Goal: Information Seeking & Learning: Learn about a topic

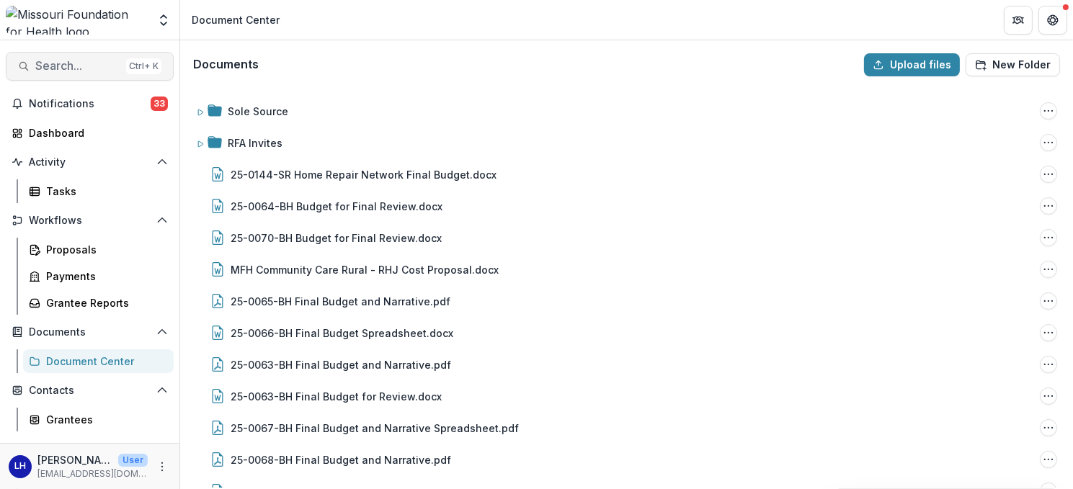
click at [79, 66] on span "Search..." at bounding box center [77, 66] width 85 height 14
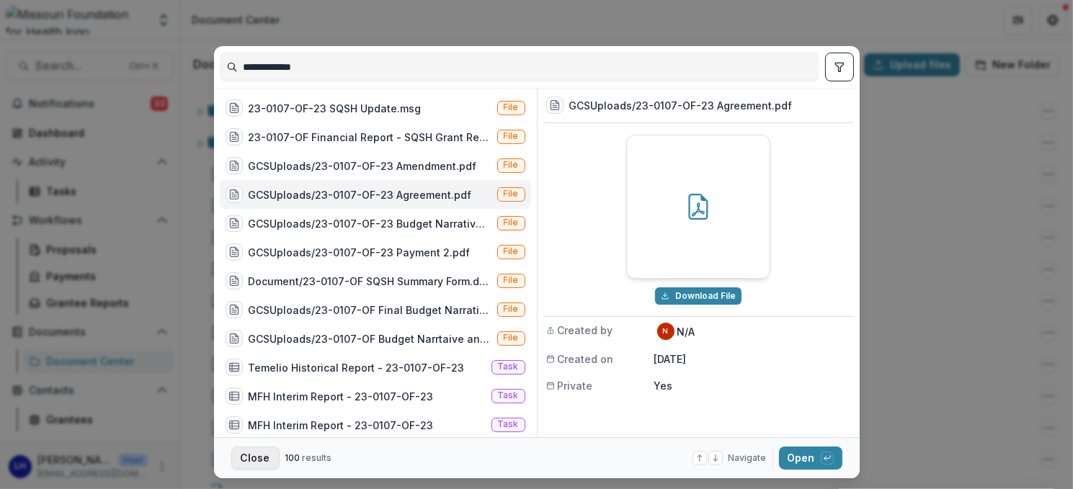
click at [238, 454] on button "Close" at bounding box center [255, 458] width 48 height 23
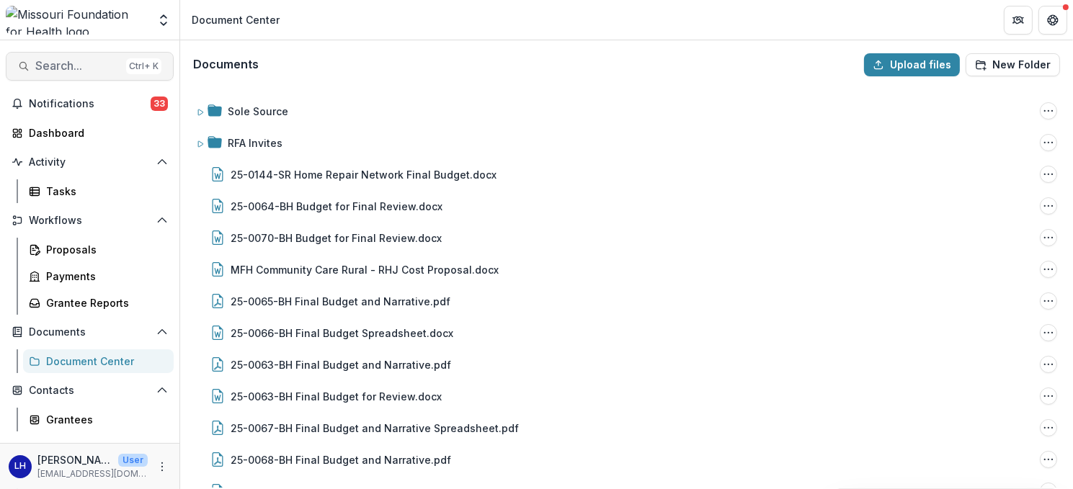
click at [71, 63] on span "Search..." at bounding box center [77, 66] width 85 height 14
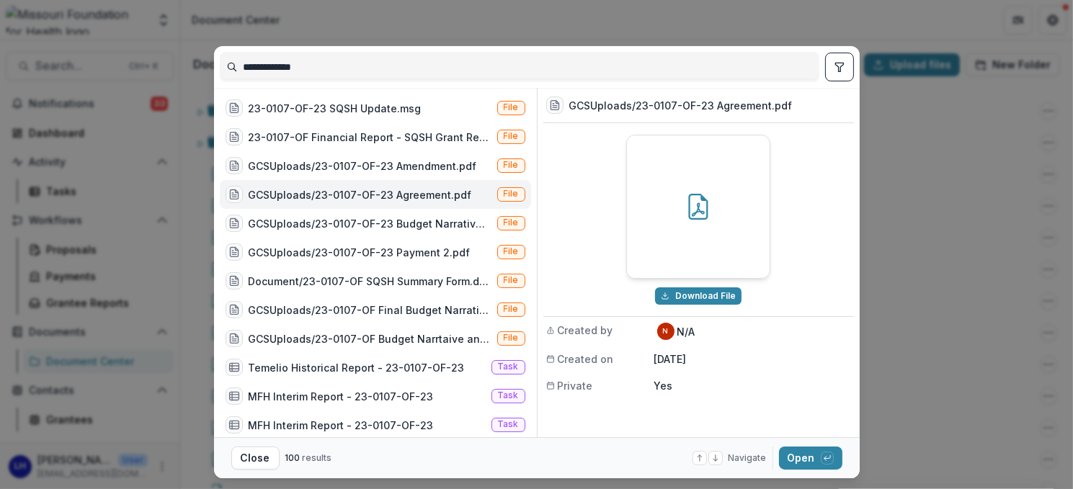
click at [320, 68] on input "**********" at bounding box center [519, 66] width 598 height 23
click at [839, 68] on icon "toggle filters" at bounding box center [840, 67] width 12 height 12
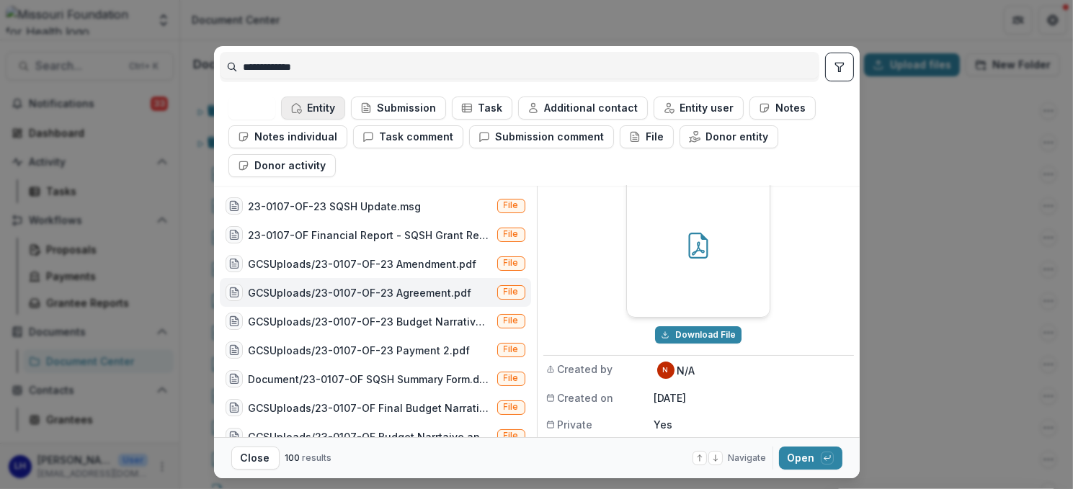
click at [293, 104] on icon "button" at bounding box center [296, 108] width 8 height 9
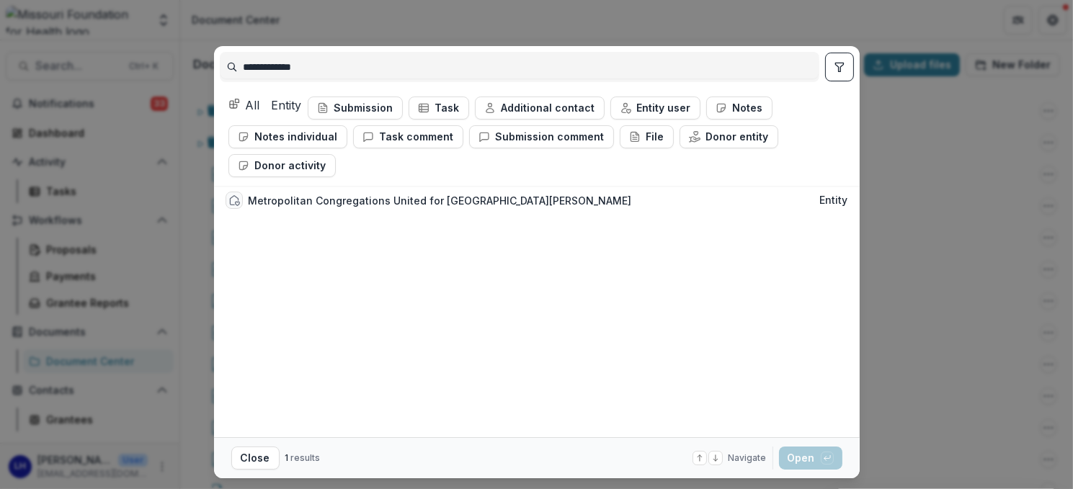
click at [247, 99] on button "All" at bounding box center [244, 105] width 32 height 17
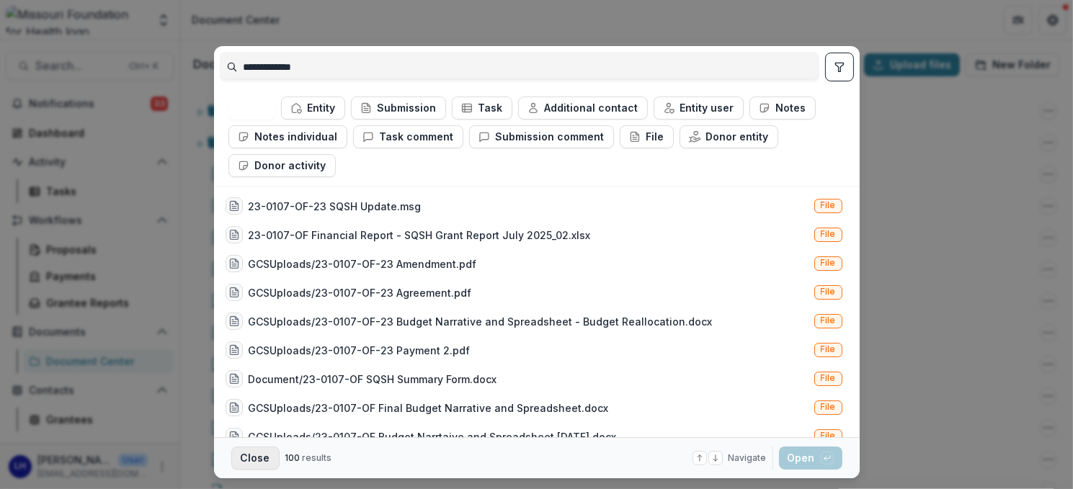
click at [257, 452] on button "Close" at bounding box center [255, 458] width 48 height 23
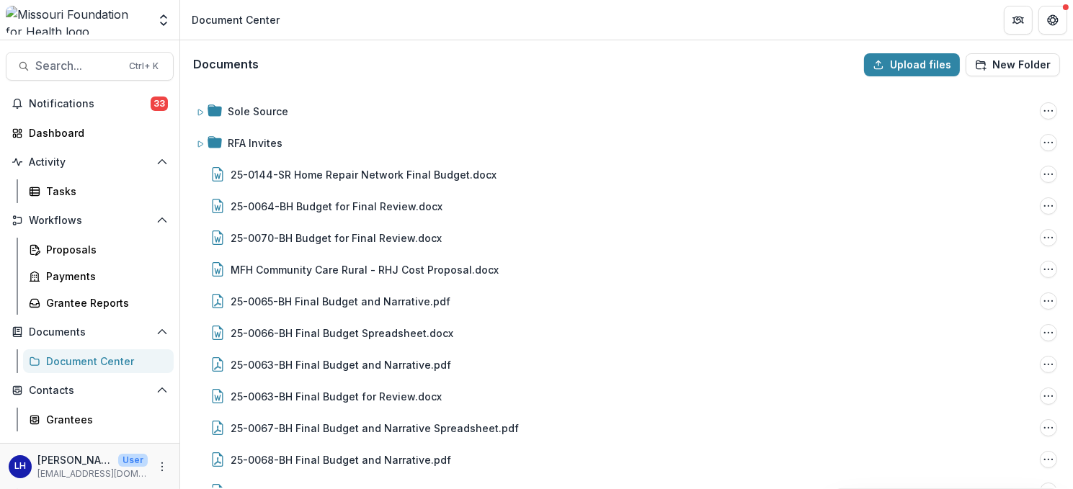
click at [74, 16] on img at bounding box center [77, 20] width 142 height 29
click at [233, 23] on div "Document Center" at bounding box center [236, 19] width 88 height 15
click at [163, 25] on icon "Open entity switcher" at bounding box center [163, 20] width 14 height 14
click at [69, 133] on div "Dashboard" at bounding box center [95, 132] width 133 height 15
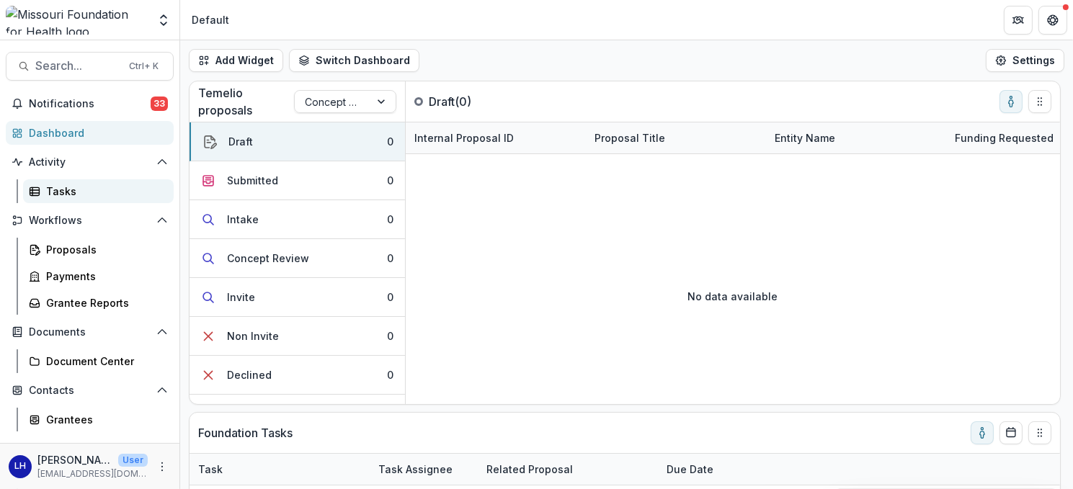
click at [62, 195] on div "Tasks" at bounding box center [104, 191] width 116 height 15
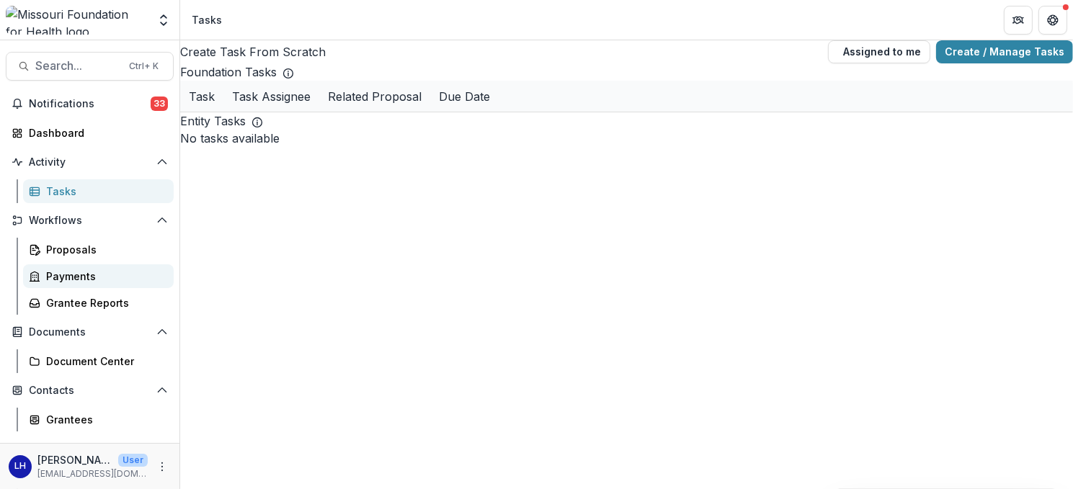
click at [66, 272] on div "Payments" at bounding box center [104, 276] width 116 height 15
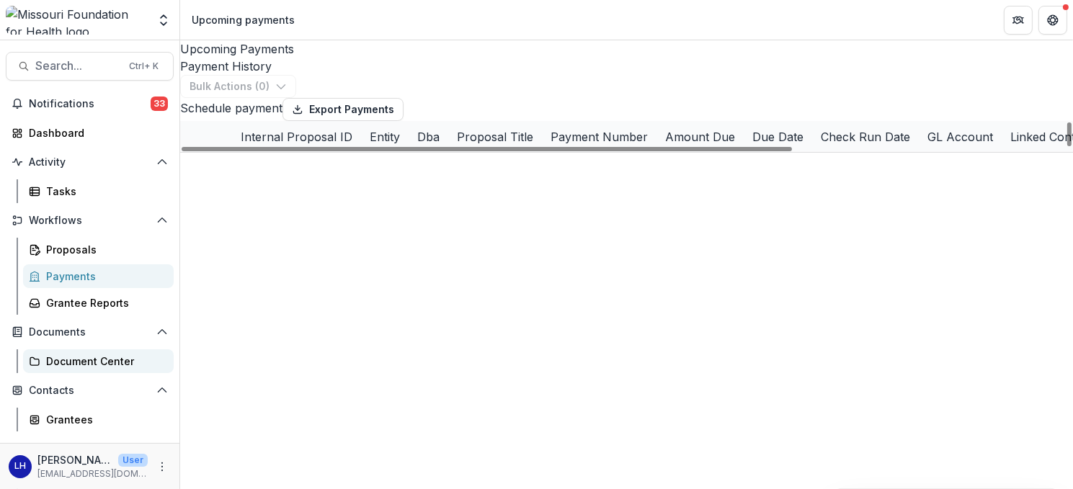
click at [95, 354] on div "Document Center" at bounding box center [104, 361] width 116 height 15
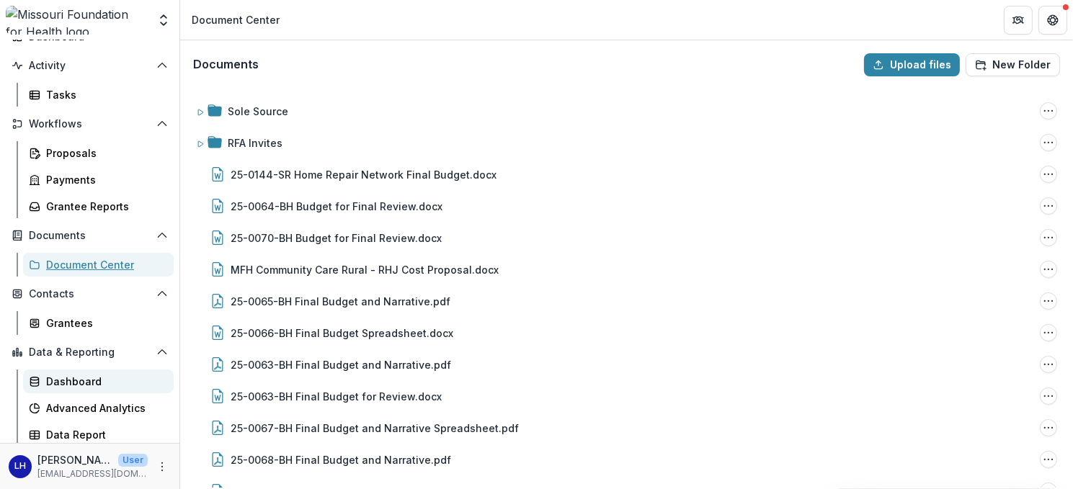
scroll to position [99, 0]
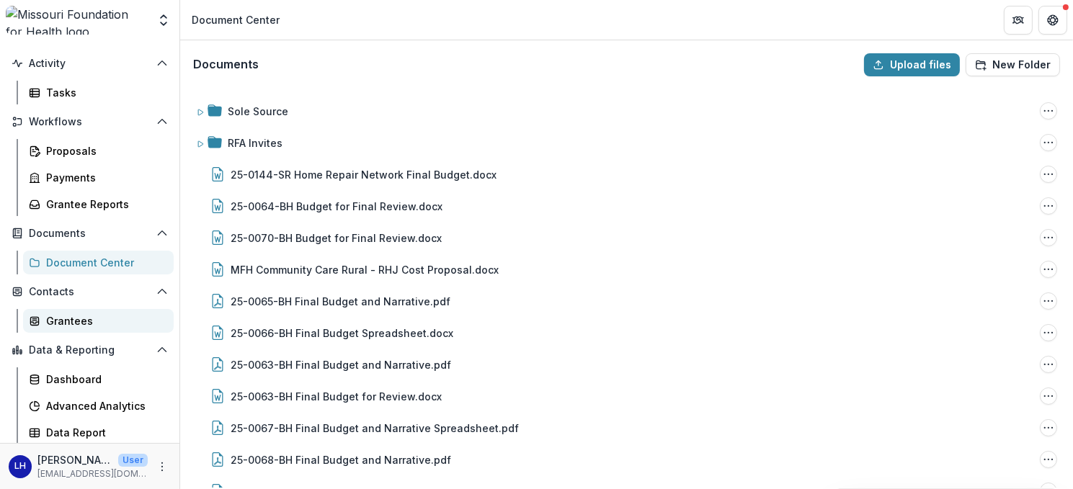
click at [89, 320] on div "Grantees" at bounding box center [104, 320] width 116 height 15
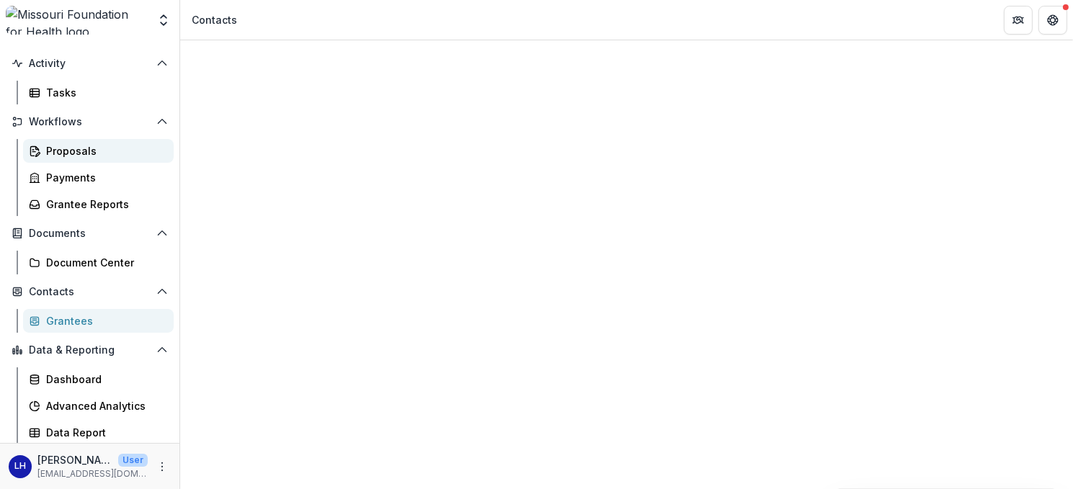
click at [70, 153] on div "Proposals" at bounding box center [104, 150] width 116 height 15
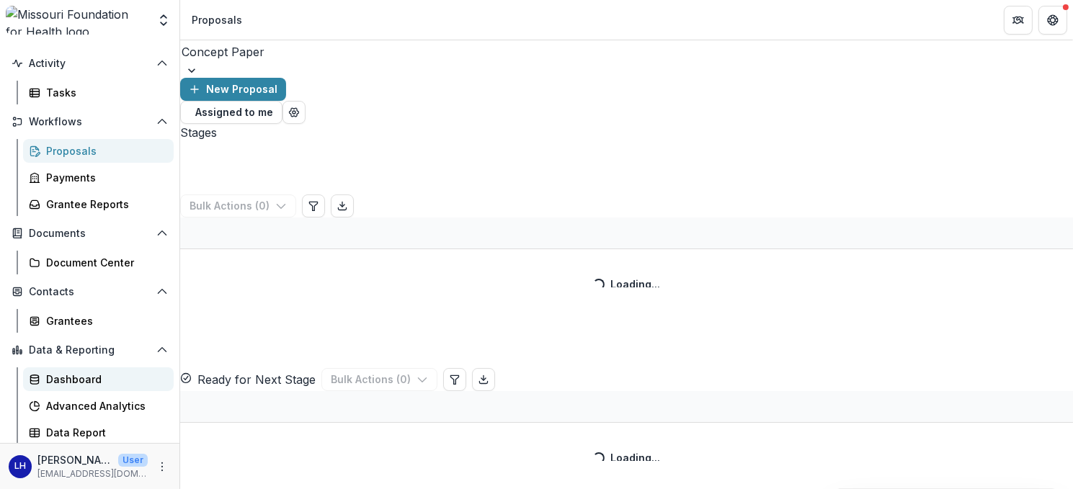
click at [85, 378] on div "Dashboard" at bounding box center [104, 379] width 116 height 15
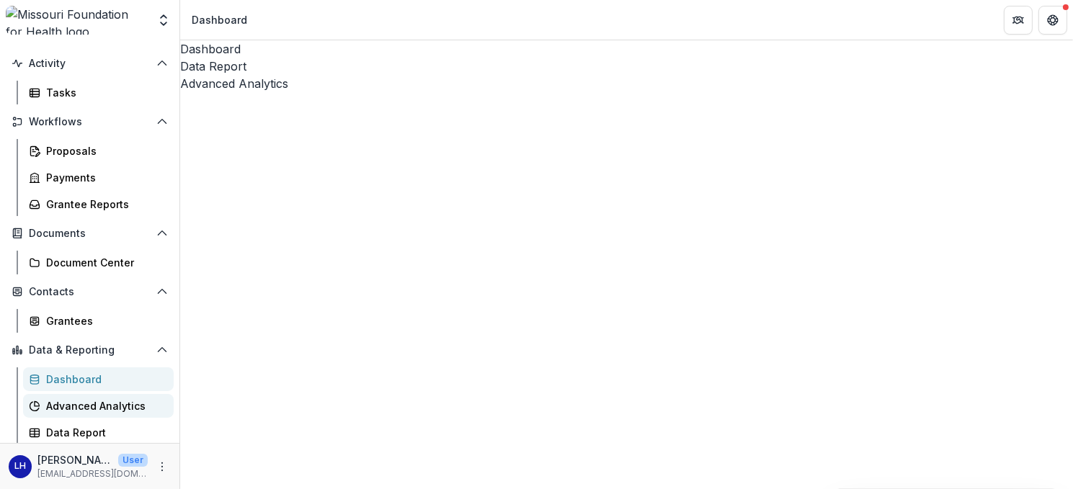
click at [91, 407] on div "Advanced Analytics" at bounding box center [104, 405] width 116 height 15
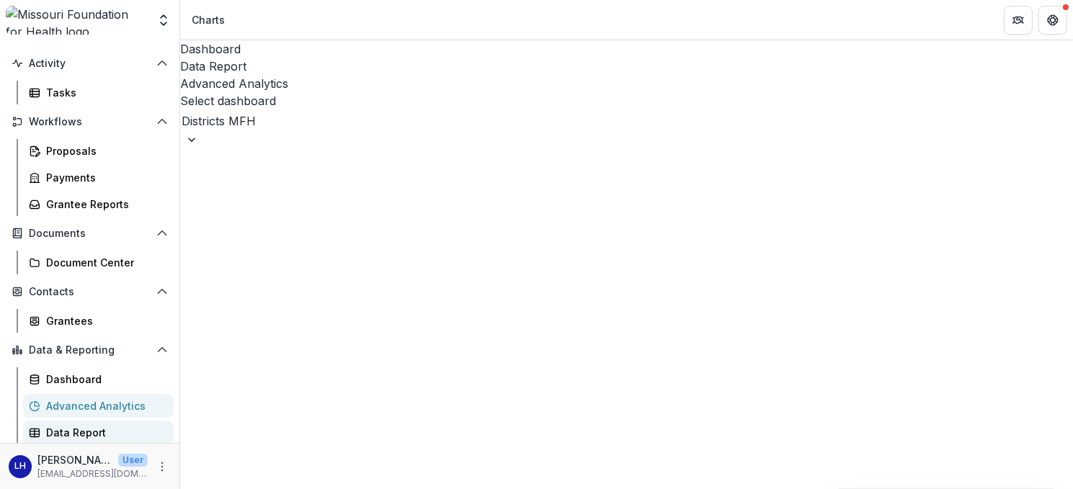
click at [84, 427] on div "Data Report" at bounding box center [104, 432] width 116 height 15
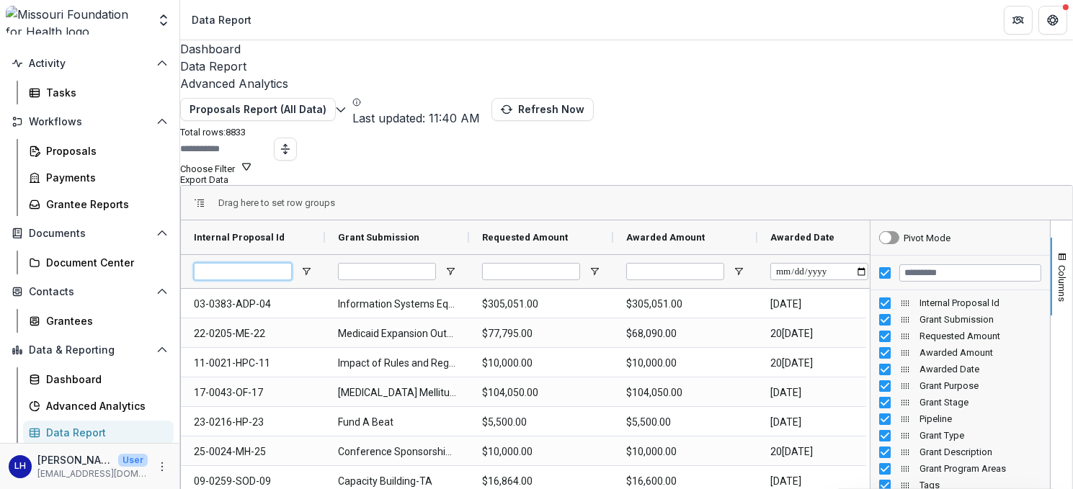
click at [254, 263] on input "Internal Proposal Id Filter Input" at bounding box center [243, 271] width 98 height 17
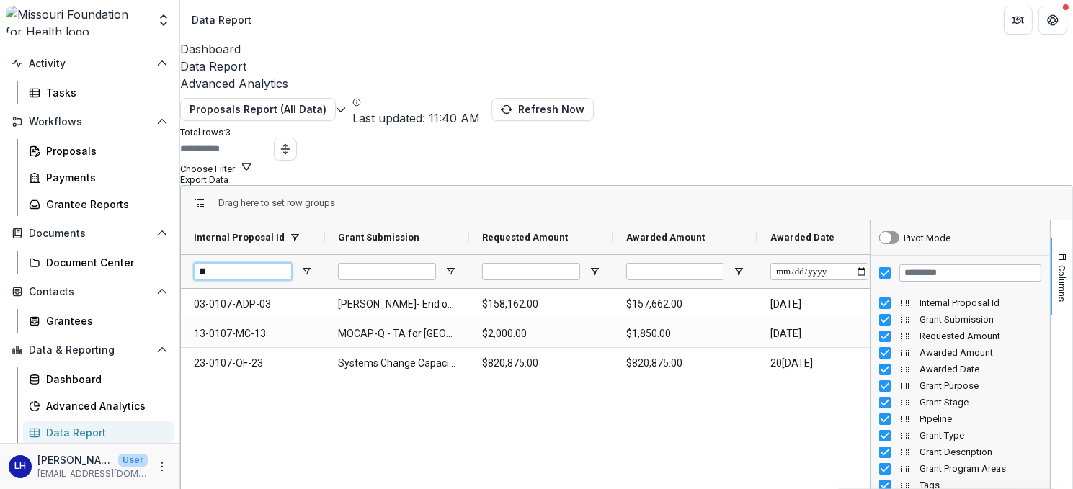
type input "*"
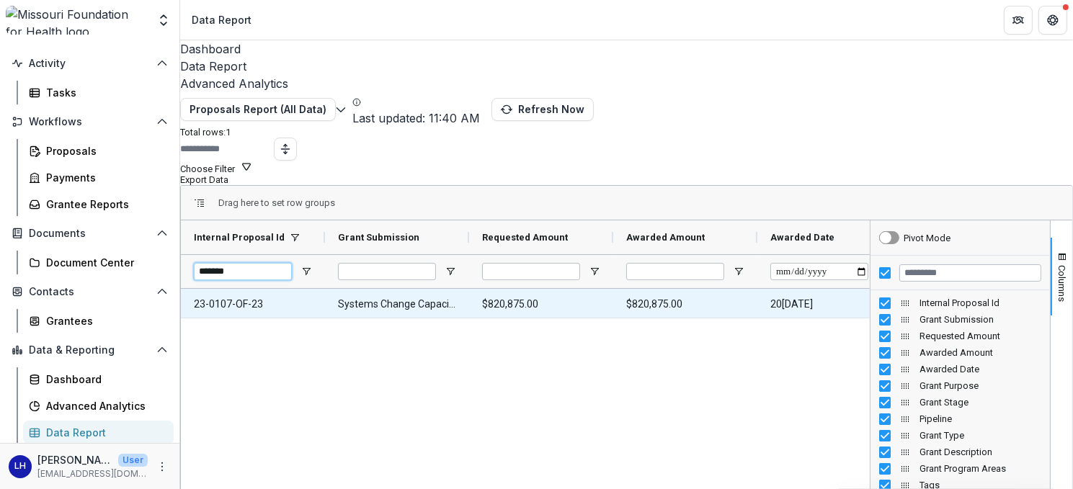
type input "*******"
click at [228, 290] on Id-666 "23-0107-OF-23" at bounding box center [253, 305] width 118 height 30
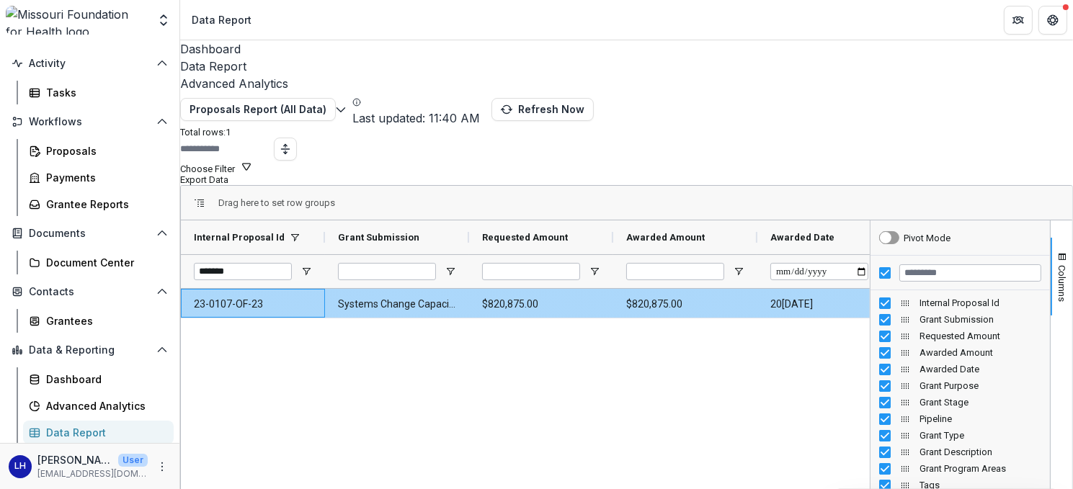
click at [228, 290] on Id-666 "23-0107-OF-23" at bounding box center [253, 305] width 118 height 30
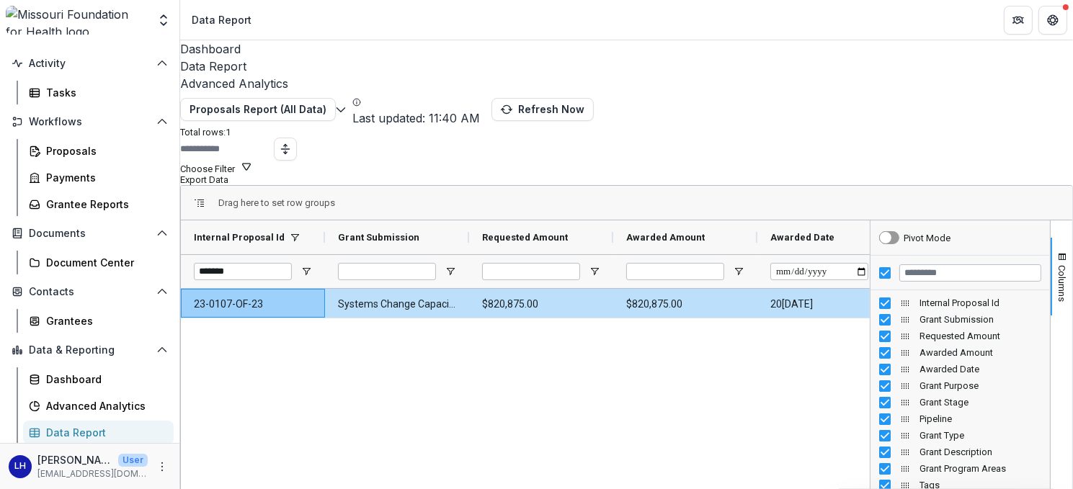
click at [216, 299] on div "23-0107-OF-23 Systems Change Capacity-Building for [DEMOGRAPHIC_DATA] St. Louis…" at bounding box center [525, 487] width 689 height 396
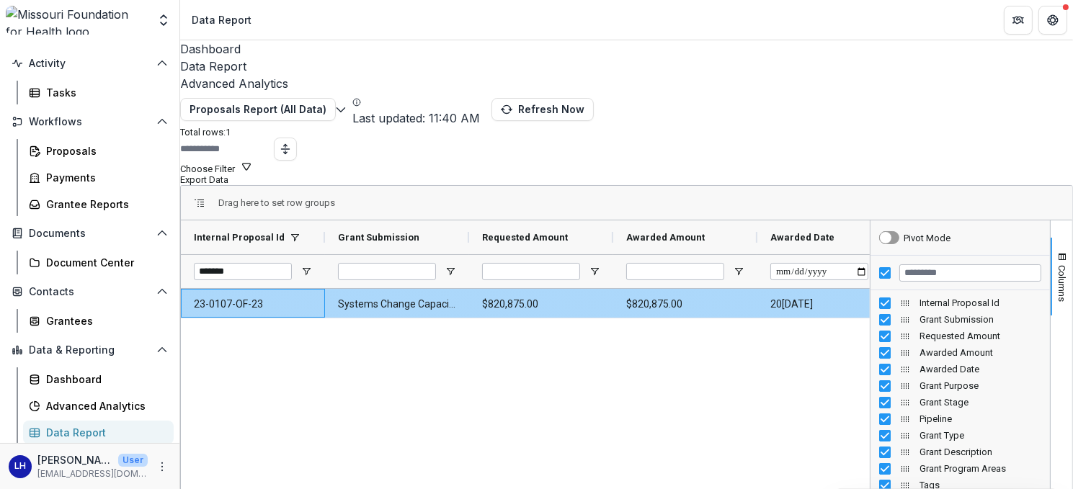
click at [238, 290] on Id-666 "23-0107-OF-23" at bounding box center [253, 305] width 118 height 30
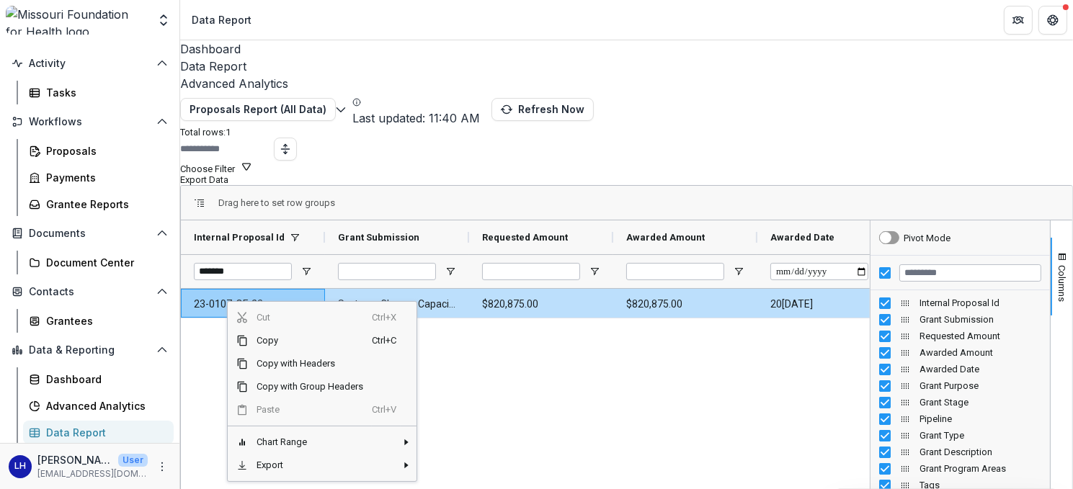
click at [566, 325] on div "23-0107-OF-23 Systems Change Capacity-Building for [DEMOGRAPHIC_DATA] St. Louis…" at bounding box center [525, 487] width 689 height 396
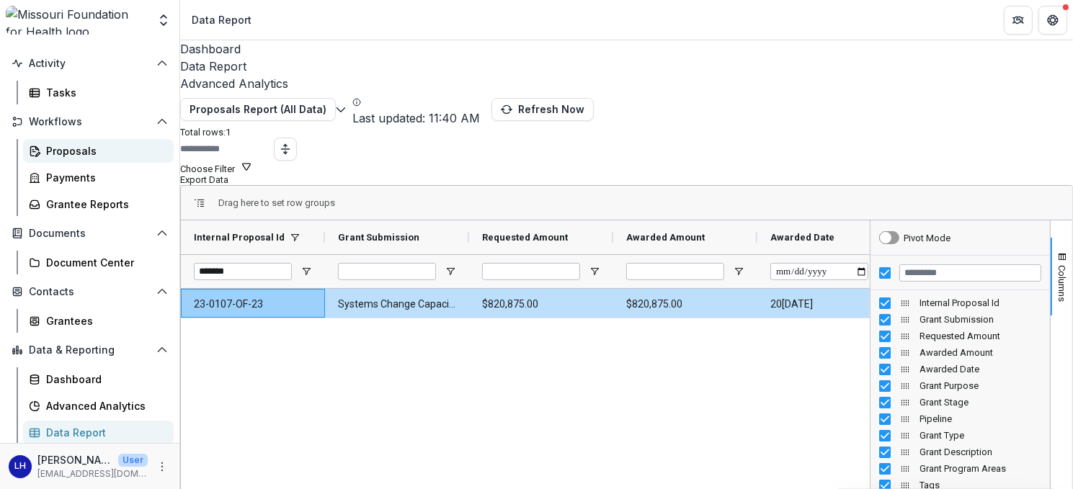
click at [51, 151] on div "Proposals" at bounding box center [104, 150] width 116 height 15
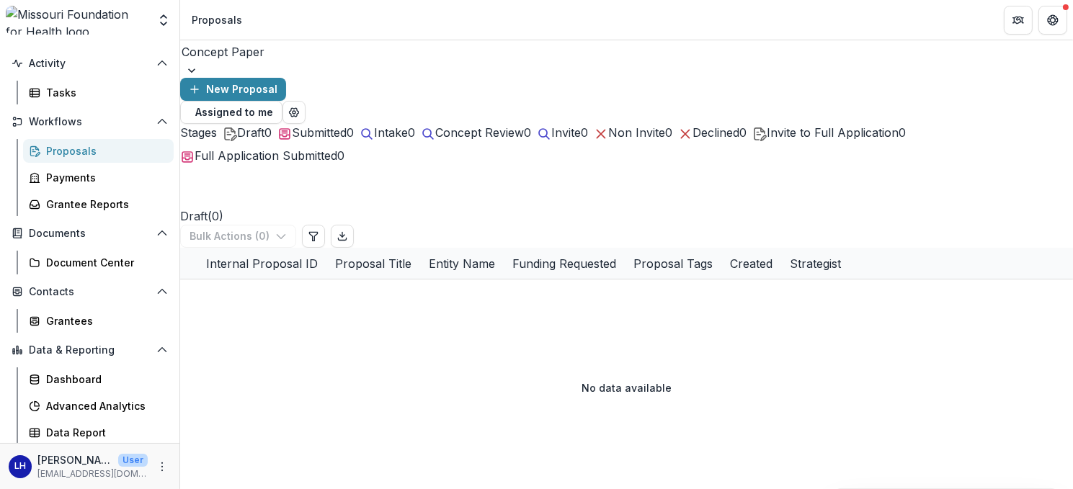
click at [318, 63] on div at bounding box center [626, 70] width 893 height 14
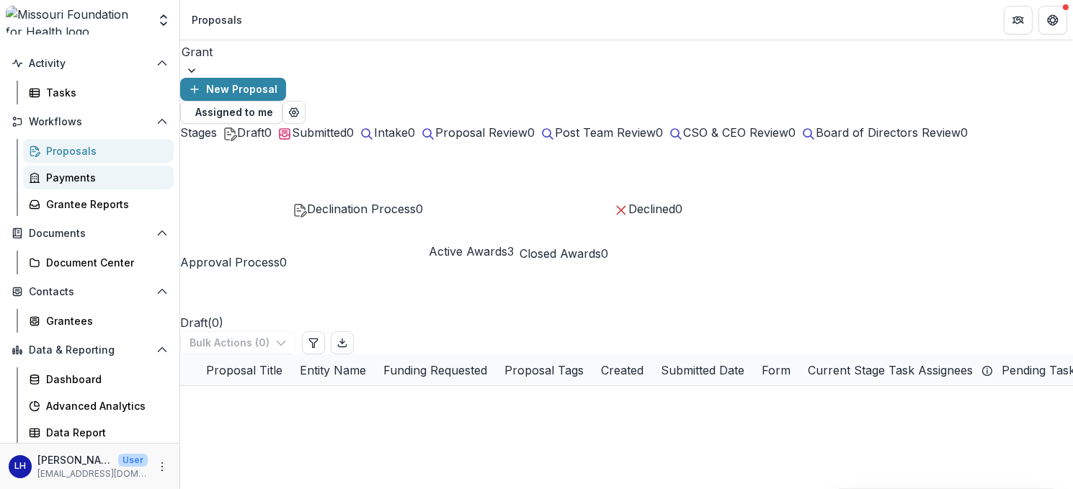
click at [47, 179] on div "Payments" at bounding box center [104, 177] width 116 height 15
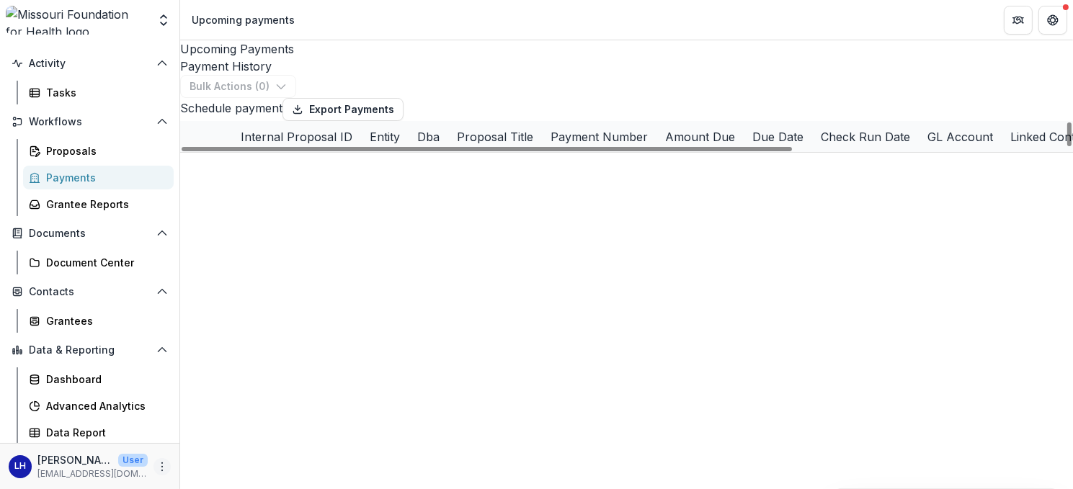
click at [156, 469] on icon "More" at bounding box center [162, 467] width 12 height 12
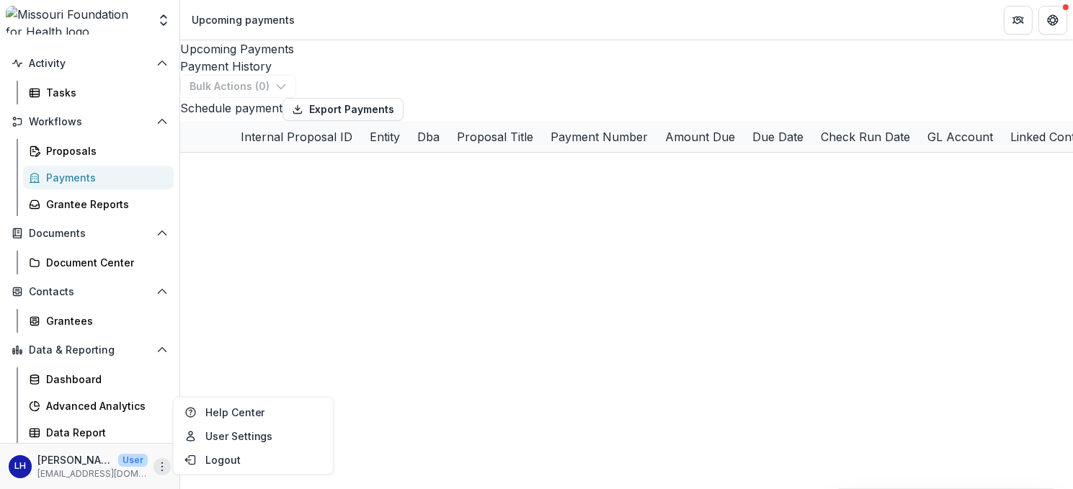
click at [156, 467] on icon "More" at bounding box center [162, 467] width 12 height 12
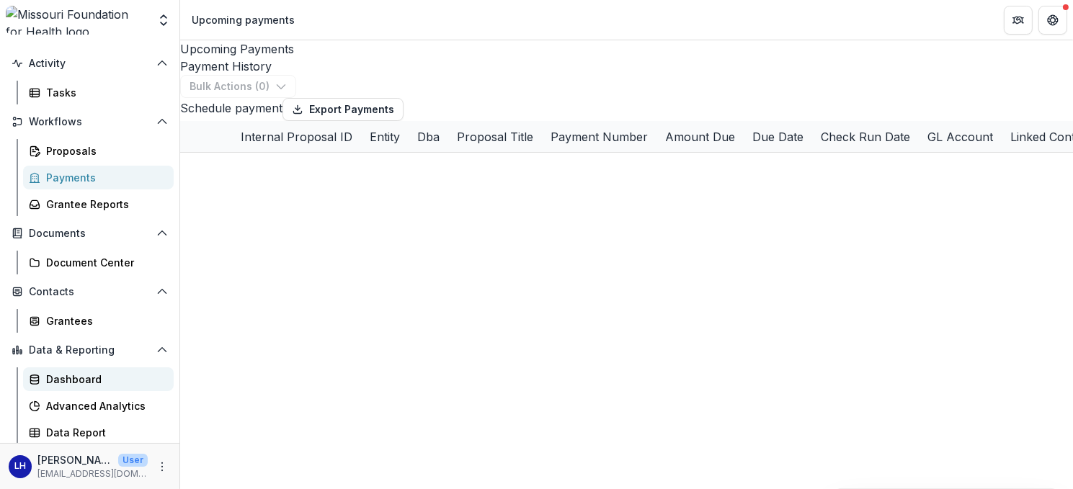
click at [90, 378] on div "Dashboard" at bounding box center [104, 379] width 116 height 15
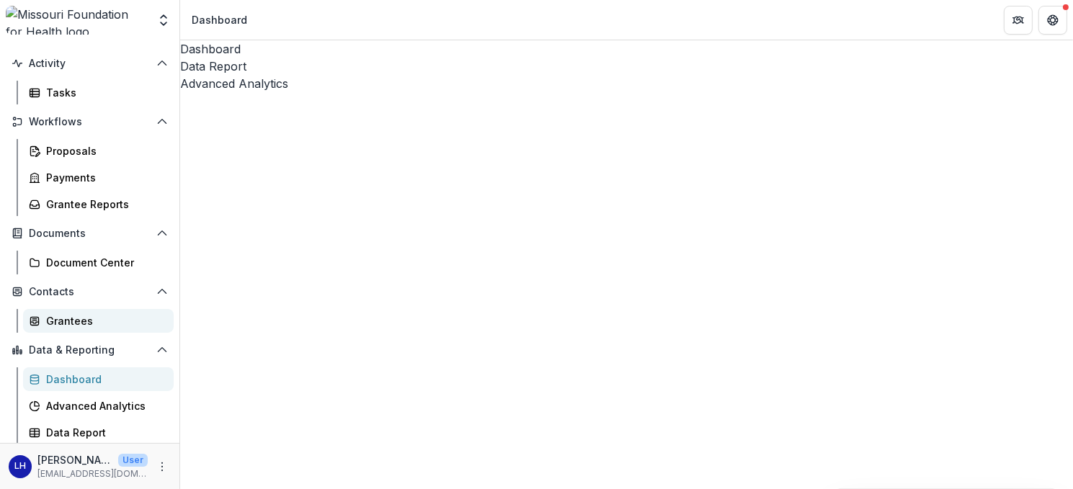
click at [84, 325] on div "Grantees" at bounding box center [104, 320] width 116 height 15
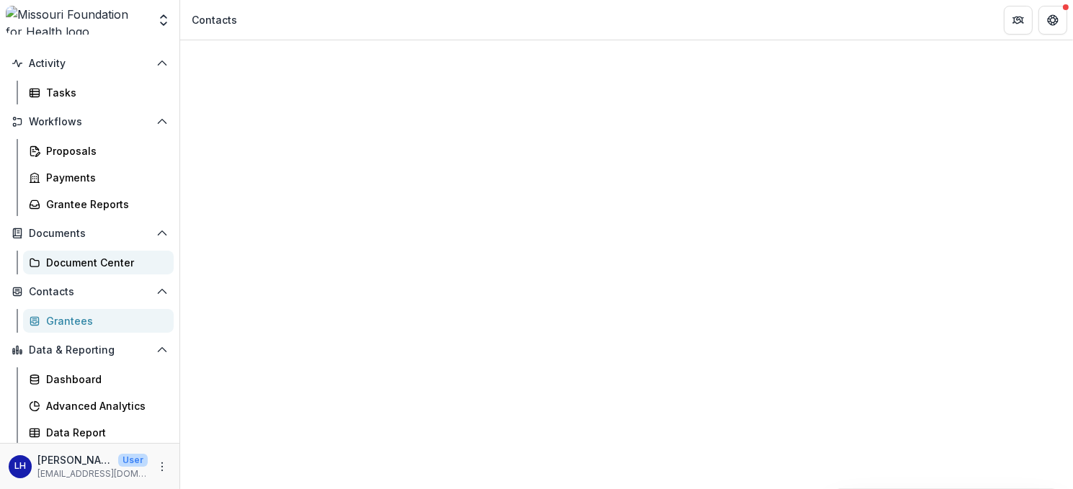
click at [102, 262] on div "Document Center" at bounding box center [104, 262] width 116 height 15
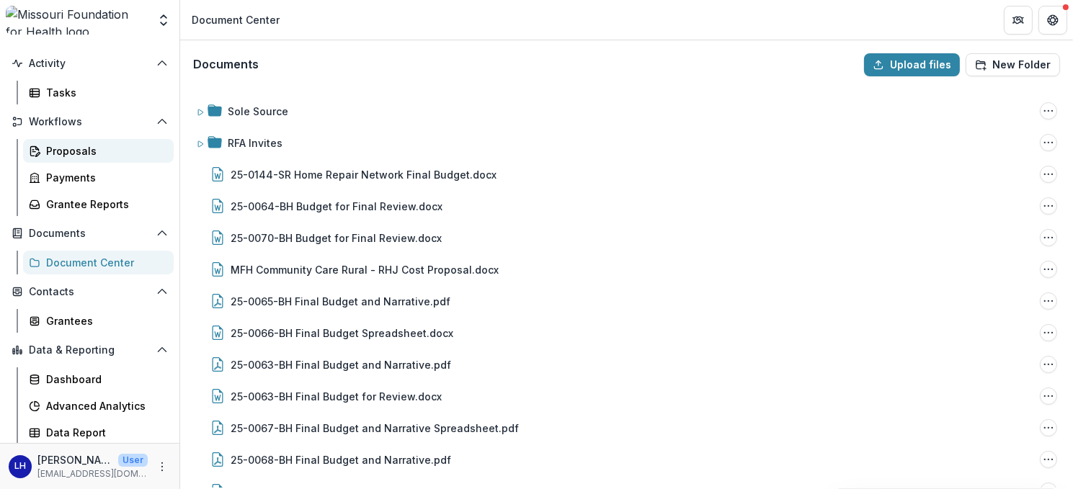
click at [68, 144] on div "Proposals" at bounding box center [104, 150] width 116 height 15
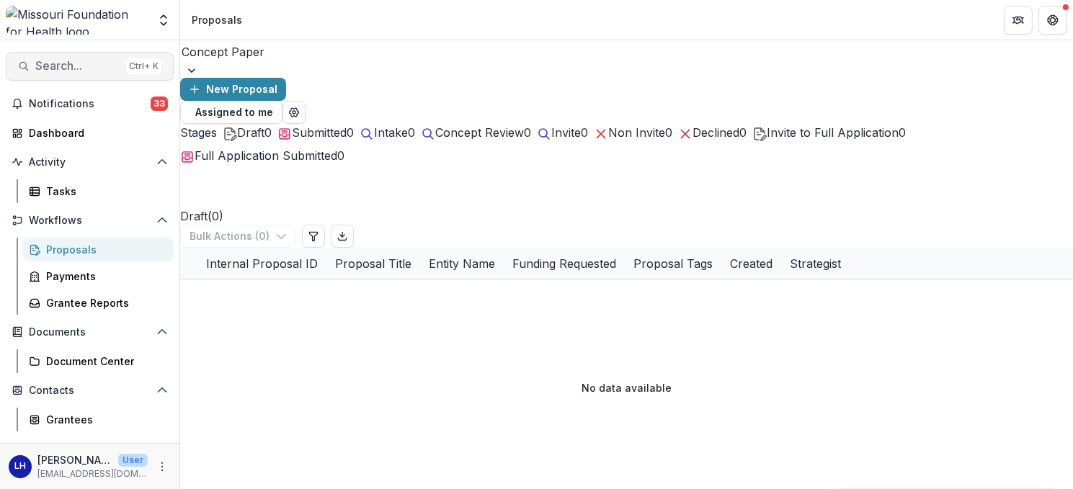
click at [69, 62] on span "Search..." at bounding box center [77, 66] width 85 height 14
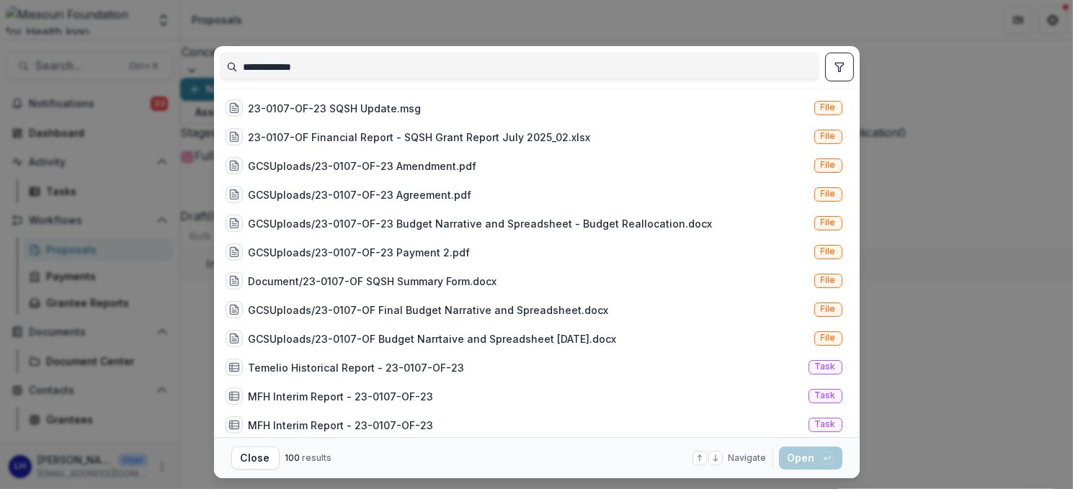
drag, startPoint x: 366, startPoint y: 68, endPoint x: 281, endPoint y: 61, distance: 85.3
click at [280, 61] on input "**********" at bounding box center [519, 66] width 598 height 23
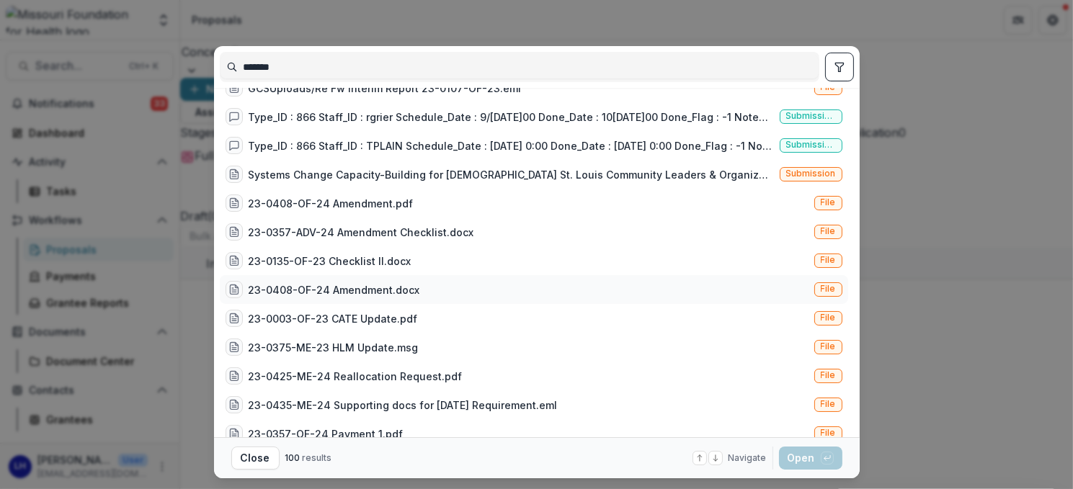
scroll to position [648, 0]
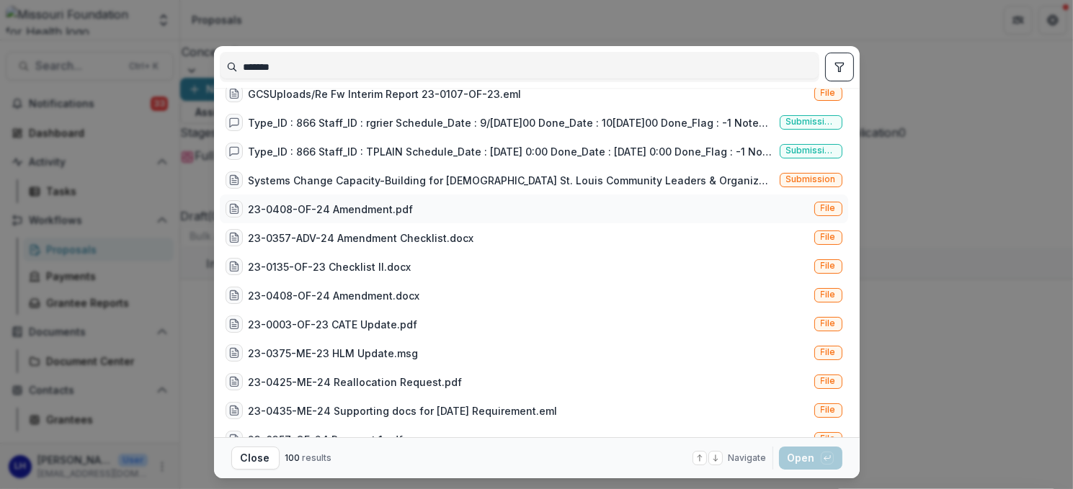
type input "*******"
click at [347, 209] on div "23-0408-OF-24 Amendment.pdf" at bounding box center [331, 209] width 165 height 15
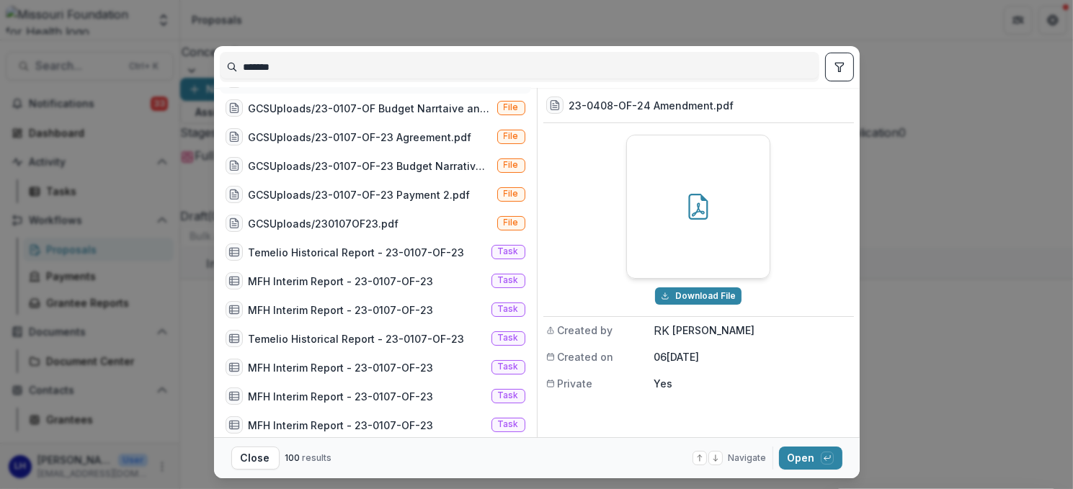
scroll to position [0, 0]
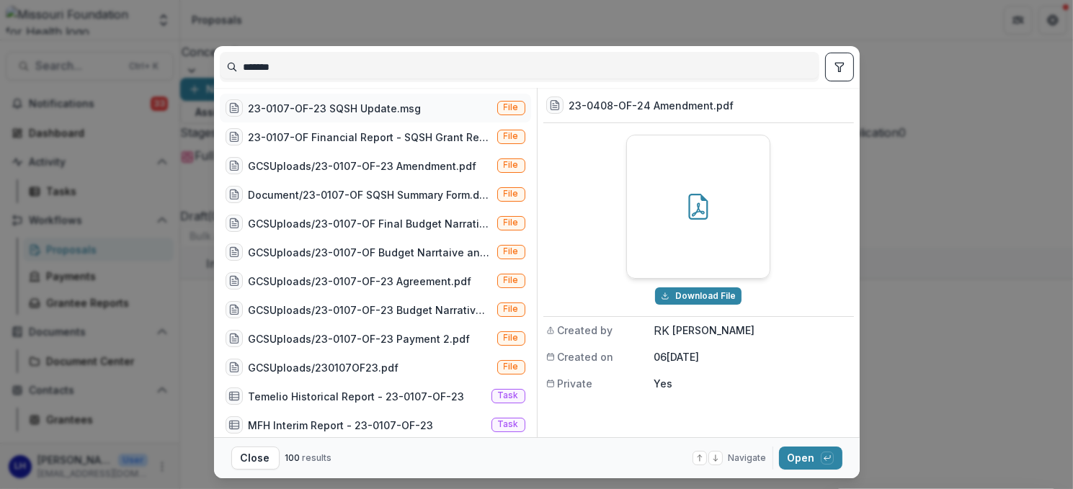
click at [383, 112] on div "23-0107-OF-23 SQSH Update.msg" at bounding box center [335, 108] width 173 height 15
click at [372, 133] on div "23-0107-OF Financial Report - SQSH Grant Report July 2025_02.xlsx" at bounding box center [370, 137] width 243 height 15
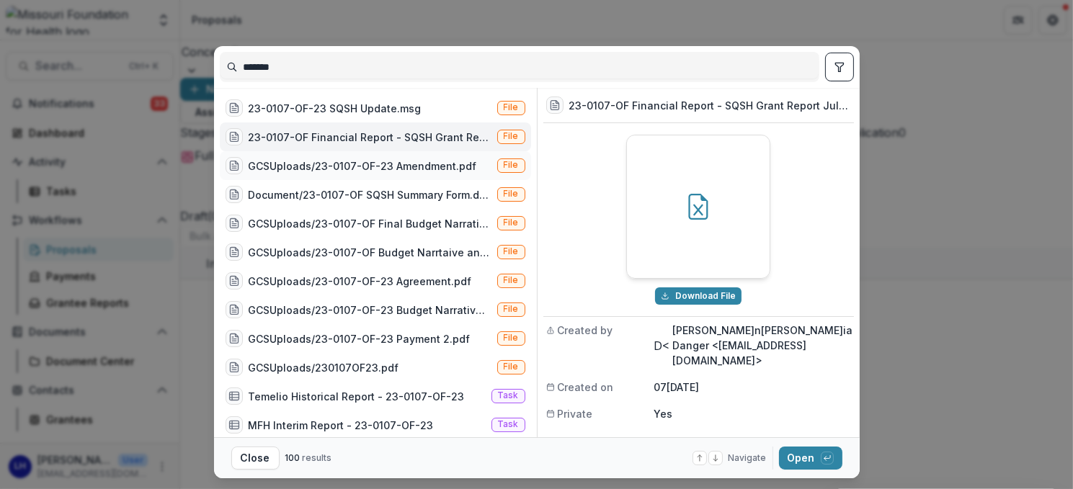
click at [363, 166] on div "GCSUploads/23-0107-OF-23 Amendment.pdf" at bounding box center [363, 166] width 228 height 15
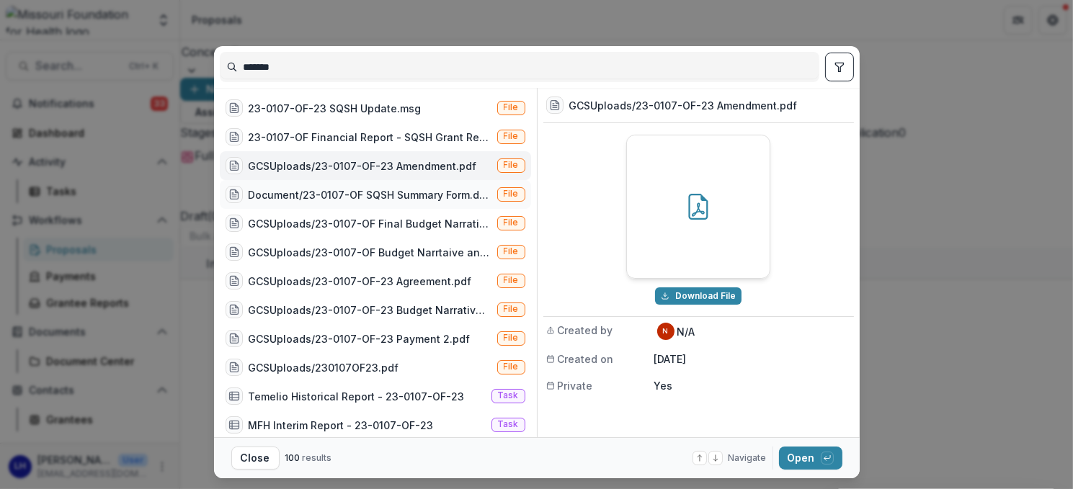
click at [361, 191] on div "Document/23-0107-OF SQSH Summary Form.docx" at bounding box center [370, 194] width 243 height 15
click at [246, 458] on button "Close" at bounding box center [255, 458] width 48 height 23
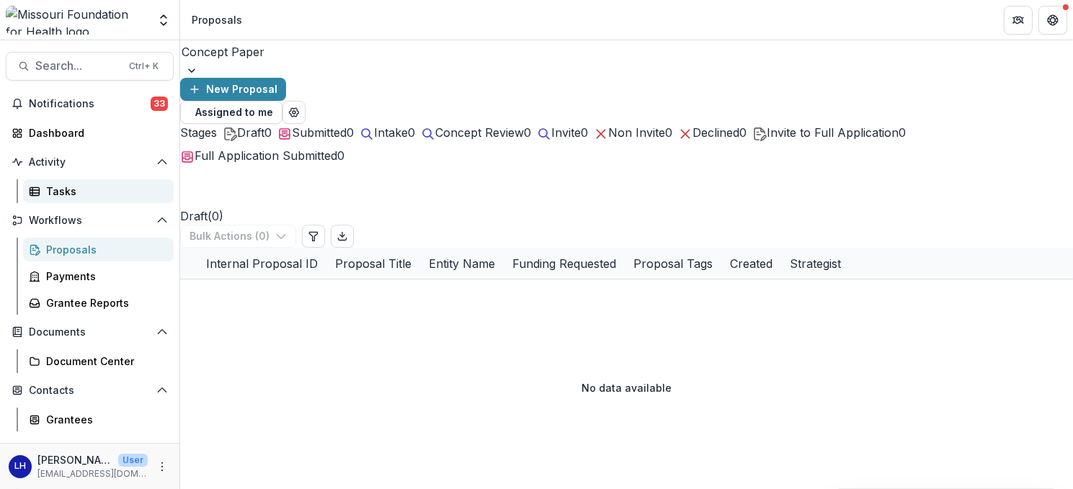
click at [51, 192] on div "Tasks" at bounding box center [104, 191] width 116 height 15
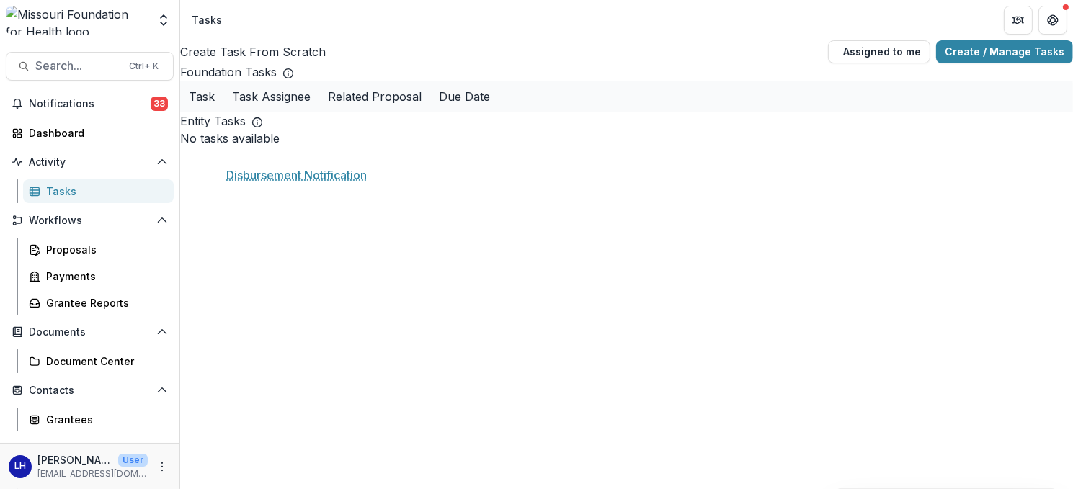
click at [288, 135] on link "Disbursement Notification" at bounding box center [286, 127] width 133 height 15
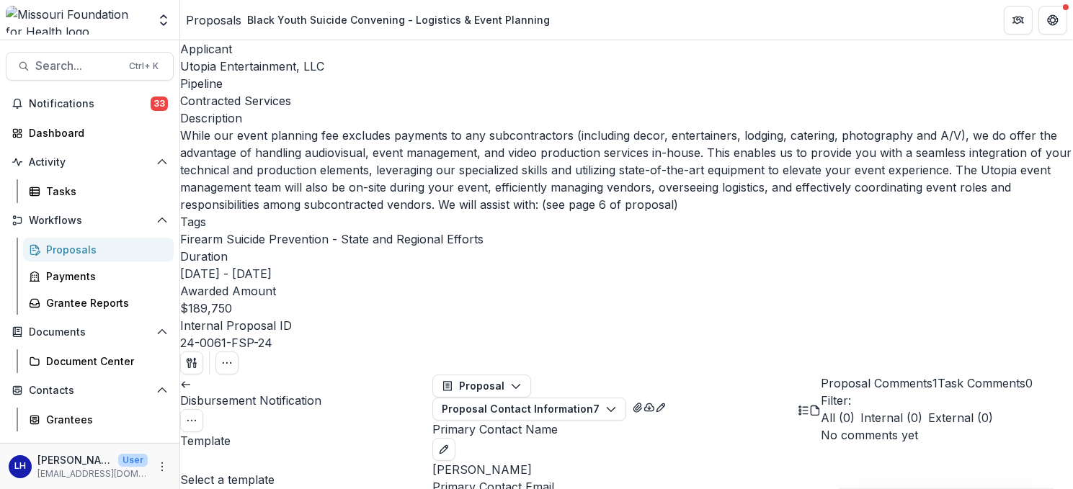
click at [297, 451] on div at bounding box center [306, 461] width 249 height 20
click at [195, 359] on polygon "button" at bounding box center [194, 360] width 1 height 2
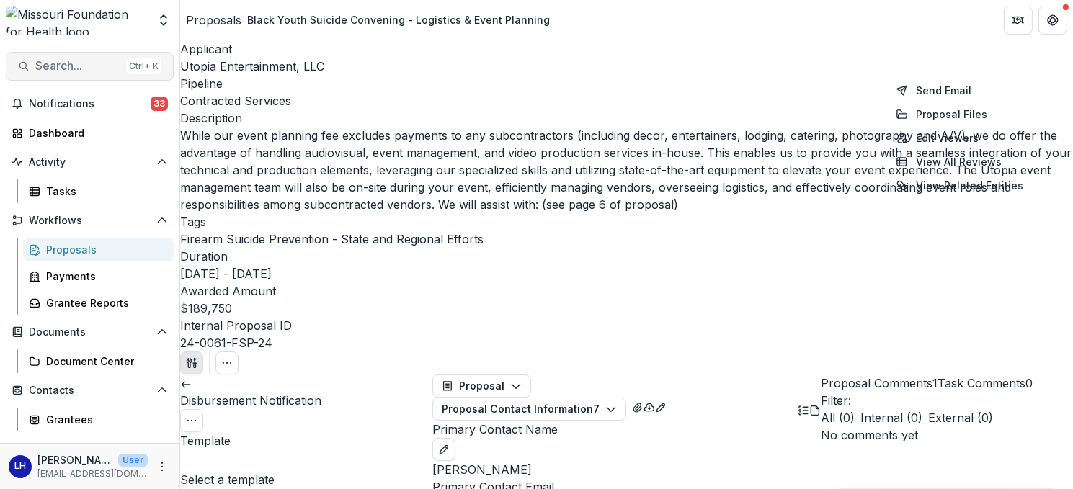
click at [61, 64] on span "Search..." at bounding box center [77, 66] width 85 height 14
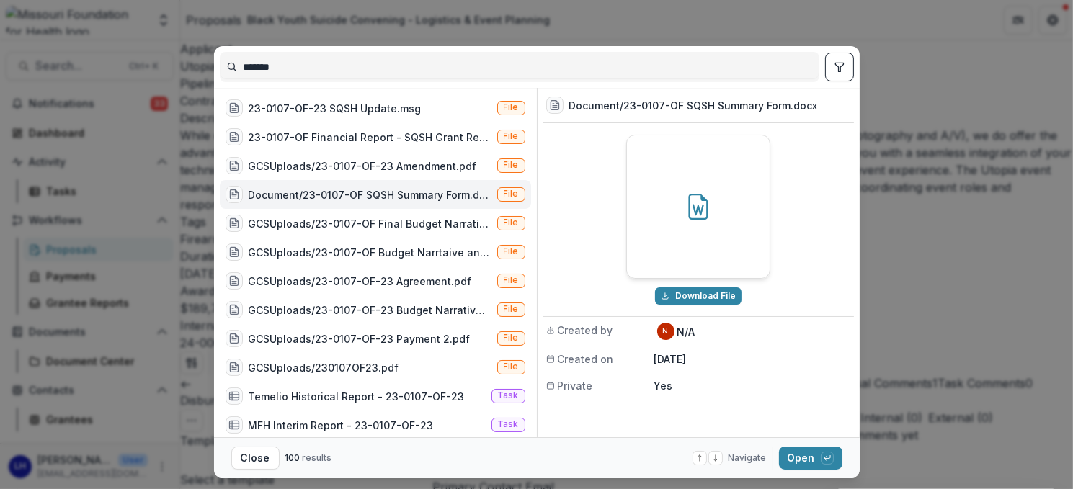
click at [380, 59] on input "*******" at bounding box center [519, 66] width 598 height 23
click at [795, 455] on button "Open with enter key" at bounding box center [810, 458] width 63 height 23
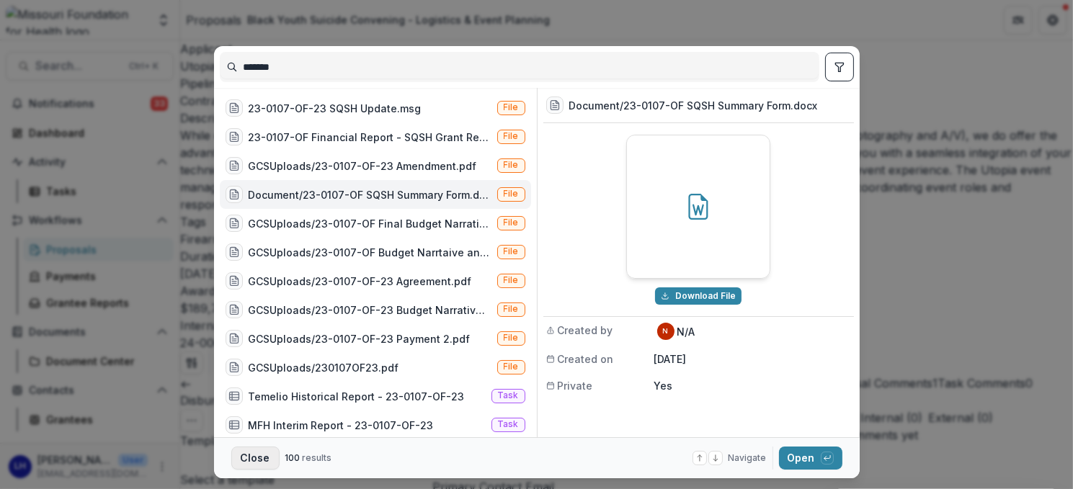
click at [260, 454] on button "Close" at bounding box center [255, 458] width 48 height 23
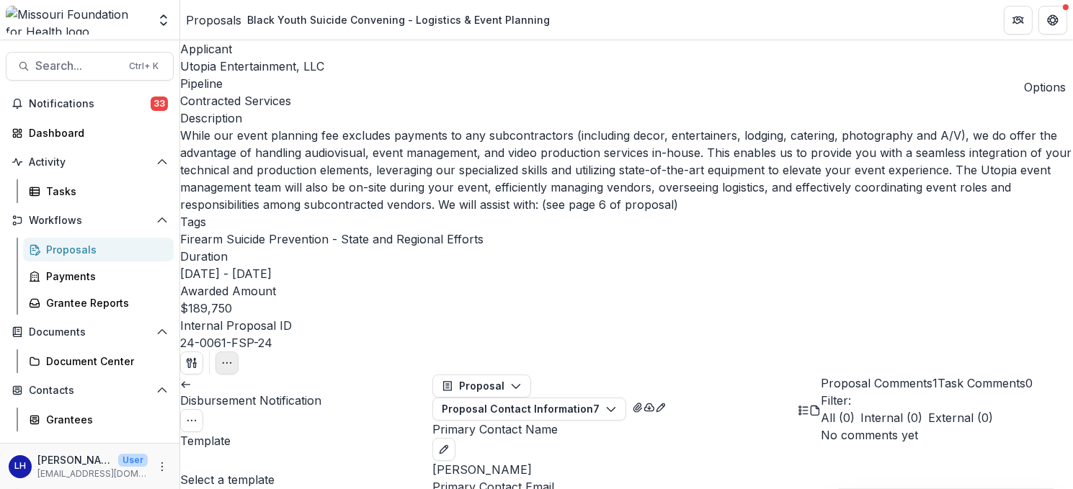
click at [233, 357] on icon "button" at bounding box center [227, 363] width 12 height 12
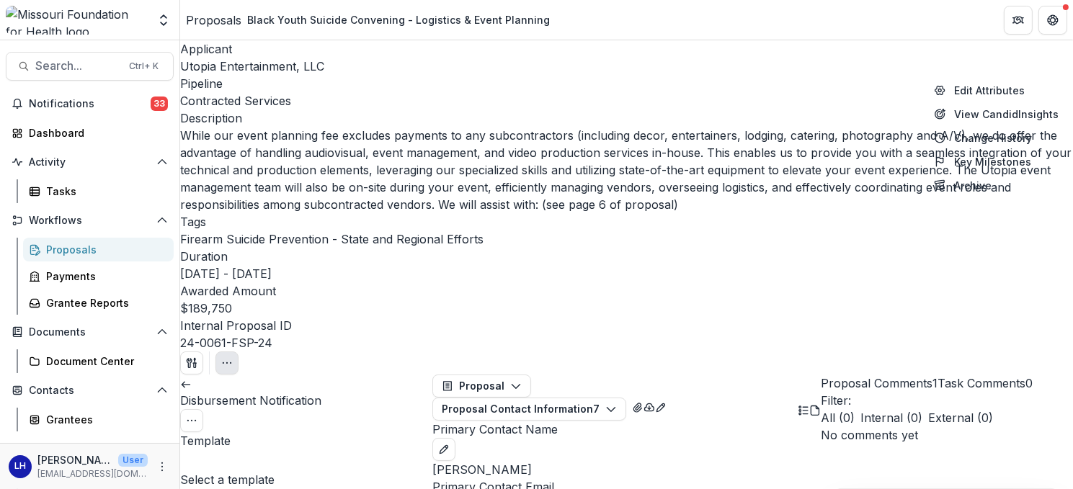
click at [878, 427] on div "No comments yet" at bounding box center [947, 435] width 252 height 17
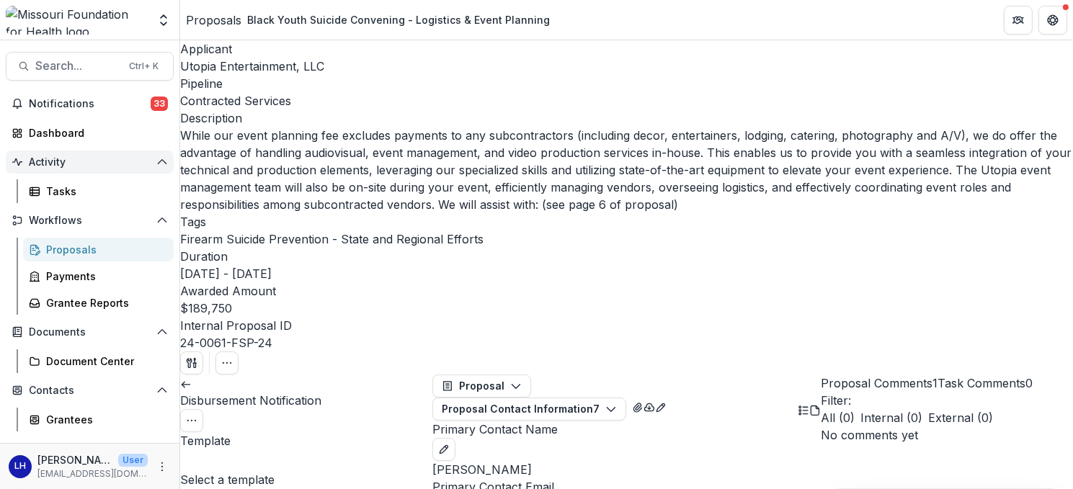
click at [49, 161] on span "Activity" at bounding box center [90, 162] width 122 height 12
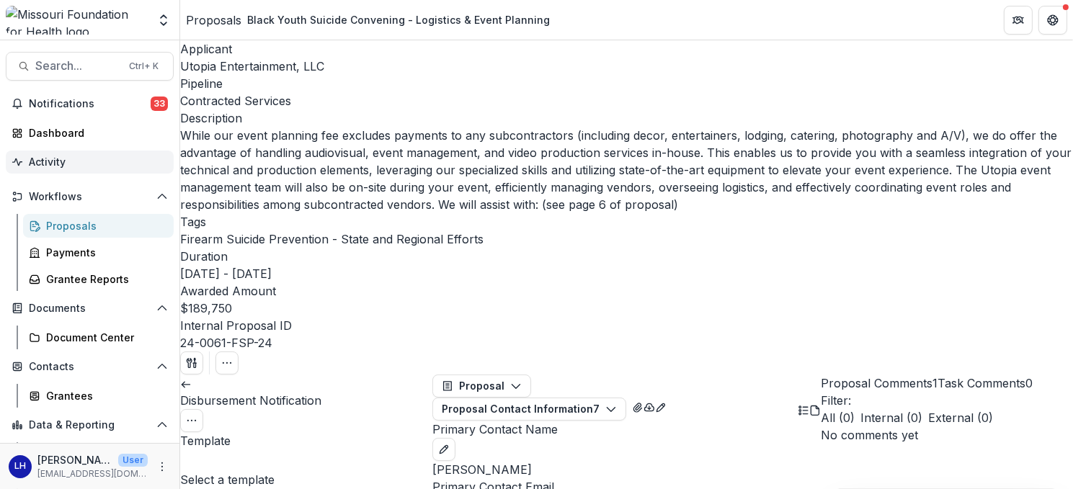
click at [49, 161] on span "Activity" at bounding box center [95, 162] width 133 height 12
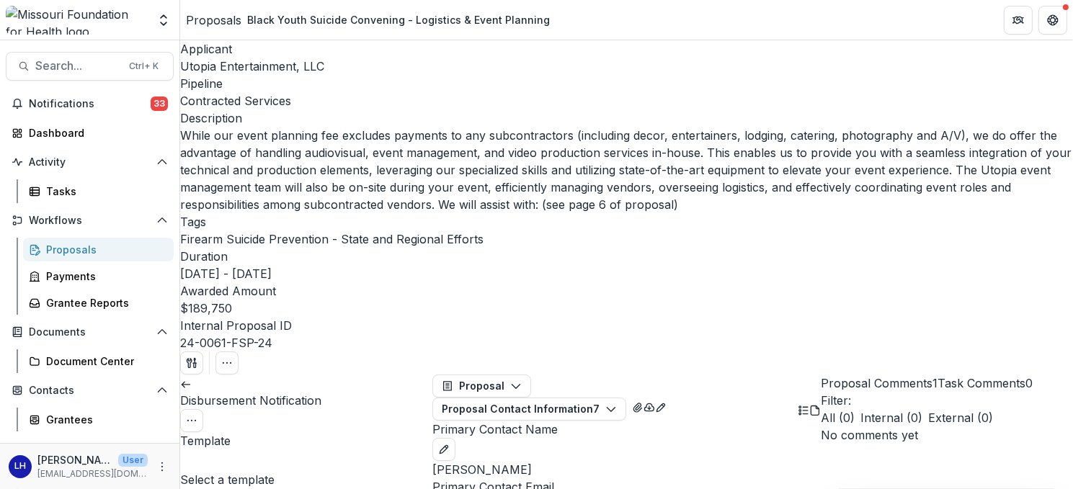
click at [67, 249] on div "Proposals" at bounding box center [104, 249] width 116 height 15
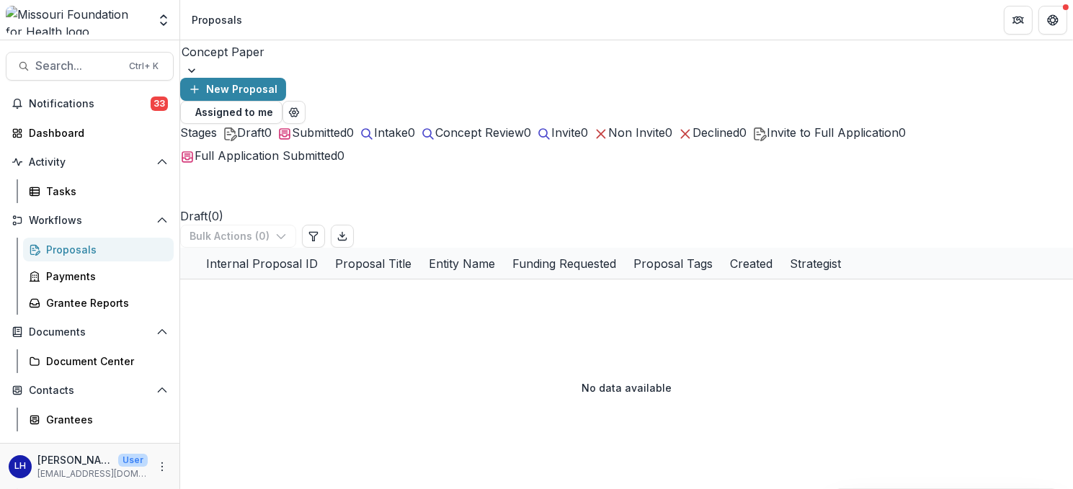
click at [305, 255] on div "Internal Proposal ID" at bounding box center [261, 263] width 129 height 17
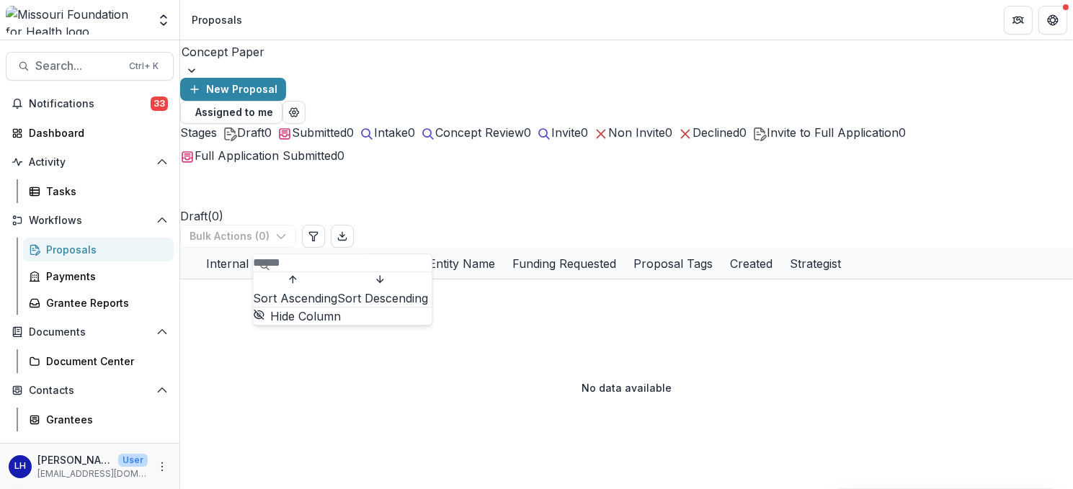
click at [318, 270] on input at bounding box center [310, 262] width 115 height 17
type input "*******"
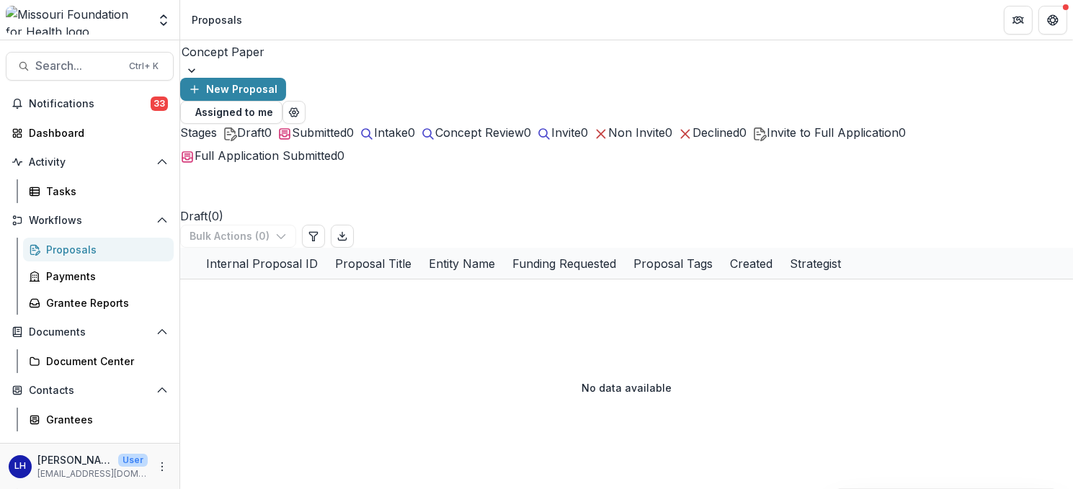
click at [305, 68] on div at bounding box center [626, 70] width 893 height 14
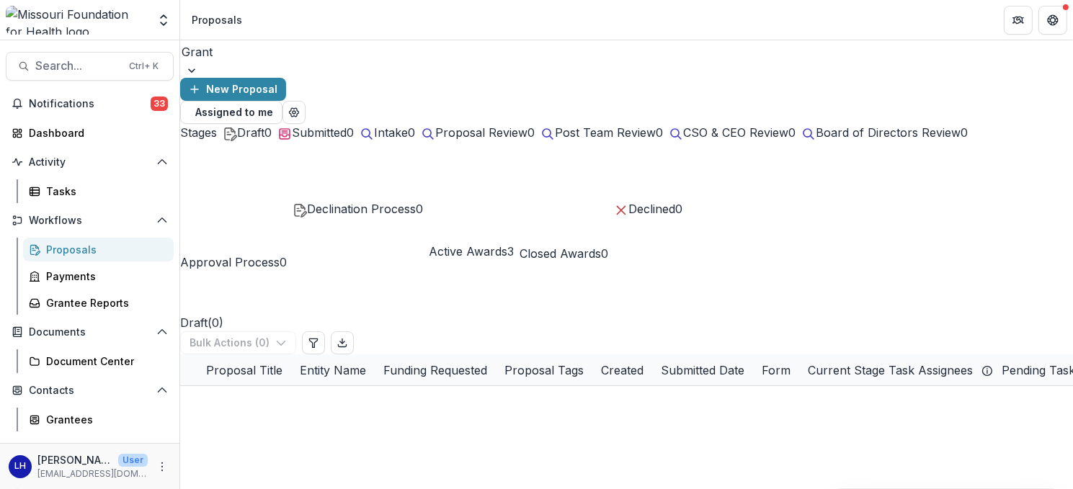
click at [375, 362] on div "Entity Name" at bounding box center [333, 370] width 84 height 17
click at [471, 298] on input at bounding box center [491, 291] width 115 height 17
type input "**********"
click at [74, 277] on div "Payments" at bounding box center [104, 276] width 116 height 15
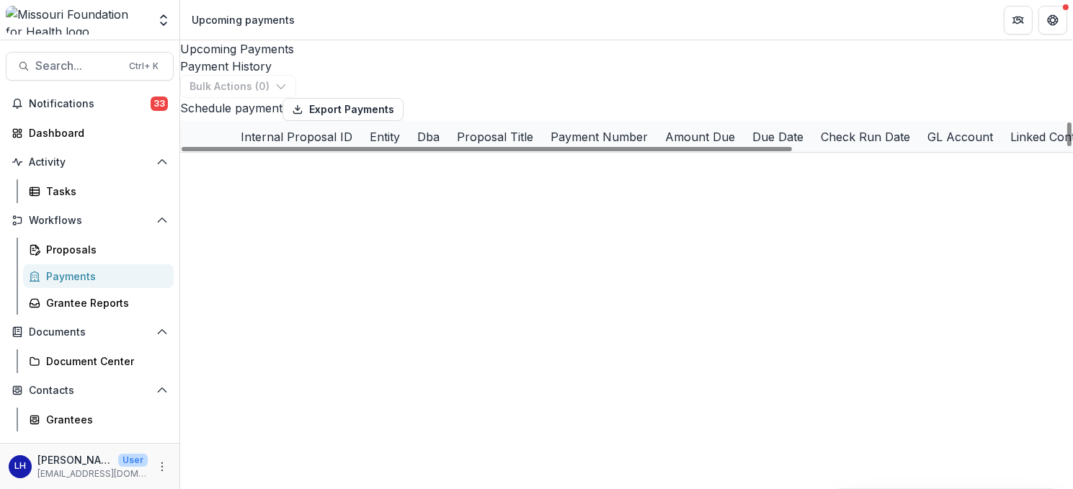
click at [361, 146] on div "Internal Proposal ID" at bounding box center [296, 136] width 129 height 17
click at [409, 207] on input at bounding box center [388, 197] width 115 height 17
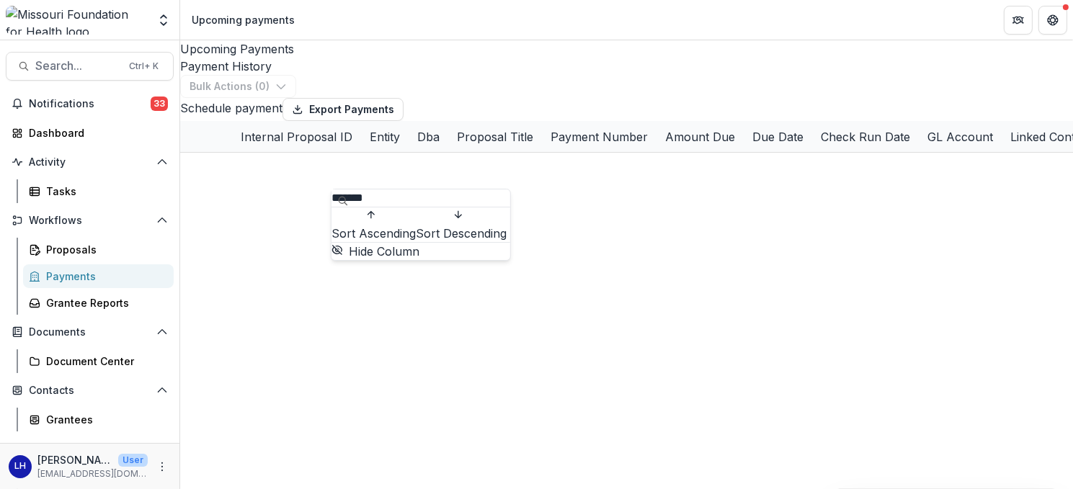
type input "*******"
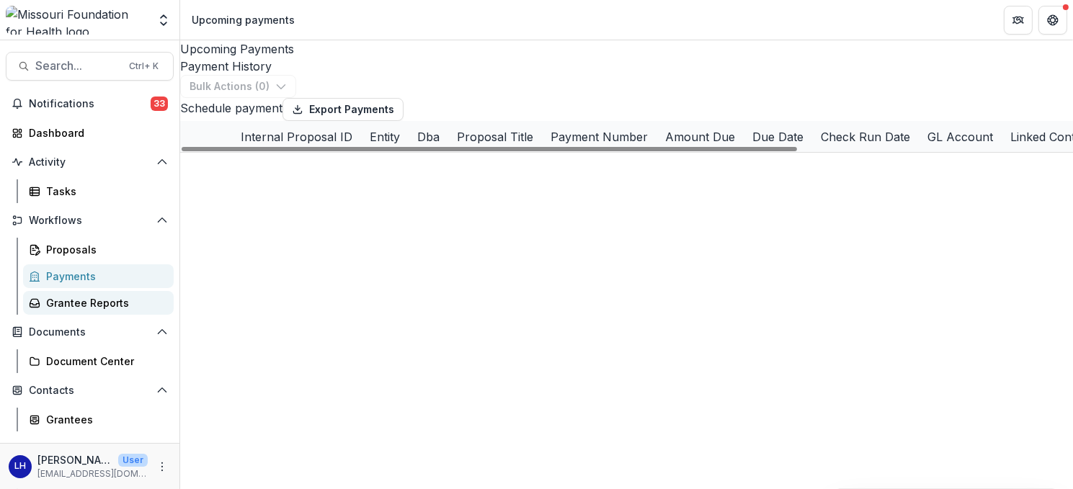
drag, startPoint x: 63, startPoint y: 300, endPoint x: 77, endPoint y: 301, distance: 14.4
click at [63, 303] on div "Grantee Reports" at bounding box center [104, 302] width 116 height 15
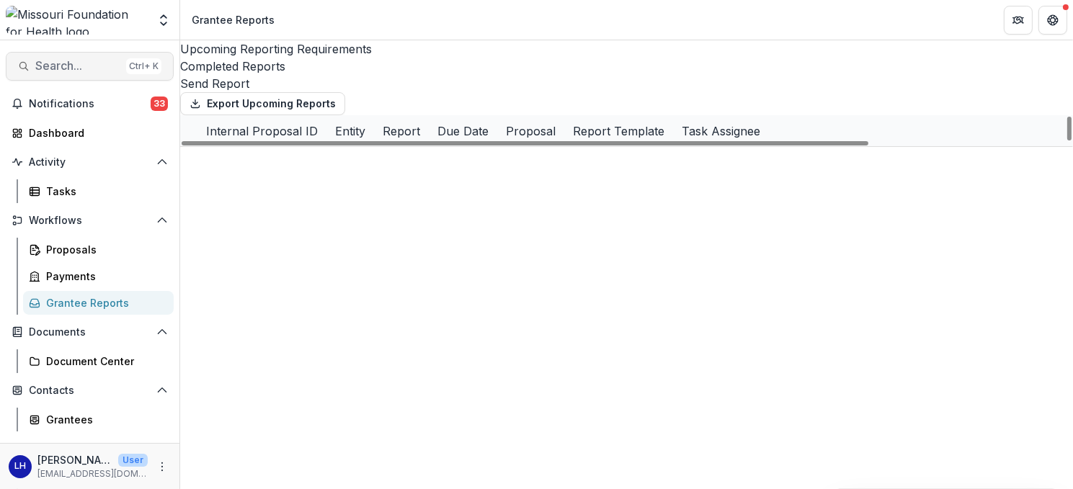
click at [86, 69] on span "Search..." at bounding box center [77, 66] width 85 height 14
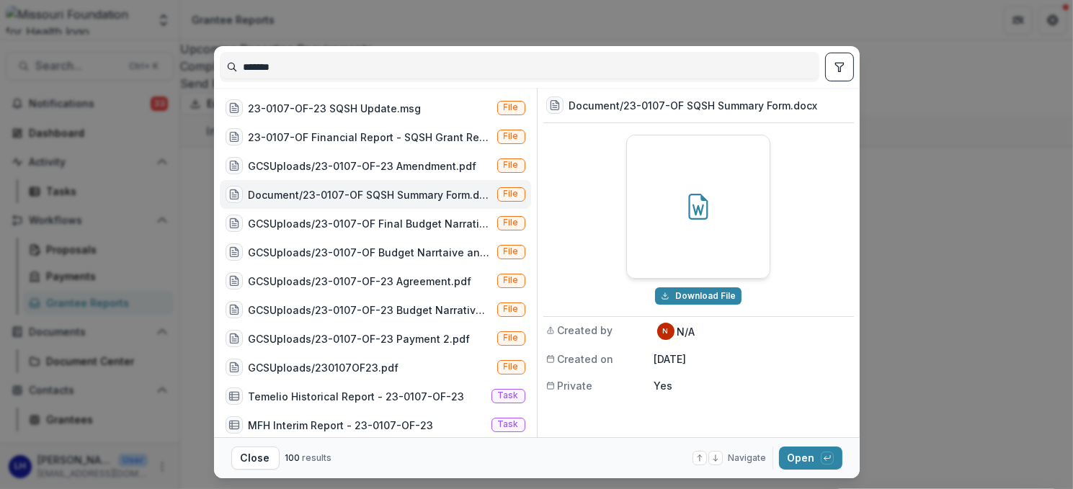
drag, startPoint x: 318, startPoint y: 61, endPoint x: 229, endPoint y: 59, distance: 89.4
click at [229, 59] on input "*******" at bounding box center [519, 66] width 598 height 23
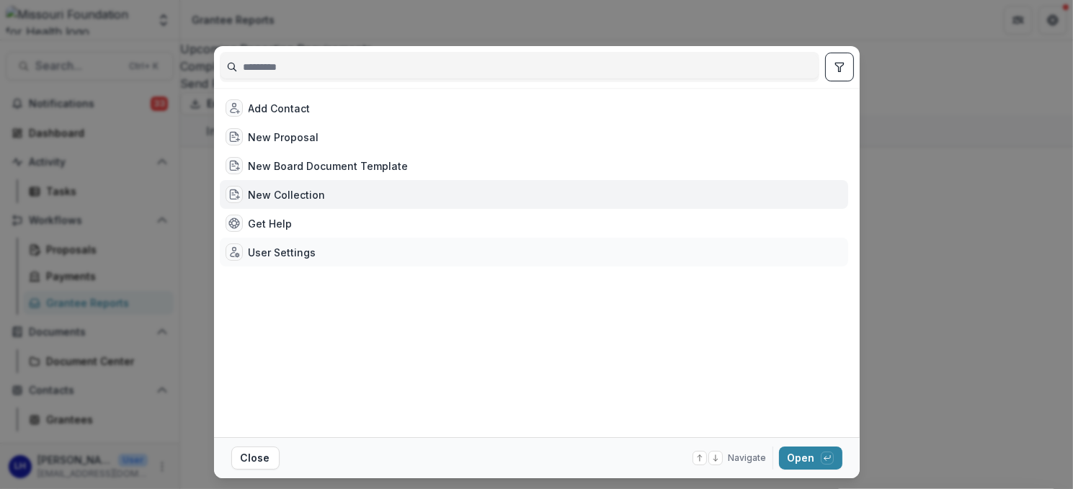
click at [289, 254] on div "User Settings" at bounding box center [283, 252] width 68 height 15
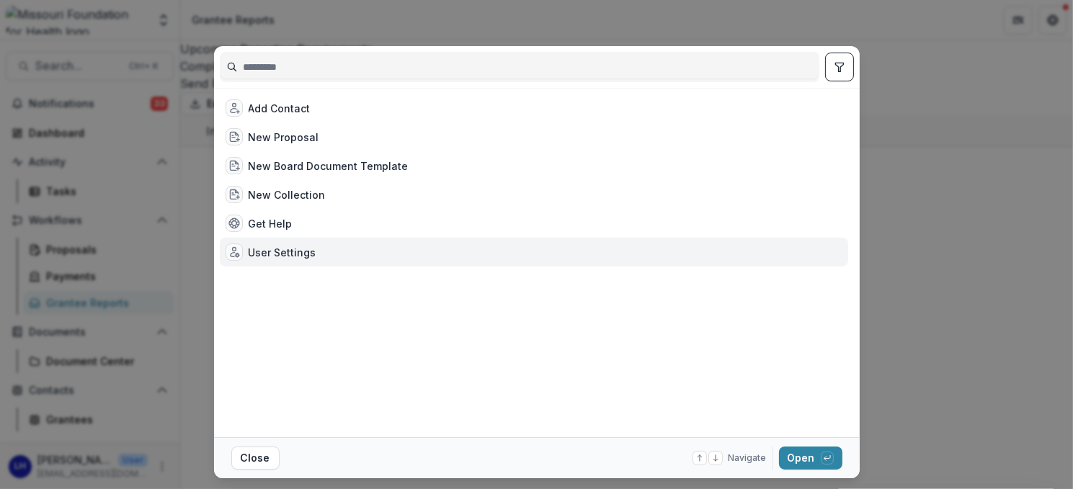
click at [279, 253] on div "User Settings" at bounding box center [283, 252] width 68 height 15
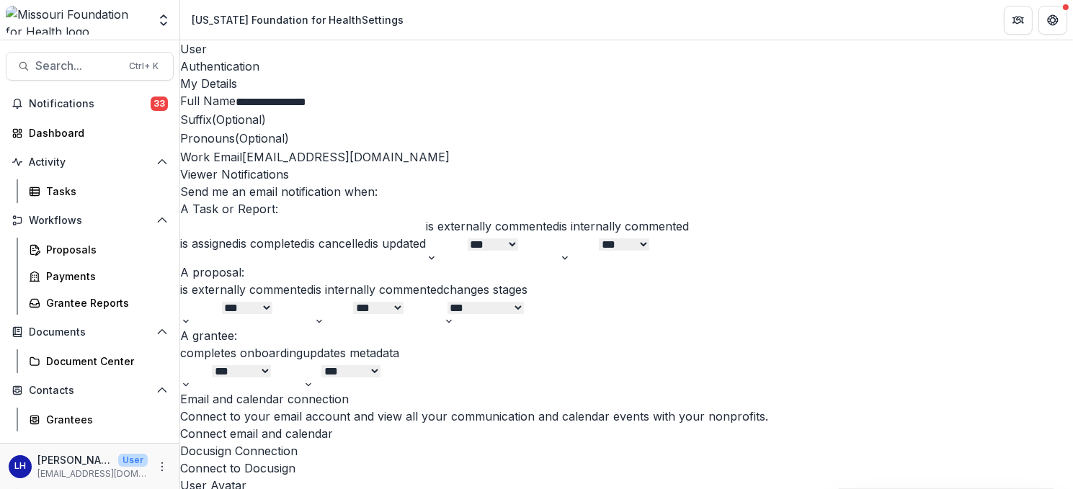
scroll to position [695, 0]
click at [62, 103] on span "Notifications" at bounding box center [90, 104] width 122 height 12
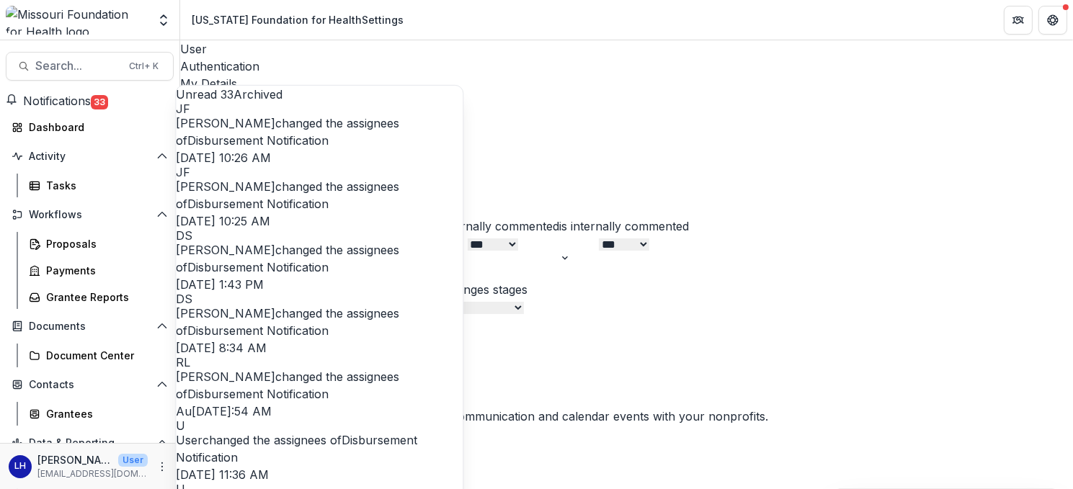
click at [303, 147] on link "Disbursement Notification" at bounding box center [257, 140] width 141 height 14
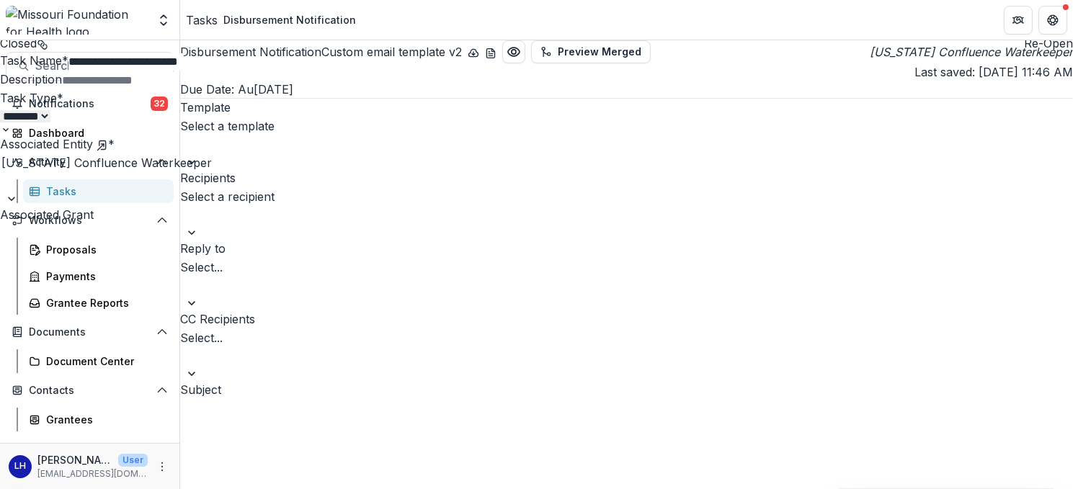
click at [308, 488] on div "**********" at bounding box center [536, 489] width 1073 height 0
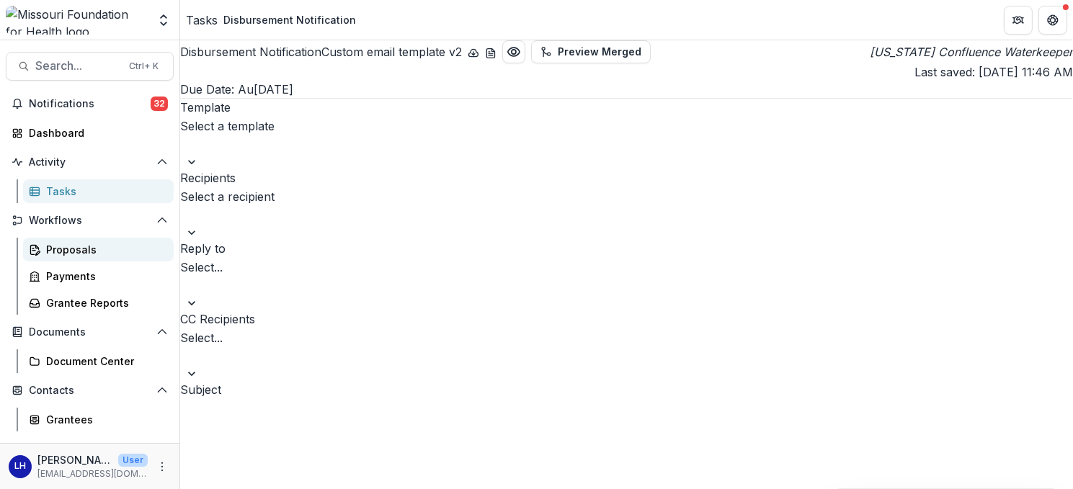
click at [62, 255] on div "Proposals" at bounding box center [104, 249] width 116 height 15
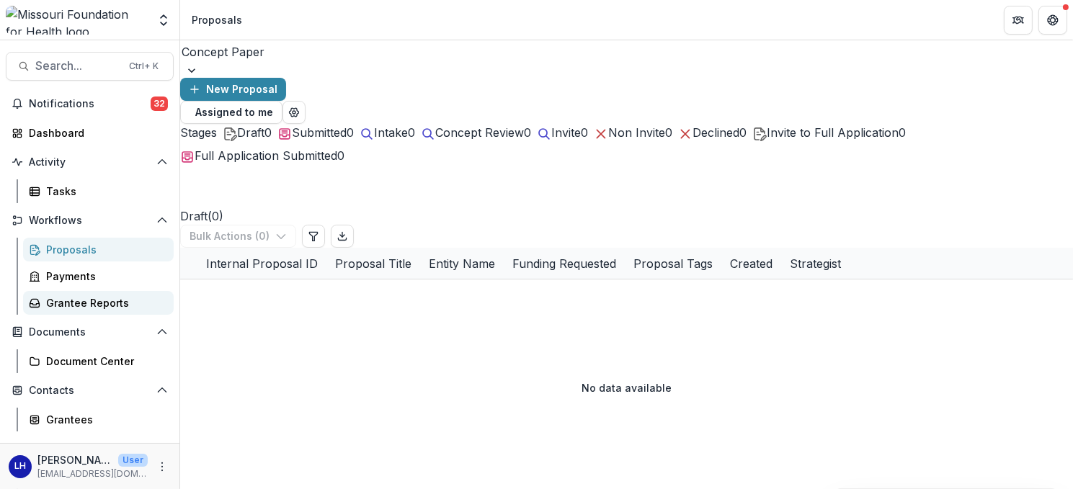
click at [67, 296] on div "Grantee Reports" at bounding box center [104, 302] width 116 height 15
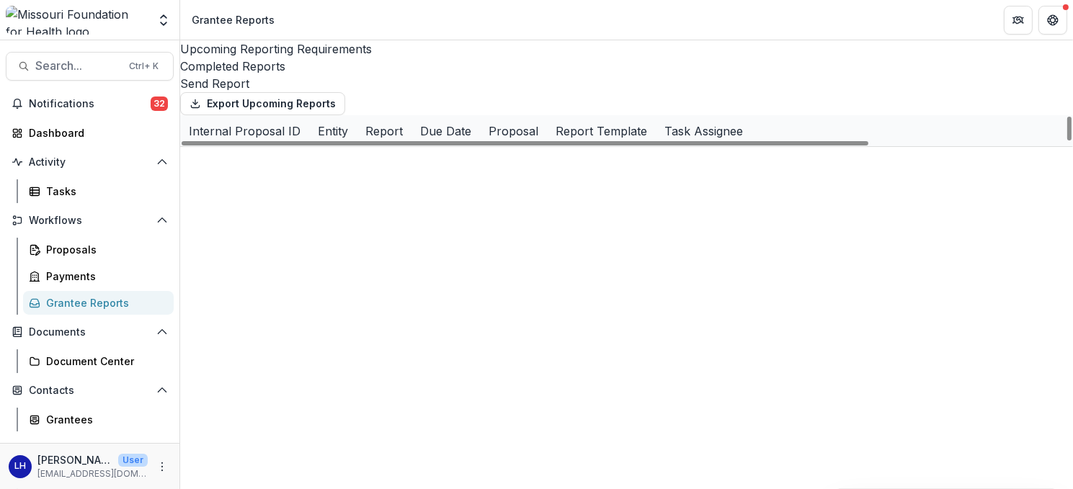
click at [292, 170] on div "23-0017-ADV-23" at bounding box center [262, 162] width 84 height 15
click at [371, 170] on link "Rural Community Workers Alliance" at bounding box center [409, 162] width 163 height 15
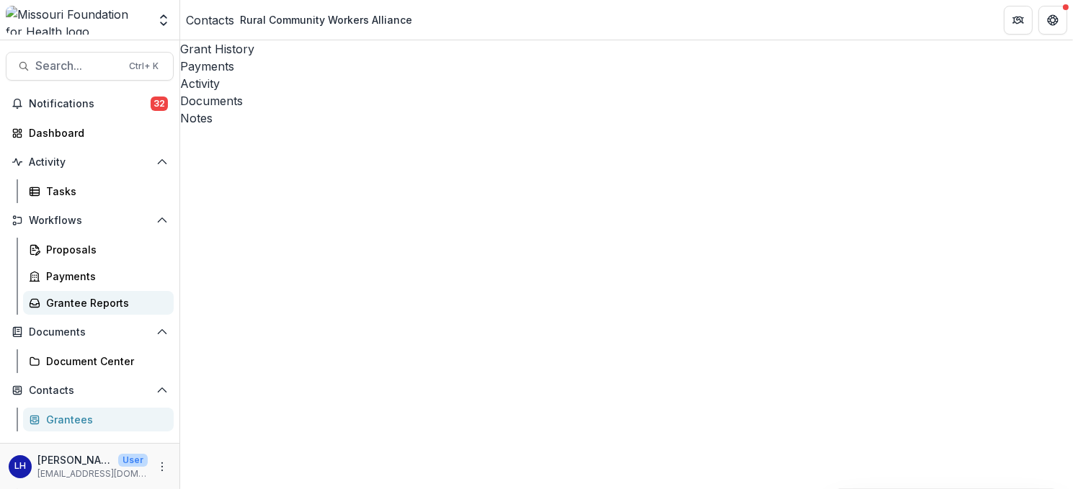
click at [91, 301] on div "Grantee Reports" at bounding box center [104, 302] width 116 height 15
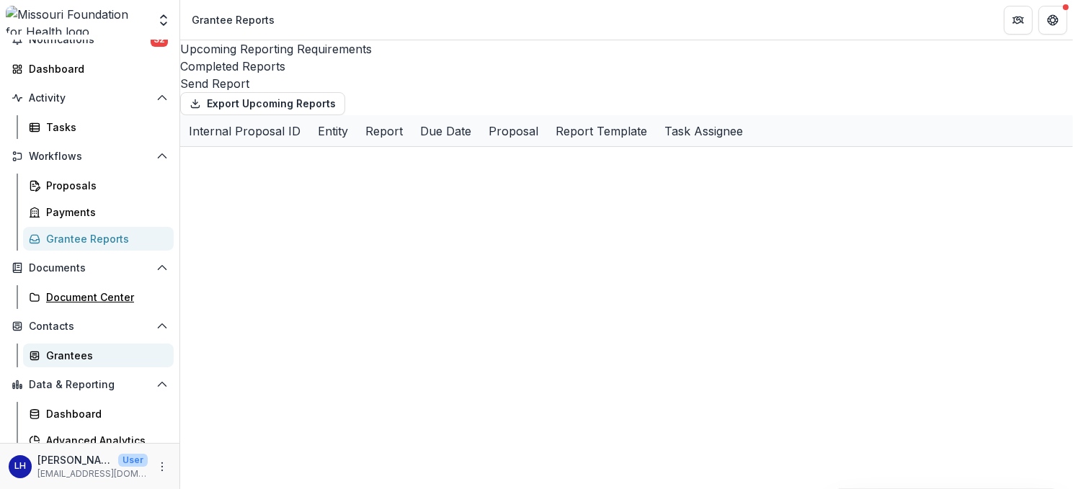
scroll to position [99, 0]
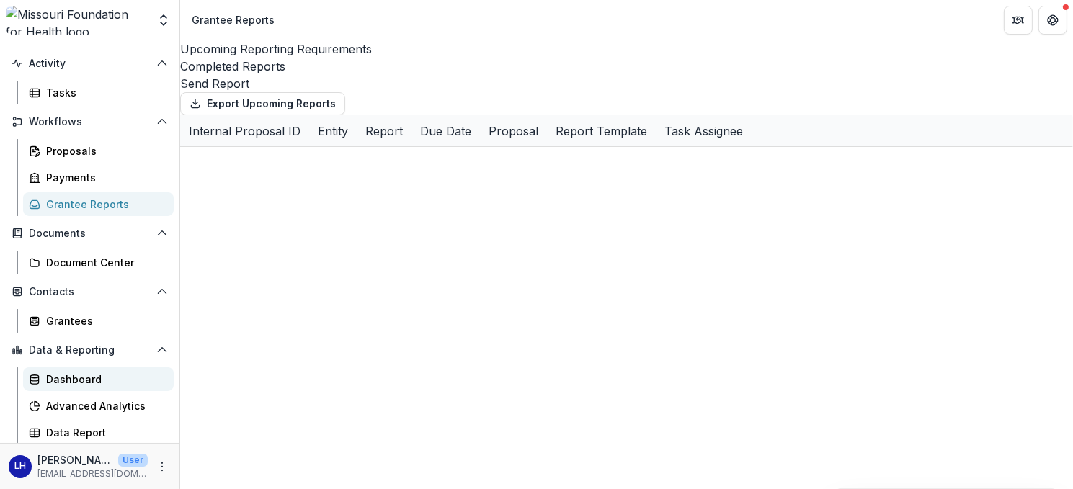
click at [76, 372] on div "Dashboard" at bounding box center [104, 379] width 116 height 15
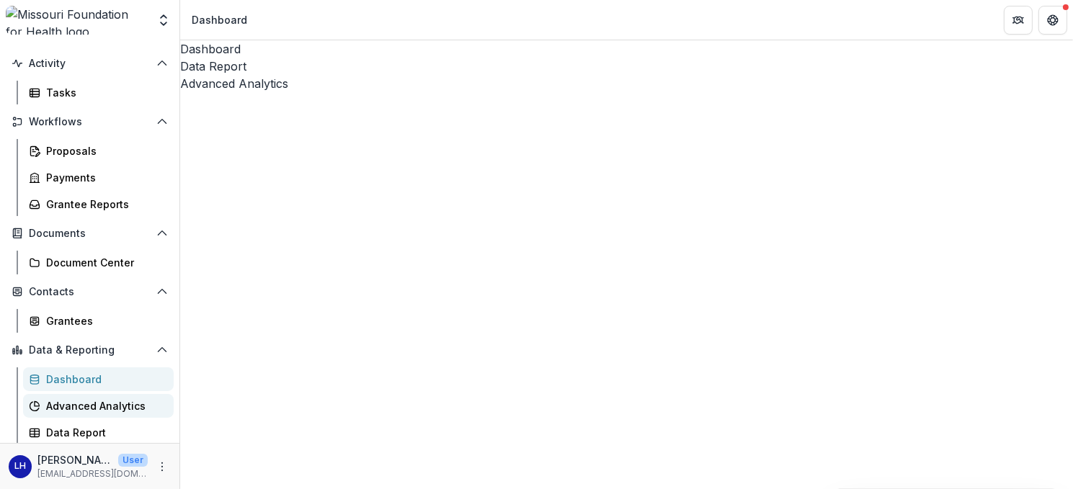
click at [83, 406] on div "Advanced Analytics" at bounding box center [104, 405] width 116 height 15
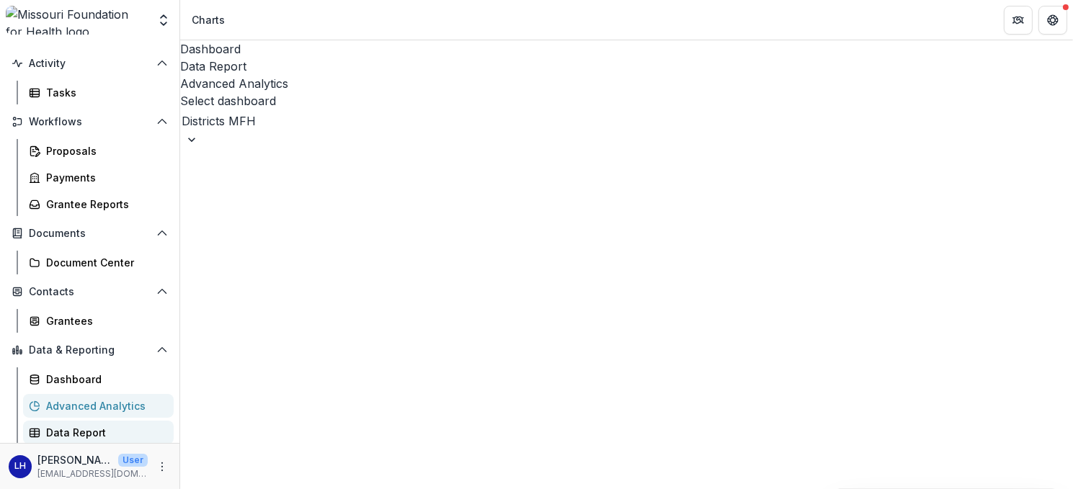
click at [66, 432] on div "Data Report" at bounding box center [104, 432] width 116 height 15
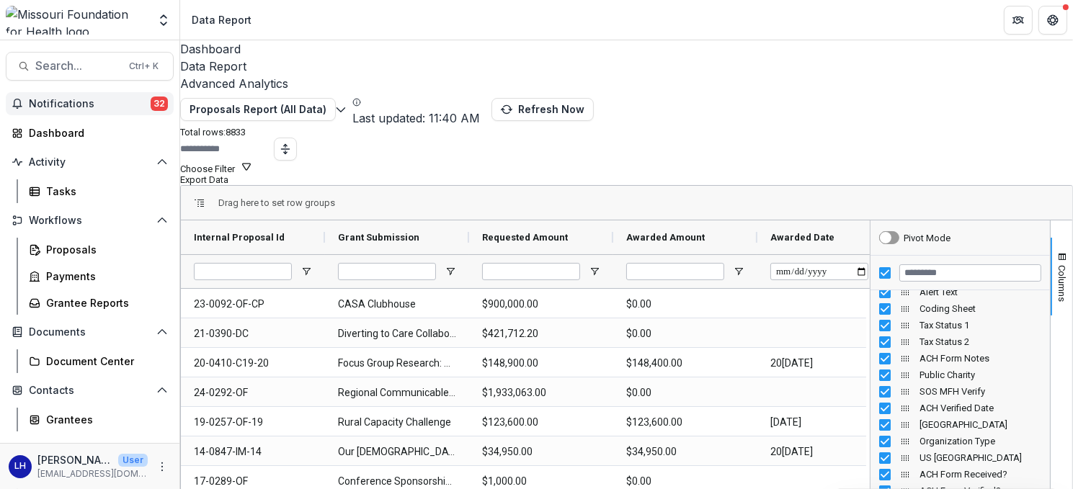
click at [63, 103] on span "Notifications" at bounding box center [90, 104] width 122 height 12
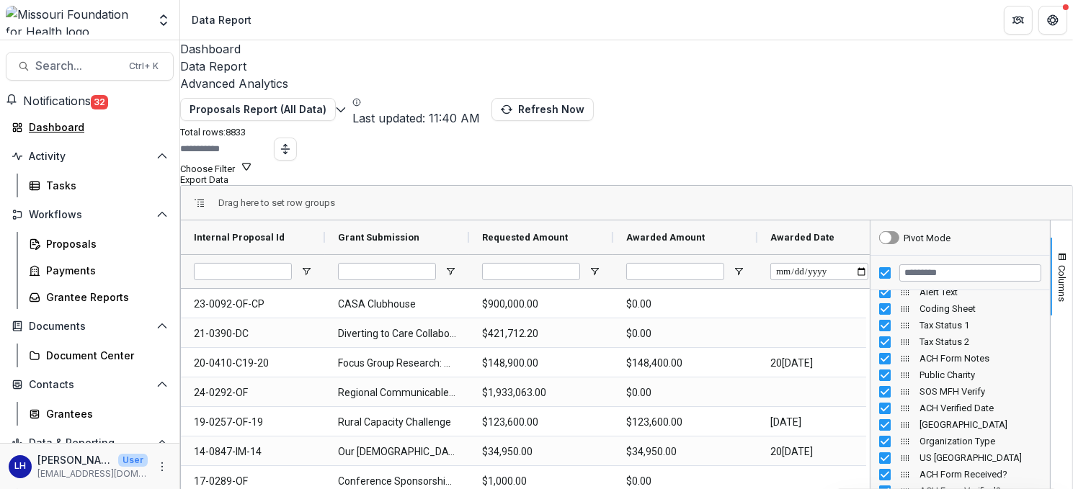
drag, startPoint x: 59, startPoint y: 132, endPoint x: 71, endPoint y: 117, distance: 18.9
click at [59, 132] on div "Dashboard" at bounding box center [95, 127] width 133 height 15
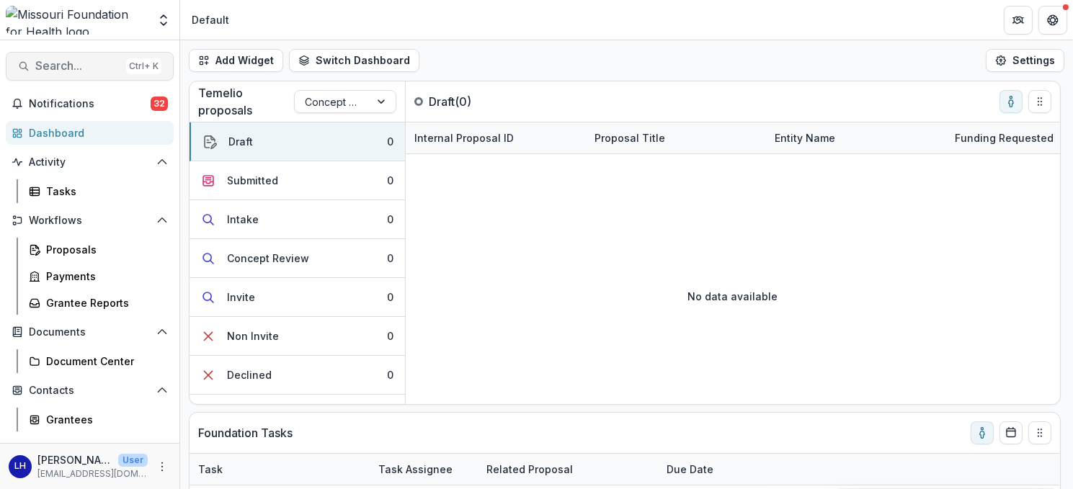
click at [105, 67] on span "Search..." at bounding box center [77, 66] width 85 height 14
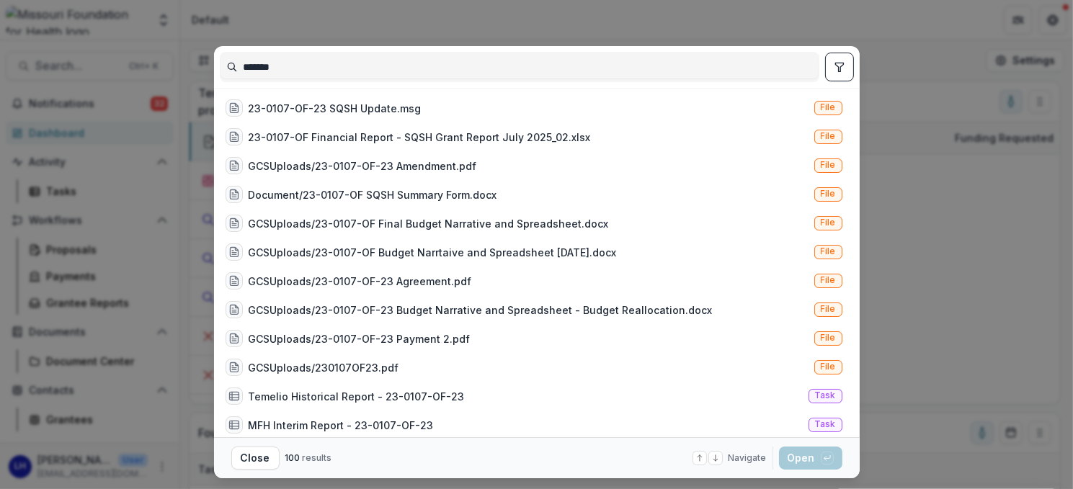
type input "*******"
click at [238, 457] on button "Close" at bounding box center [255, 458] width 48 height 23
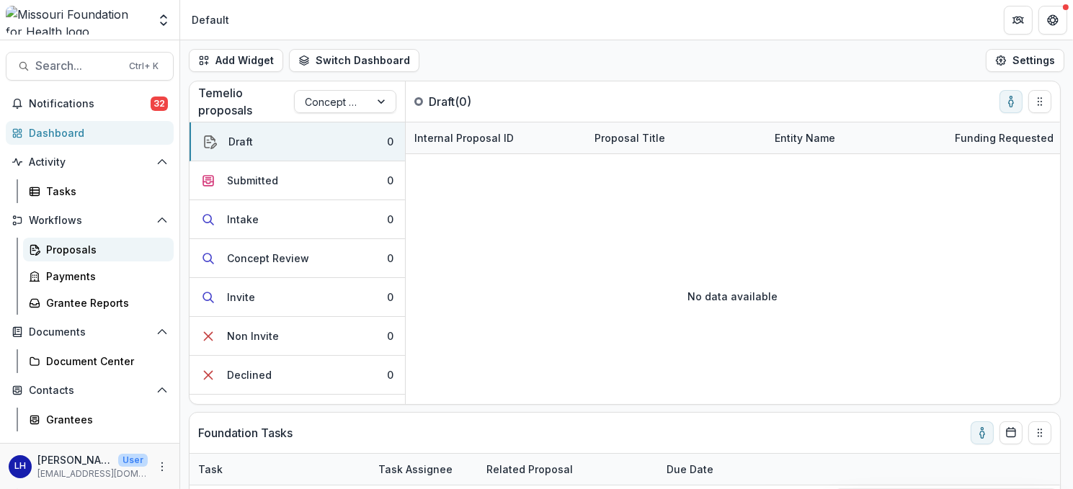
click at [79, 254] on div "Proposals" at bounding box center [104, 249] width 116 height 15
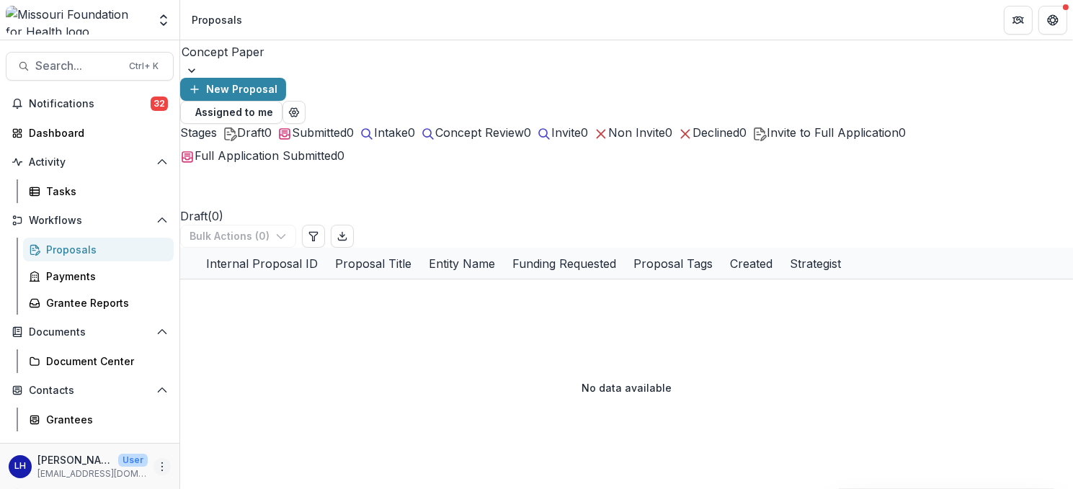
click at [162, 463] on circle "More" at bounding box center [162, 463] width 1 height 1
click at [239, 434] on link "User Settings" at bounding box center [254, 436] width 154 height 24
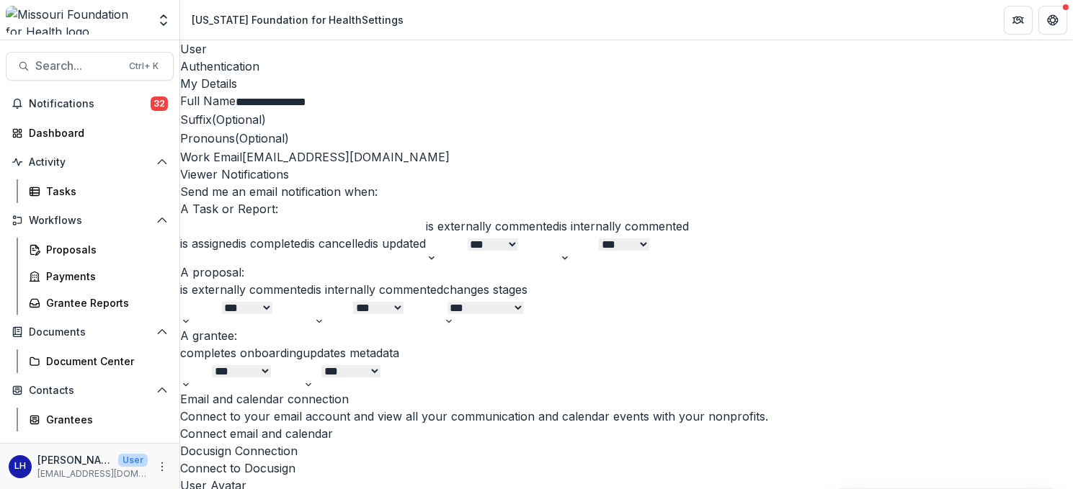
scroll to position [695, 0]
click at [73, 245] on div "Proposals" at bounding box center [104, 249] width 116 height 15
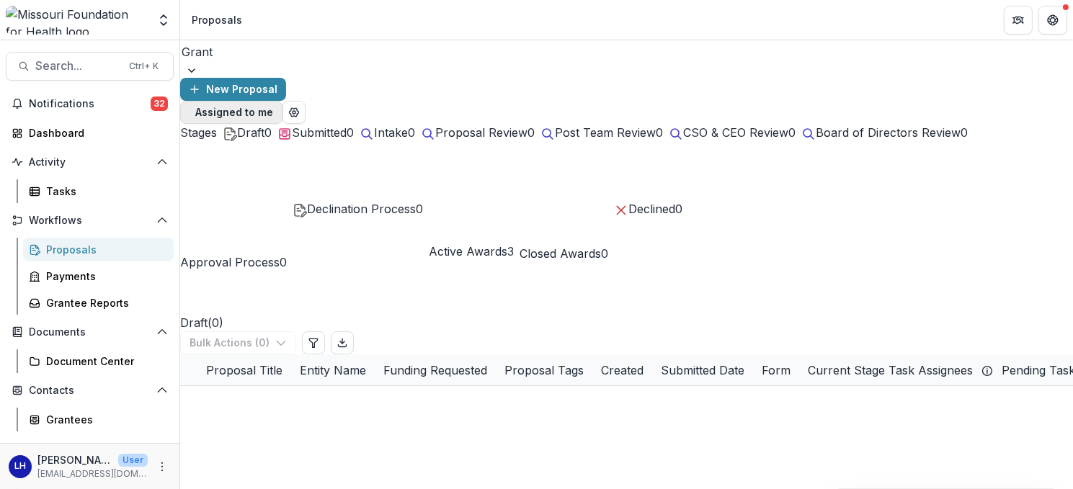
click at [189, 112] on span "button" at bounding box center [189, 112] width 0 height 0
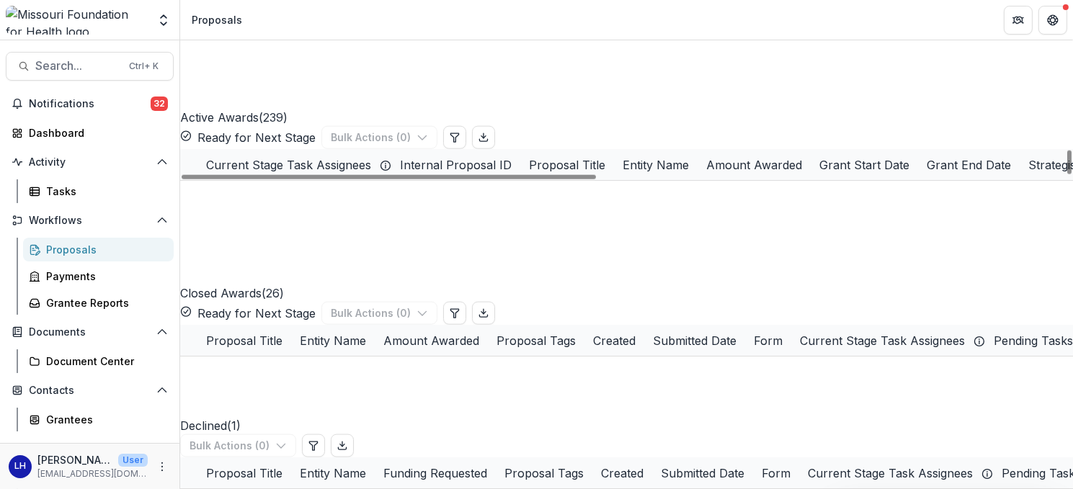
scroll to position [2954, 0]
click at [512, 174] on div "Internal Proposal ID" at bounding box center [455, 164] width 129 height 17
click at [527, 250] on input at bounding box center [491, 242] width 115 height 17
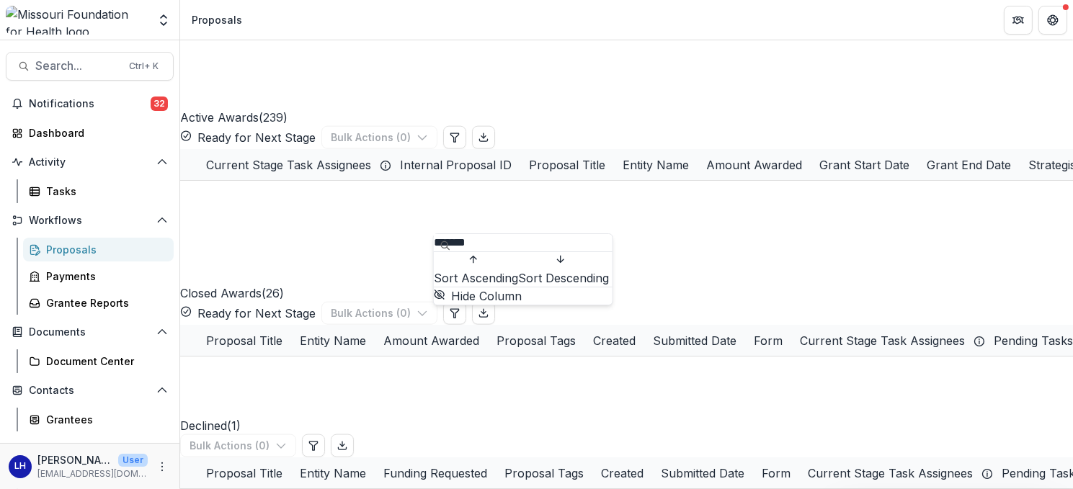
type input "*******"
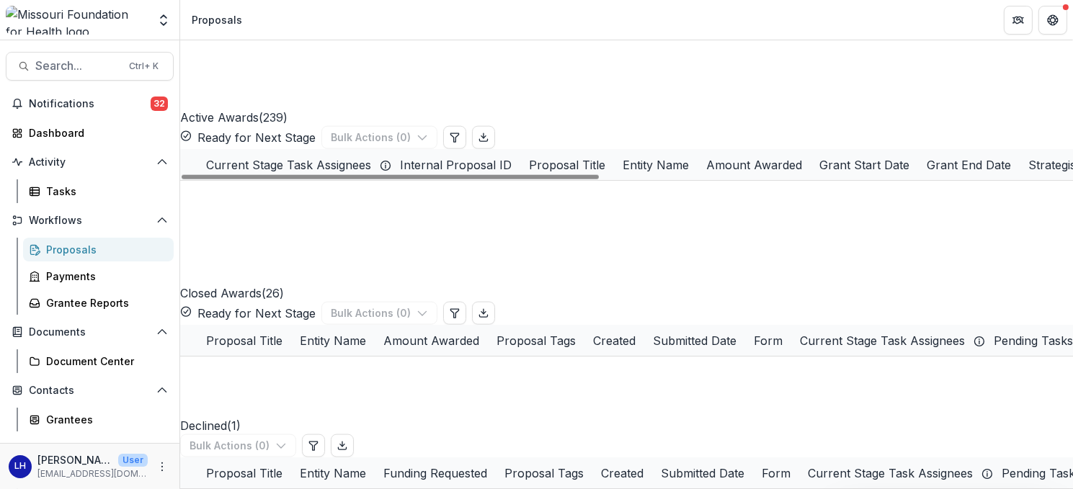
click at [661, 204] on link "Systems Change Capacity-Building for [DEMOGRAPHIC_DATA] St. Louis Community Lea…" at bounding box center [879, 196] width 527 height 15
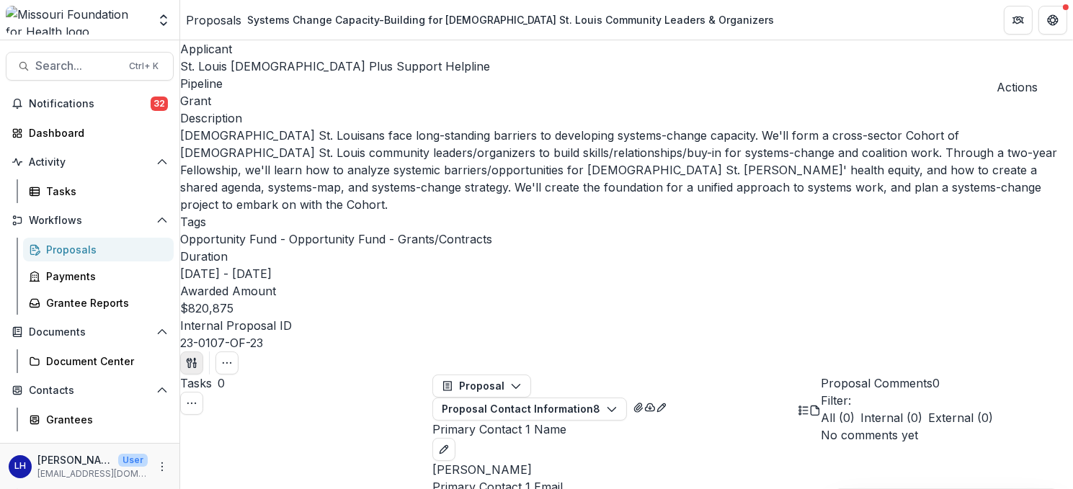
click at [192, 359] on icon "button" at bounding box center [189, 363] width 5 height 9
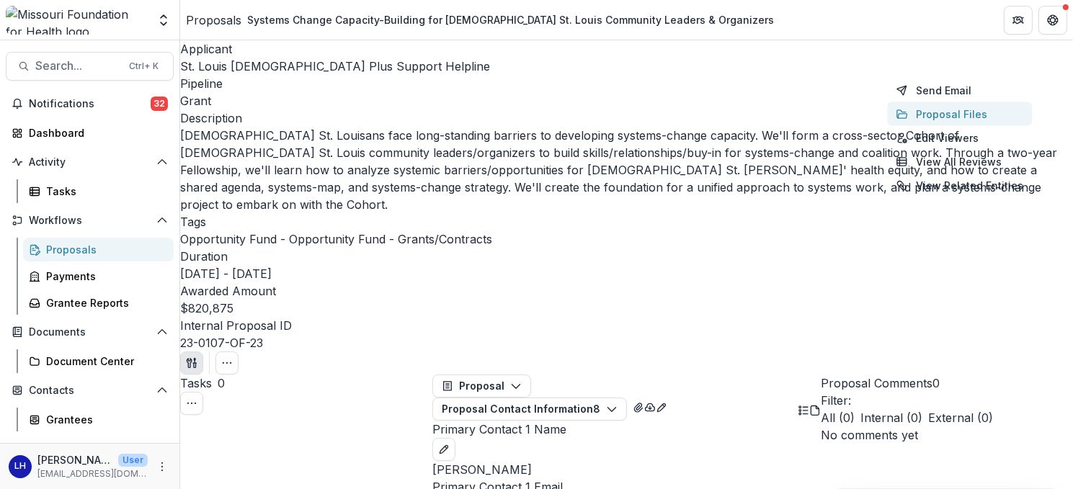
click at [946, 115] on button "Proposal Files" at bounding box center [959, 114] width 145 height 24
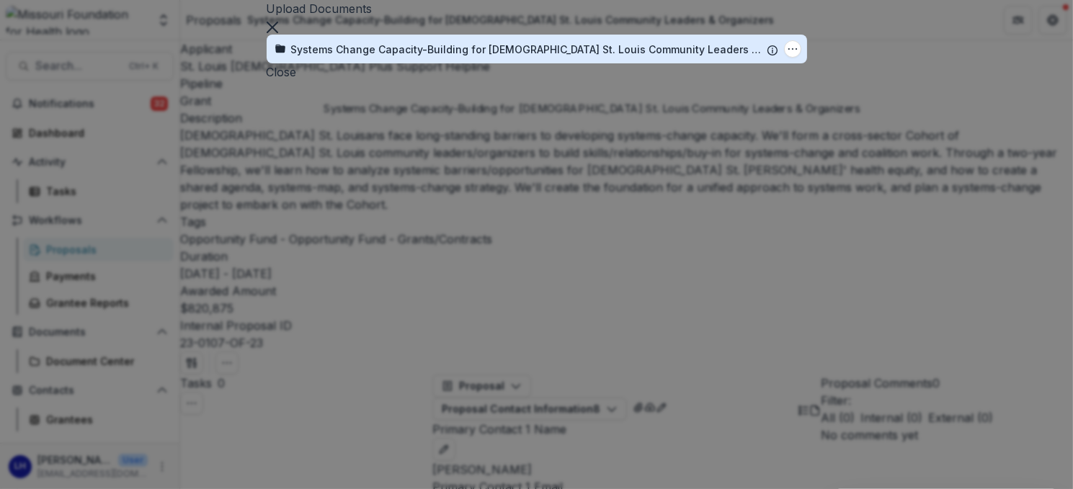
click at [663, 57] on div "Systems Change Capacity-Building for [DEMOGRAPHIC_DATA] St. Louis Community Lea…" at bounding box center [529, 49] width 476 height 15
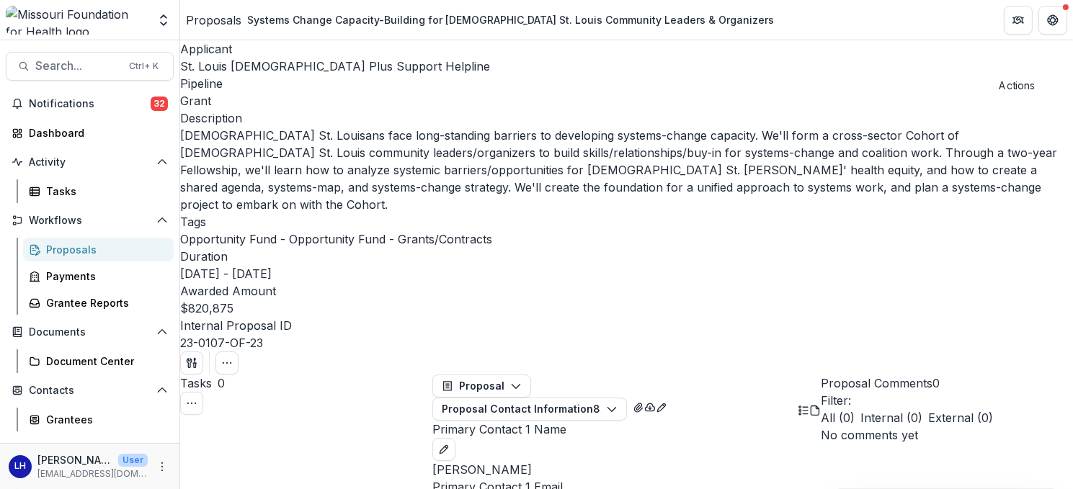
click at [259, 67] on span "St. Louis [DEMOGRAPHIC_DATA] Plus Support Helpline" at bounding box center [335, 66] width 310 height 14
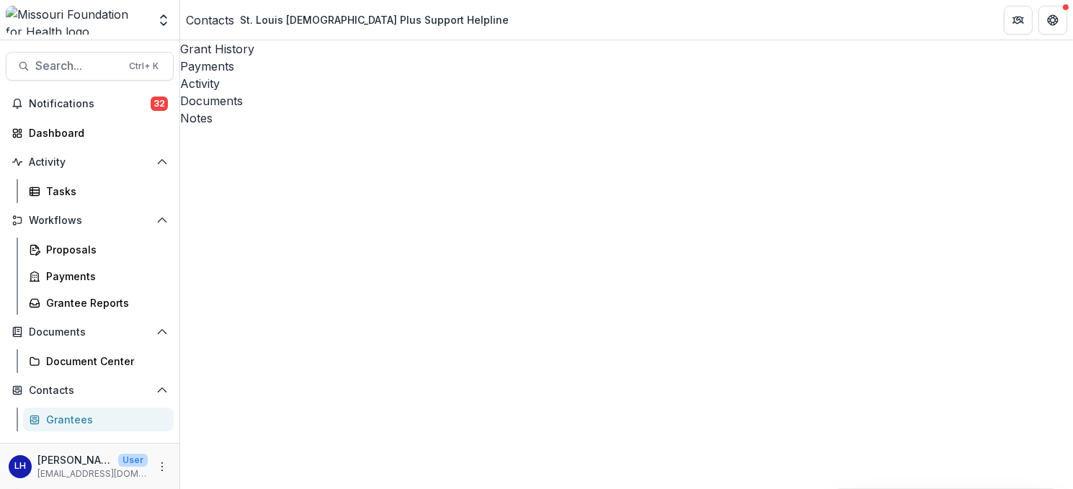
click at [429, 92] on div "Documents" at bounding box center [626, 100] width 893 height 17
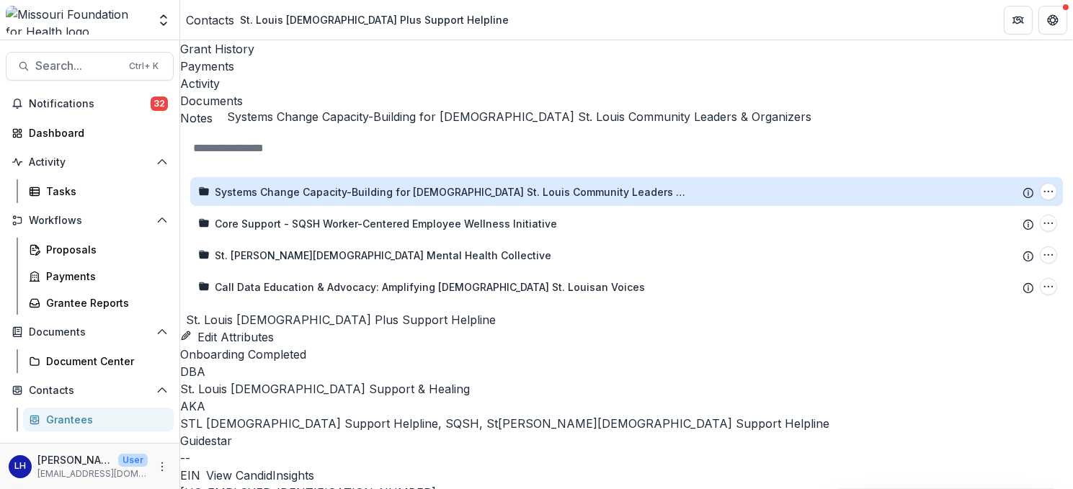
click at [507, 184] on div "Systems Change Capacity-Building for [DEMOGRAPHIC_DATA] St. Louis Community Lea…" at bounding box center [453, 191] width 476 height 15
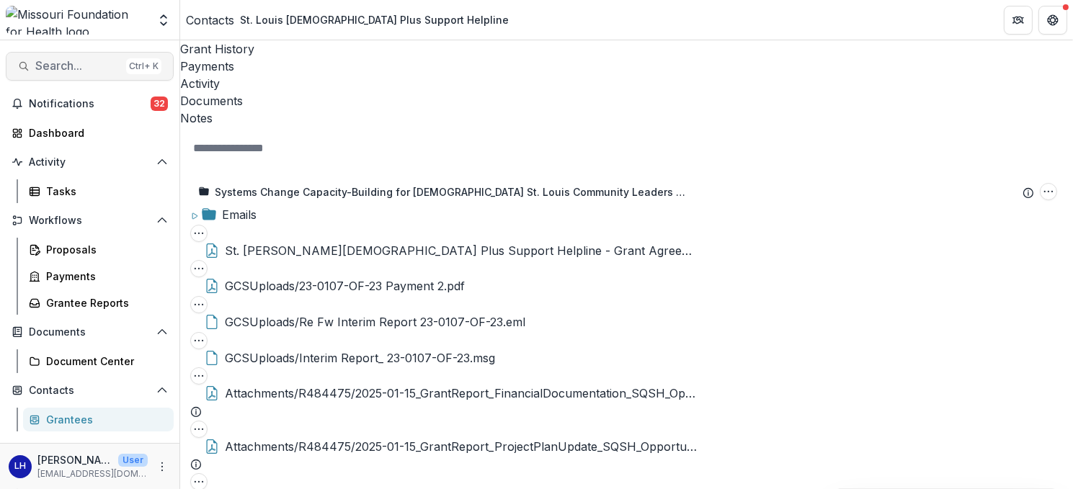
click at [83, 59] on span "Search..." at bounding box center [77, 66] width 85 height 14
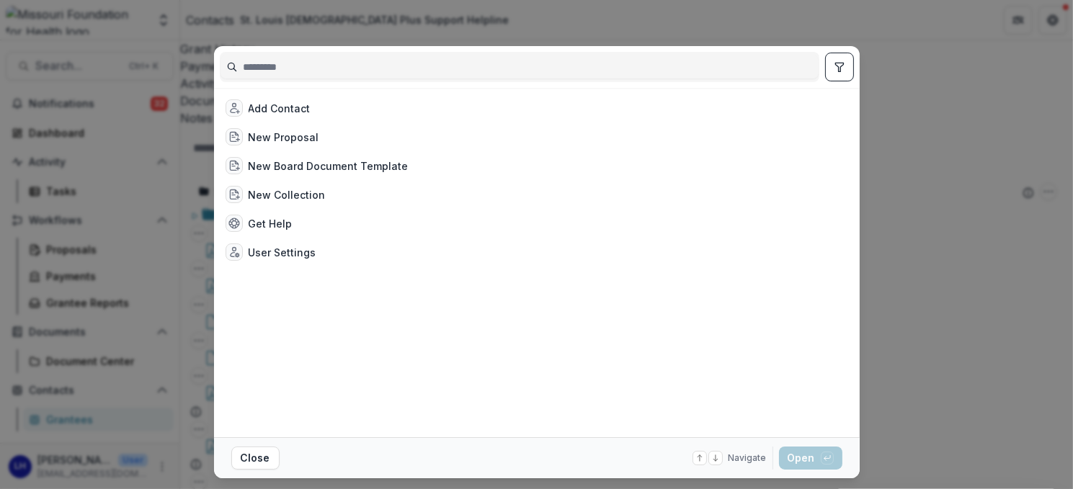
click at [385, 66] on input at bounding box center [519, 66] width 598 height 23
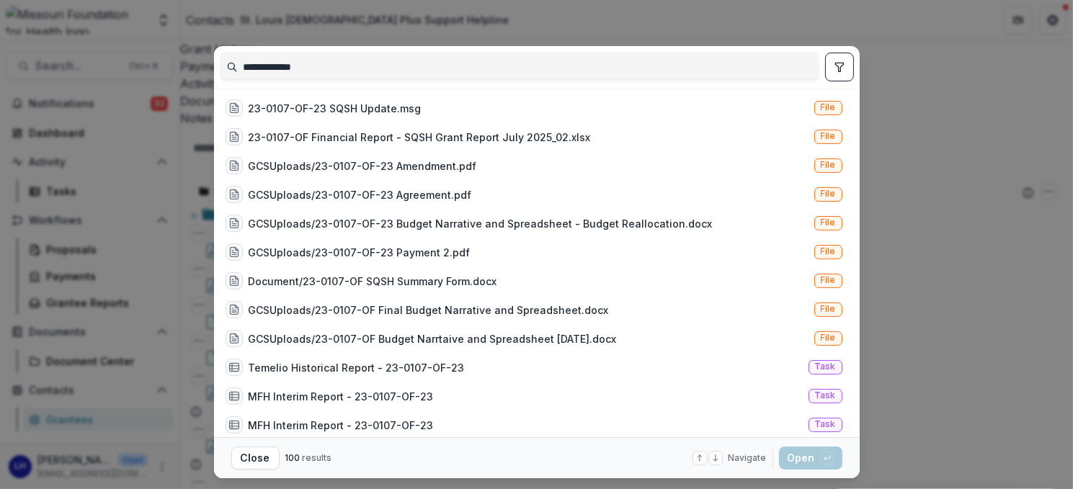
type input "**********"
click at [832, 59] on button "toggle filters" at bounding box center [839, 67] width 29 height 29
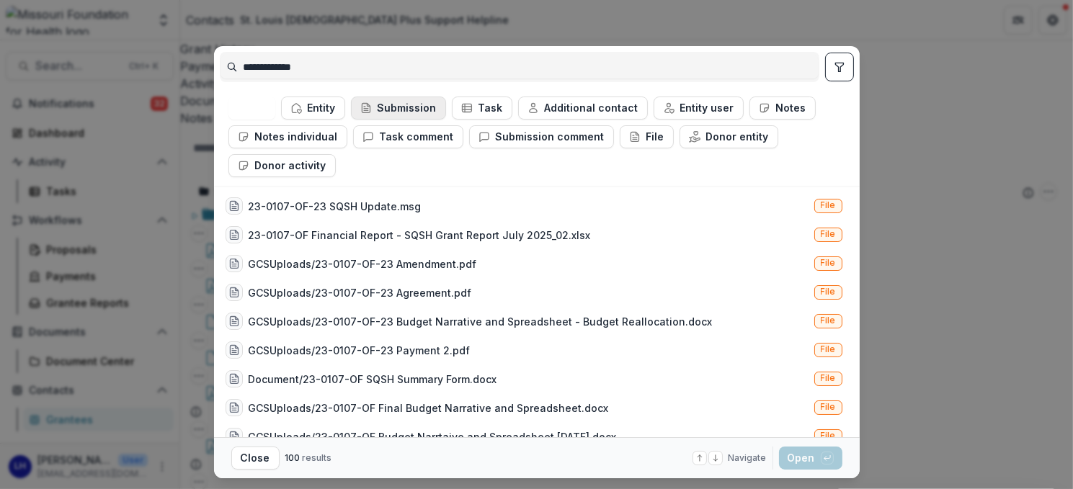
click at [385, 105] on button "Submission" at bounding box center [398, 108] width 95 height 23
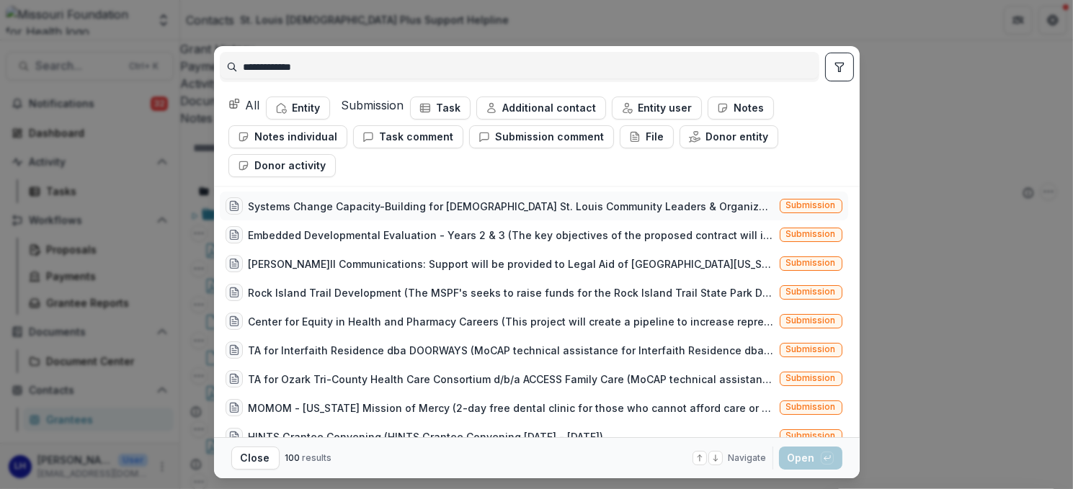
click at [367, 201] on div "Systems Change Capacity-Building for [DEMOGRAPHIC_DATA] St. Louis Community Lea…" at bounding box center [511, 206] width 525 height 15
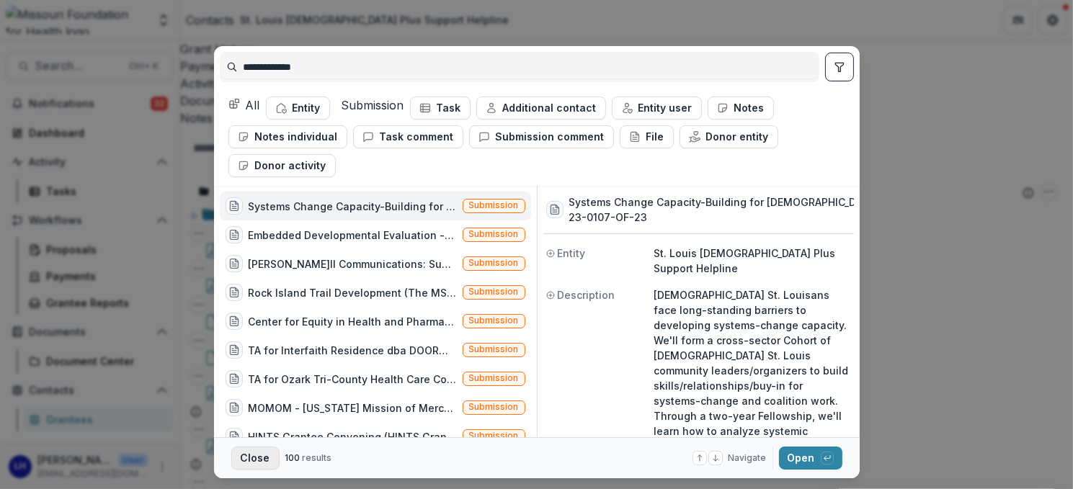
click at [259, 457] on button "Close" at bounding box center [255, 458] width 48 height 23
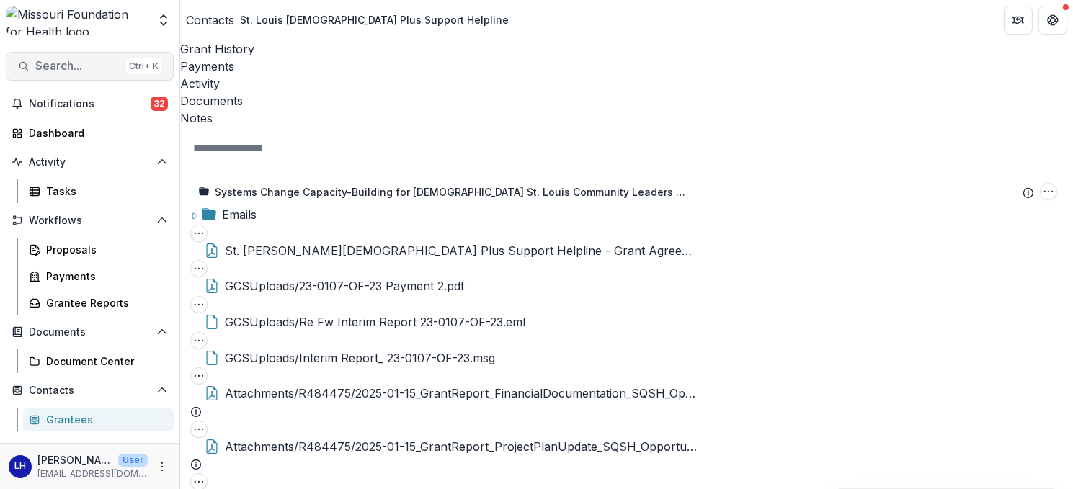
click at [86, 61] on span "Search..." at bounding box center [77, 66] width 85 height 14
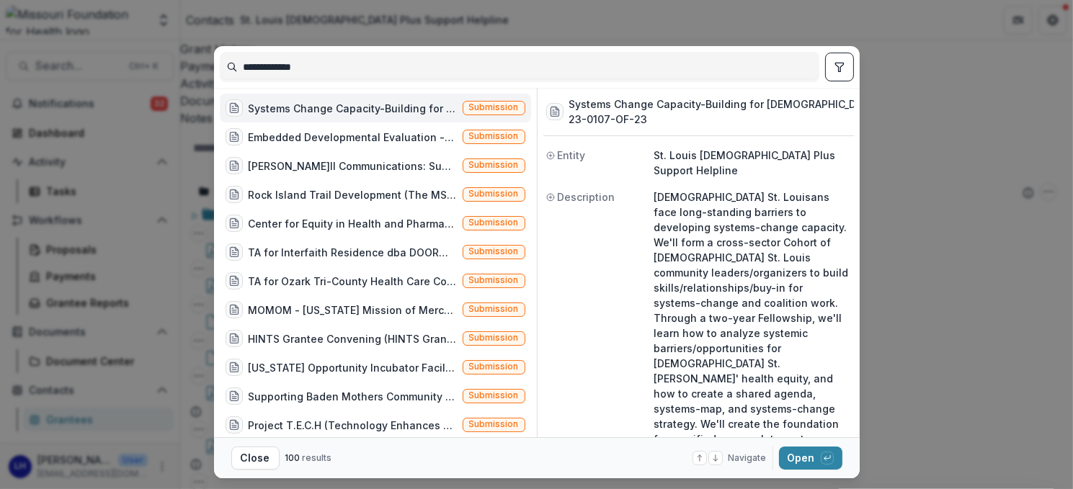
click at [835, 64] on icon "toggle filters" at bounding box center [839, 67] width 8 height 9
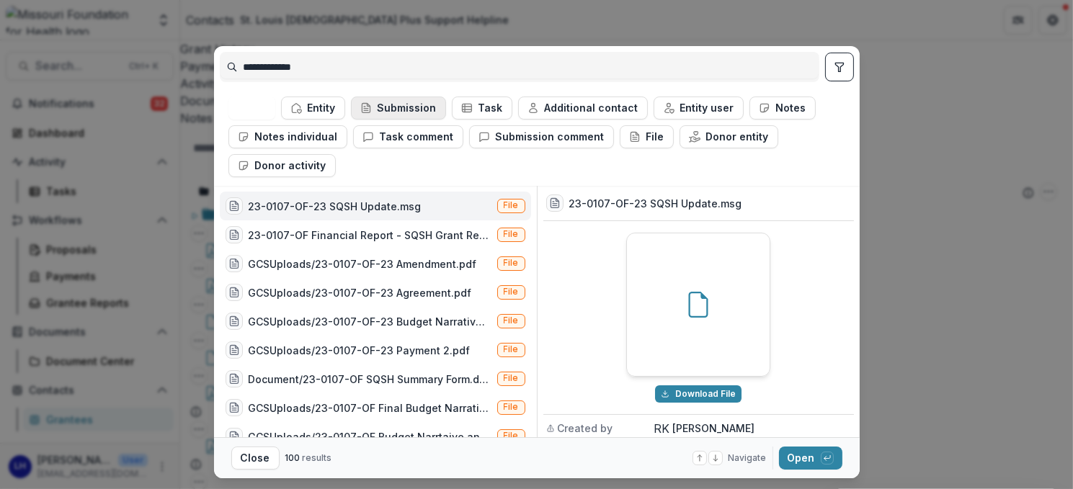
click at [375, 104] on button "Submission" at bounding box center [398, 108] width 95 height 23
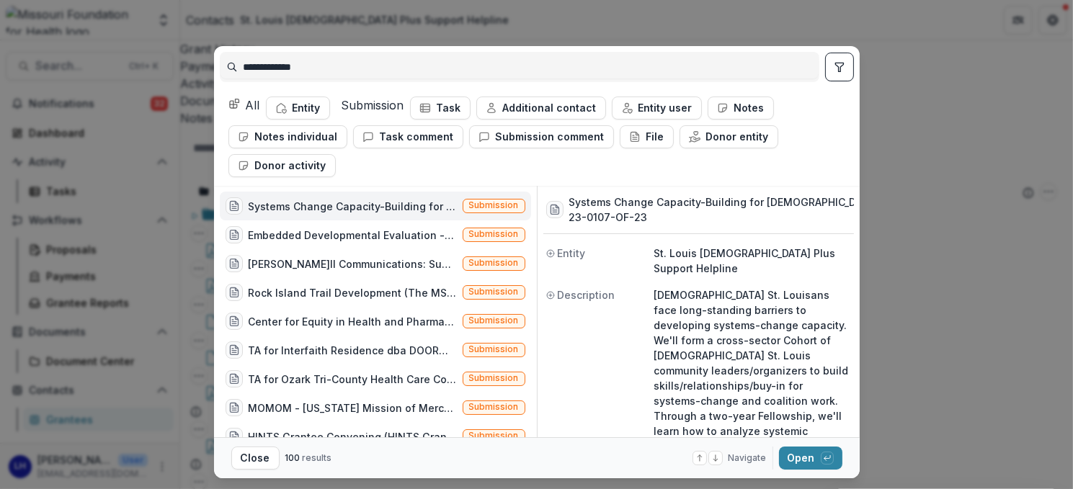
click at [240, 102] on icon "button" at bounding box center [234, 104] width 12 height 12
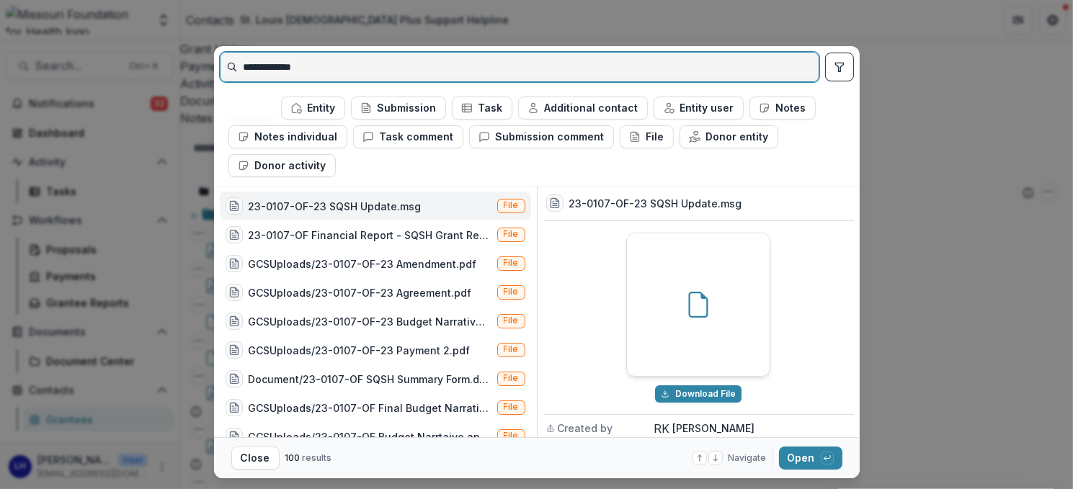
drag, startPoint x: 342, startPoint y: 69, endPoint x: 223, endPoint y: 65, distance: 119.7
click at [223, 65] on input "**********" at bounding box center [519, 66] width 598 height 23
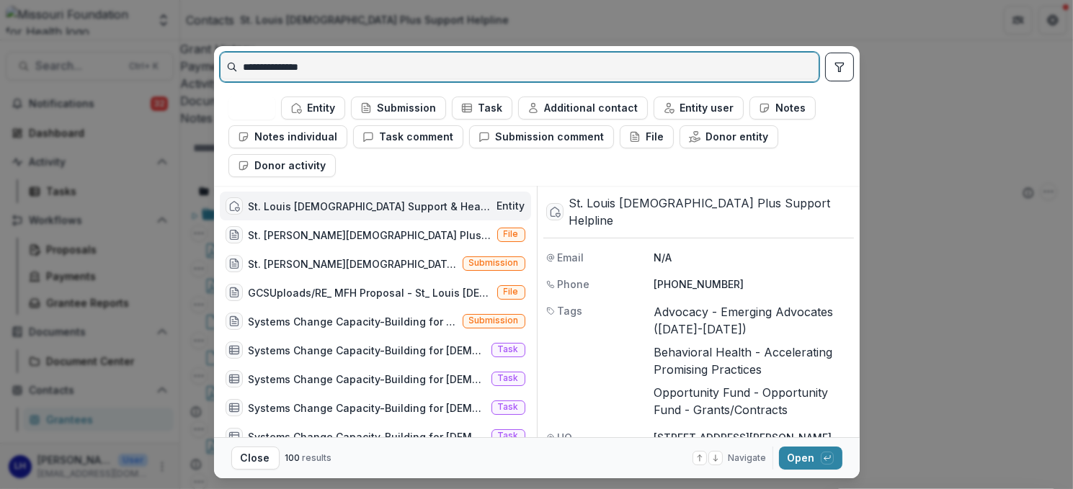
type input "**********"
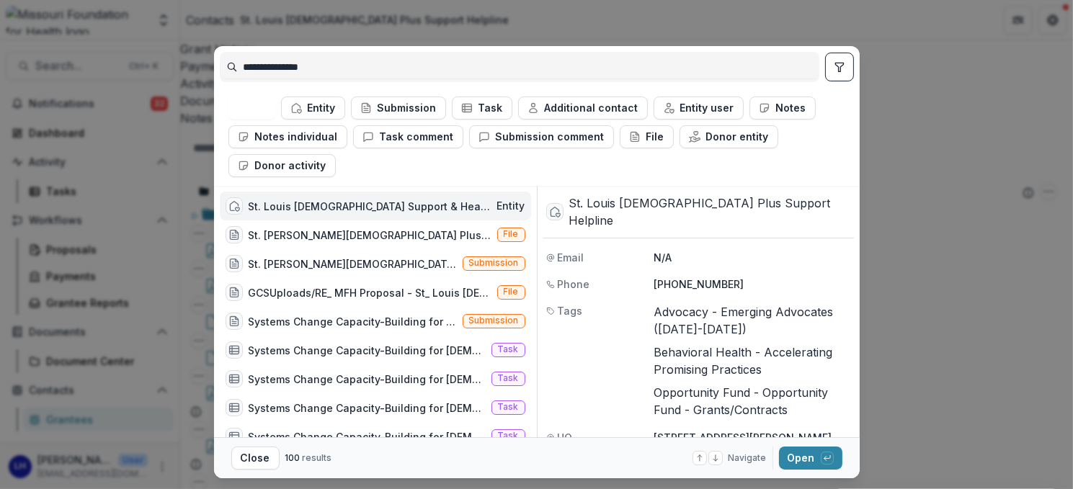
click at [311, 202] on div "St. Louis [DEMOGRAPHIC_DATA] Support & Healing" at bounding box center [370, 206] width 243 height 15
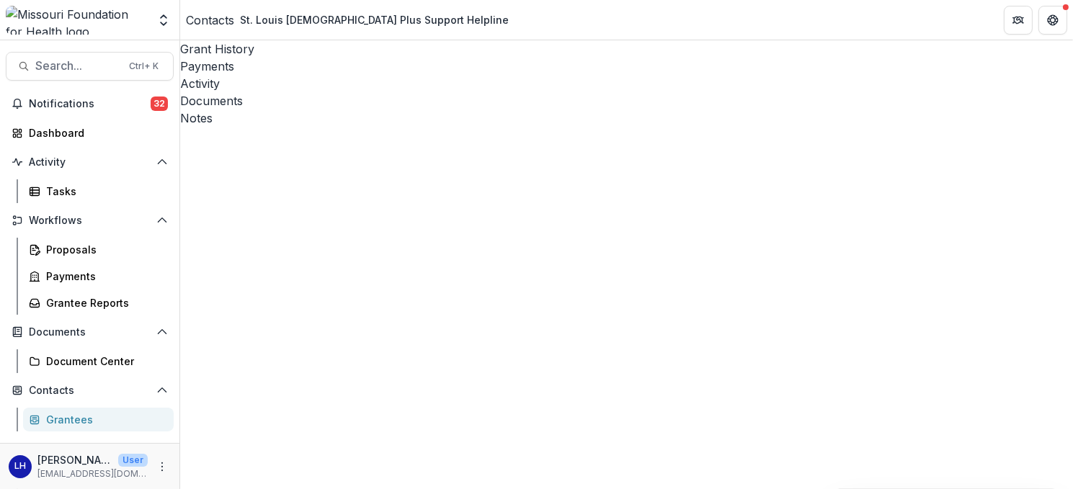
click at [414, 92] on div "Documents" at bounding box center [626, 100] width 893 height 17
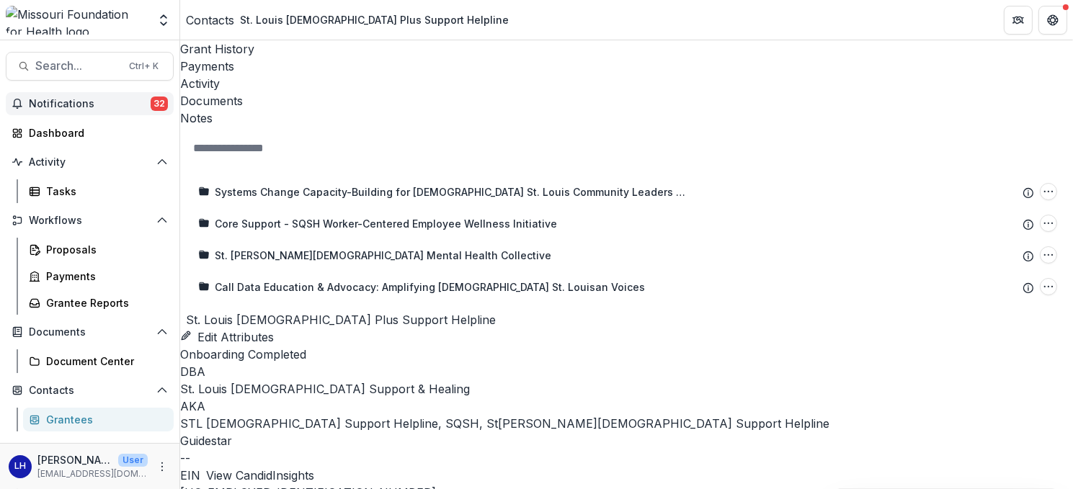
click at [69, 98] on span "Notifications" at bounding box center [90, 104] width 122 height 12
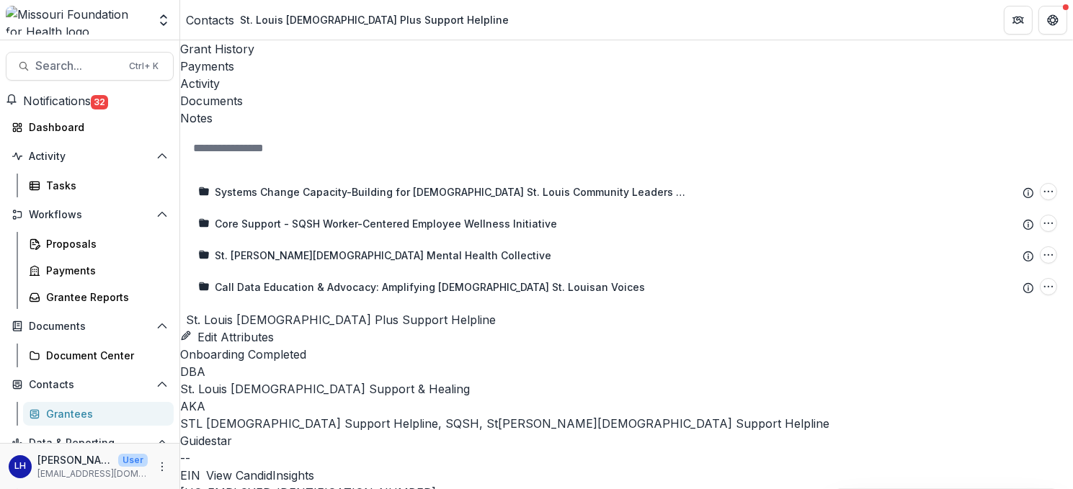
click at [569, 310] on div "Systems Change Capacity-Building for [DEMOGRAPHIC_DATA] St. Louis Community Lea…" at bounding box center [627, 239] width 890 height 141
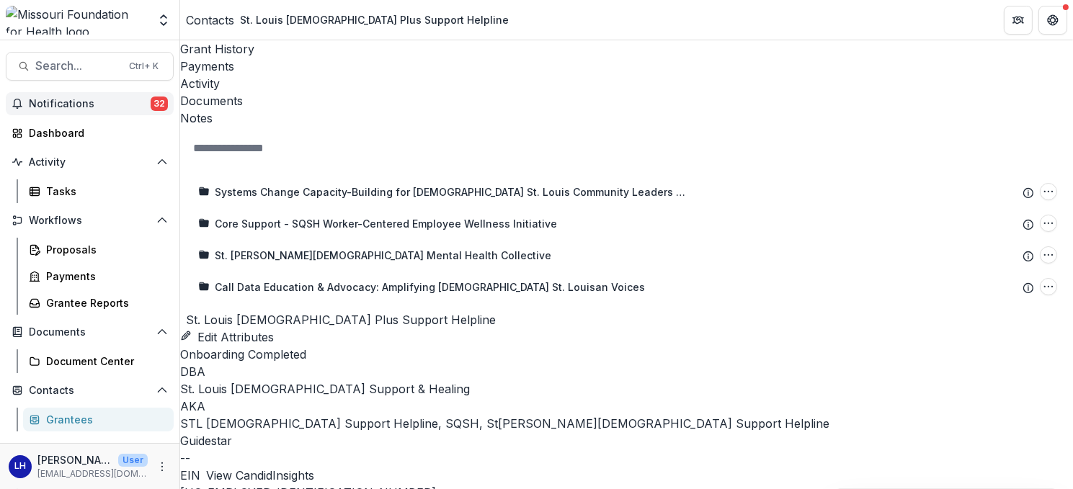
click at [53, 102] on span "Notifications" at bounding box center [90, 104] width 122 height 12
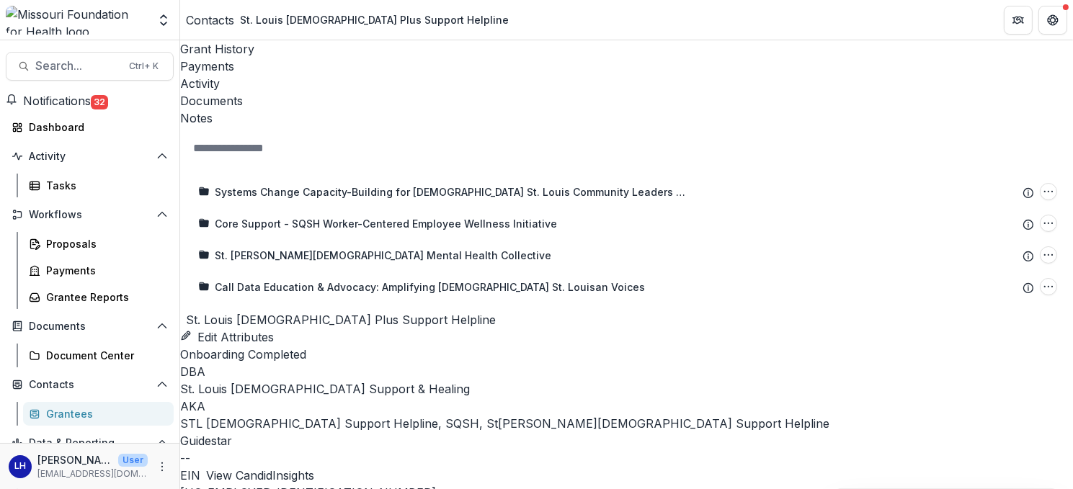
click at [565, 301] on div "Systems Change Capacity-Building for [DEMOGRAPHIC_DATA] St. Louis Community Lea…" at bounding box center [627, 239] width 890 height 141
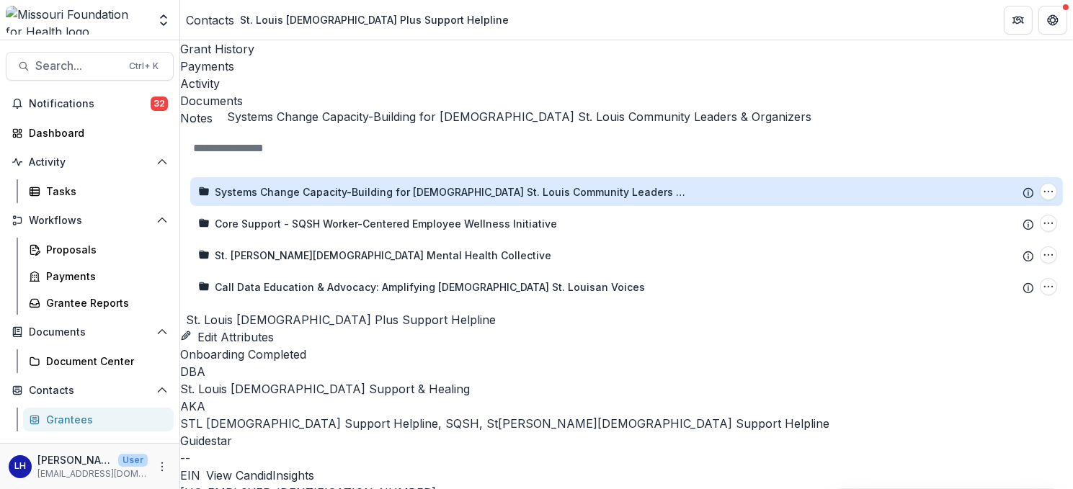
click at [523, 184] on div "Systems Change Capacity-Building for [DEMOGRAPHIC_DATA] St. Louis Community Lea…" at bounding box center [453, 191] width 476 height 15
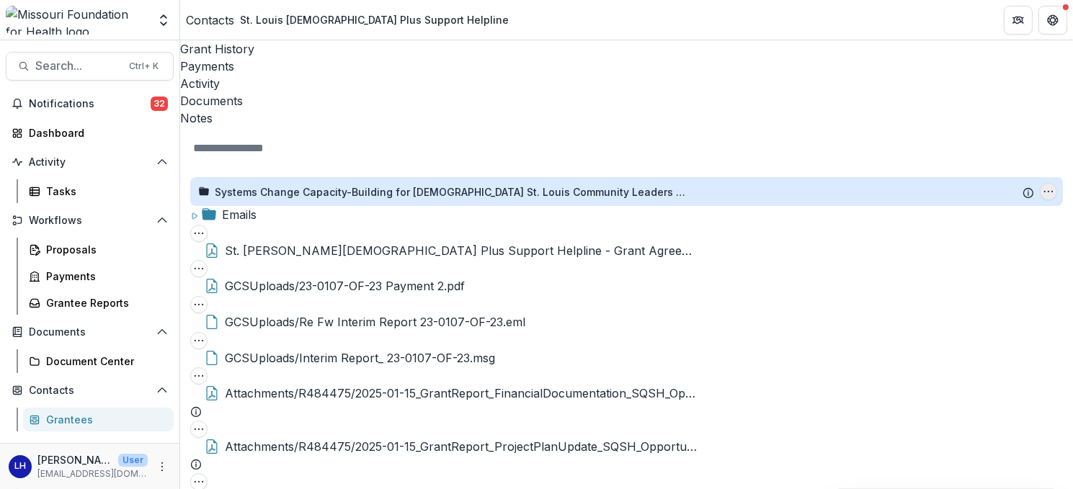
click at [1043, 186] on icon "Systems Change Capacity-Building for Queer St. Louis Community Leaders & Organi…" at bounding box center [1049, 192] width 12 height 12
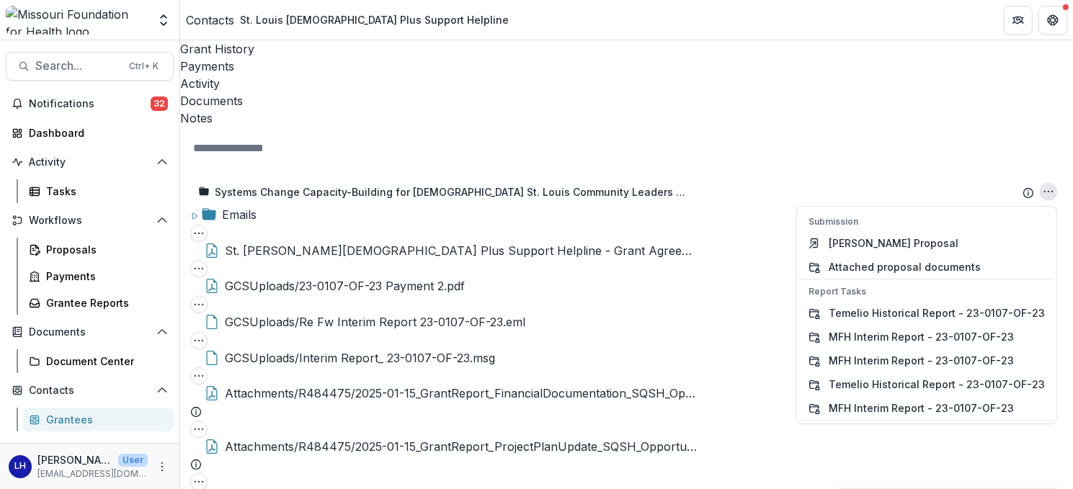
click at [673, 140] on div at bounding box center [626, 148] width 867 height 17
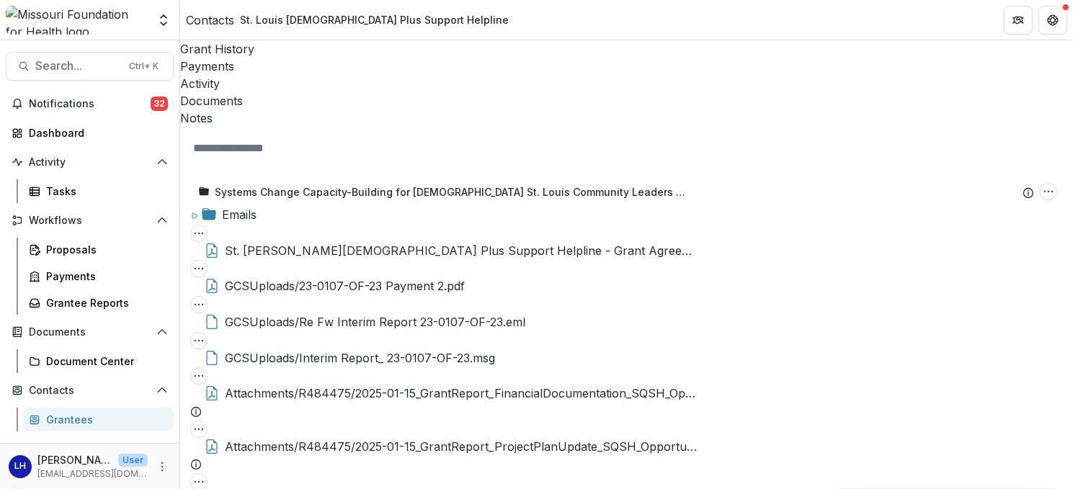
click at [224, 19] on div "Contacts" at bounding box center [210, 20] width 48 height 17
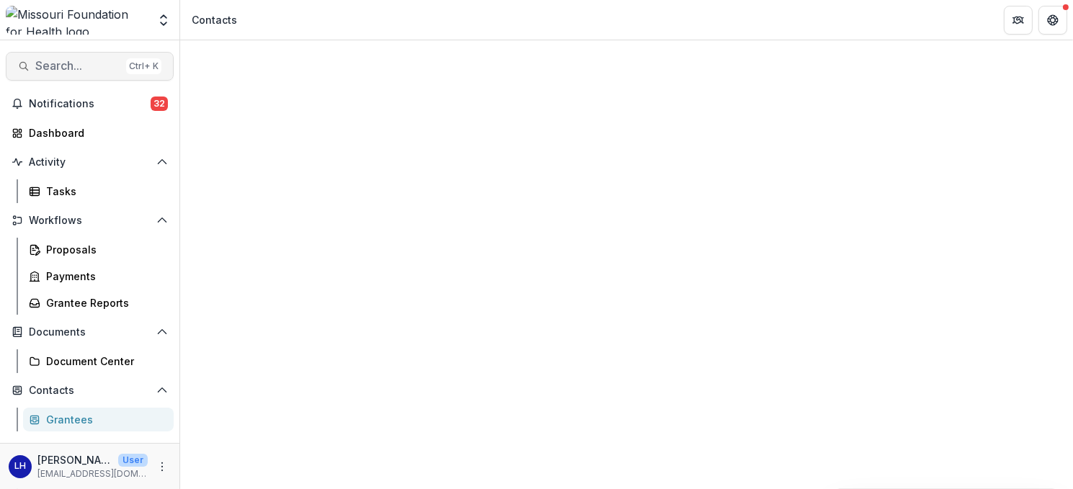
click at [81, 63] on span "Search..." at bounding box center [77, 66] width 85 height 14
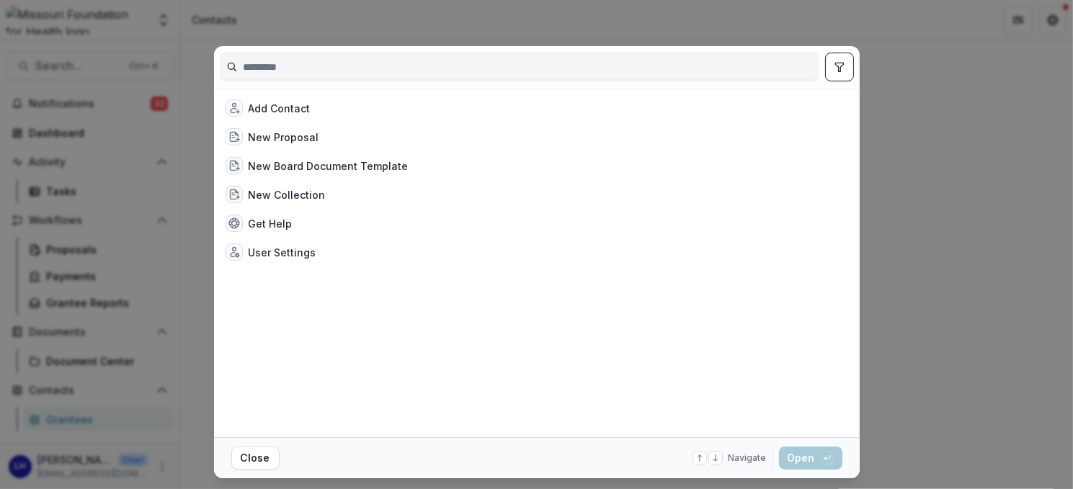
click at [271, 72] on input at bounding box center [519, 66] width 598 height 23
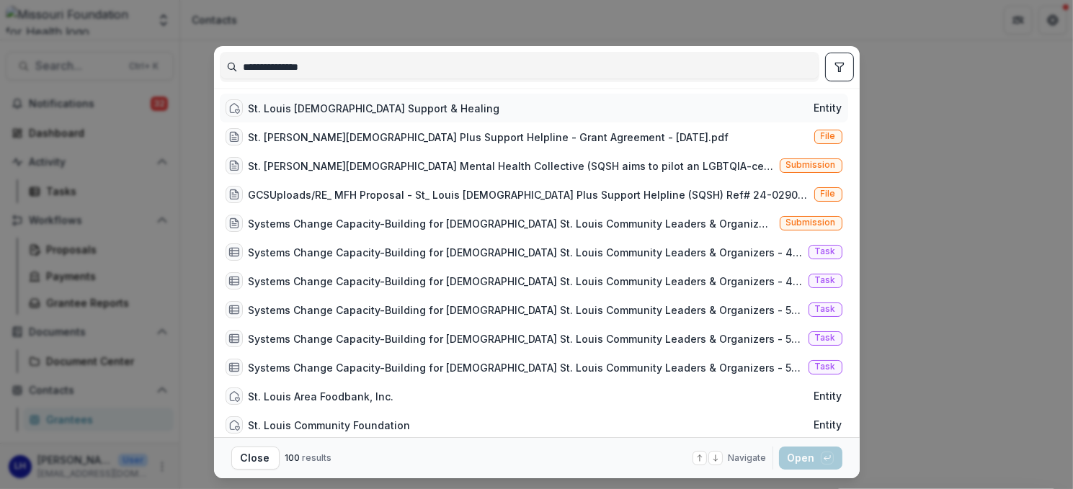
type input "**********"
click at [343, 102] on div "St. Louis [DEMOGRAPHIC_DATA] Support & Healing" at bounding box center [374, 108] width 251 height 15
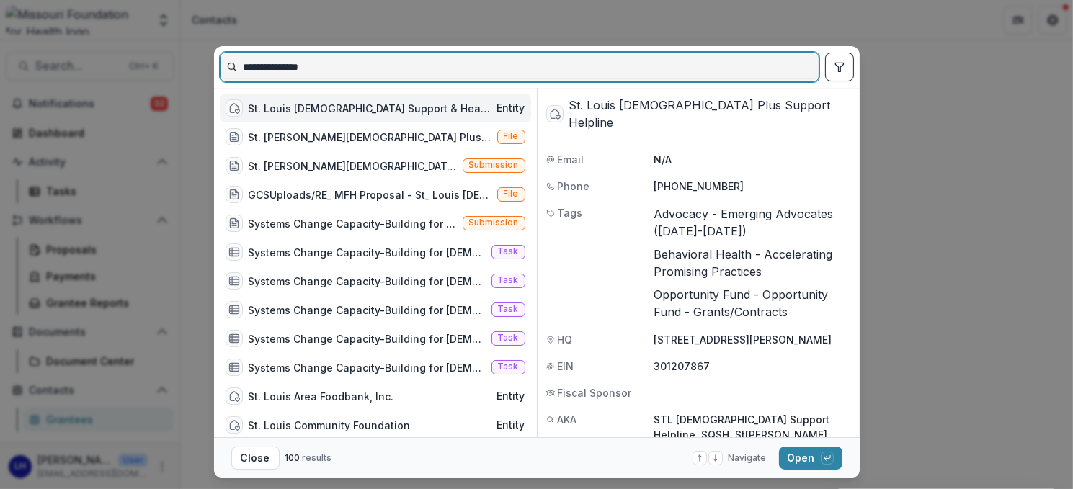
drag, startPoint x: 553, startPoint y: 61, endPoint x: 634, endPoint y: 61, distance: 81.4
click at [634, 61] on input "**********" at bounding box center [519, 66] width 598 height 23
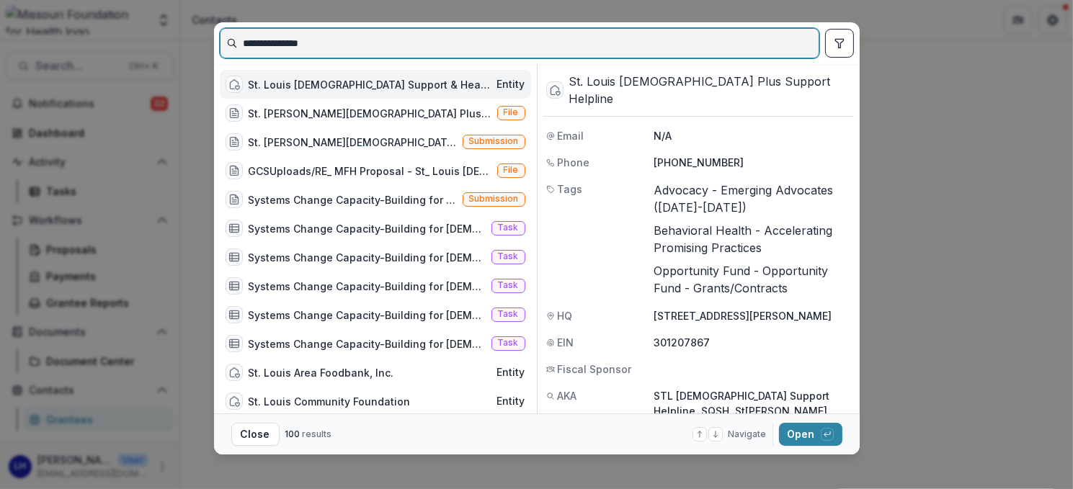
scroll to position [35, 0]
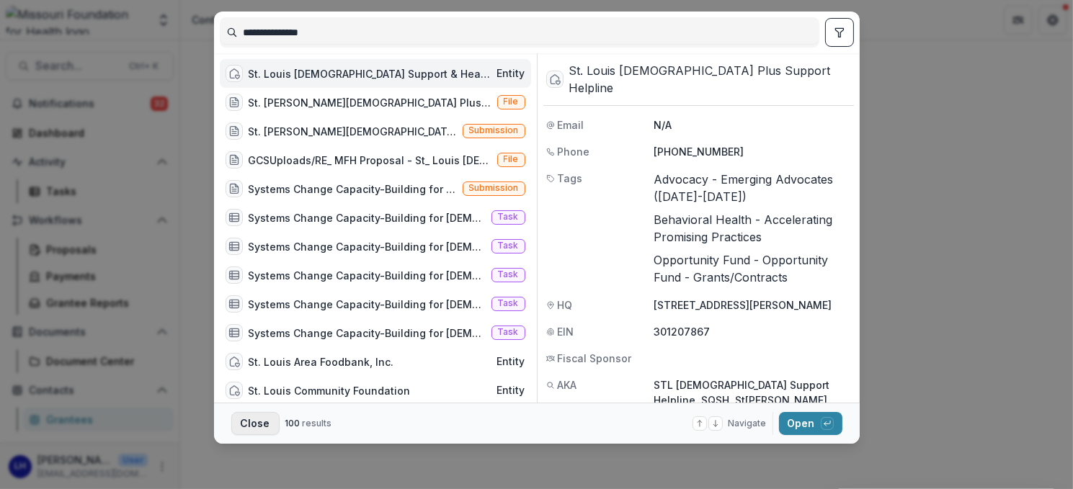
click at [251, 422] on button "Close" at bounding box center [255, 423] width 48 height 23
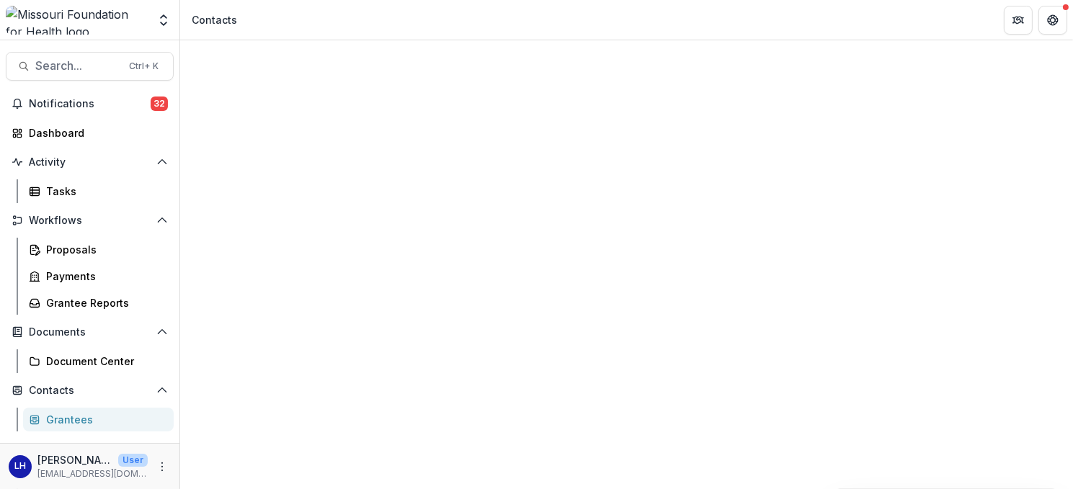
click at [79, 69] on span "Search..." at bounding box center [77, 66] width 85 height 14
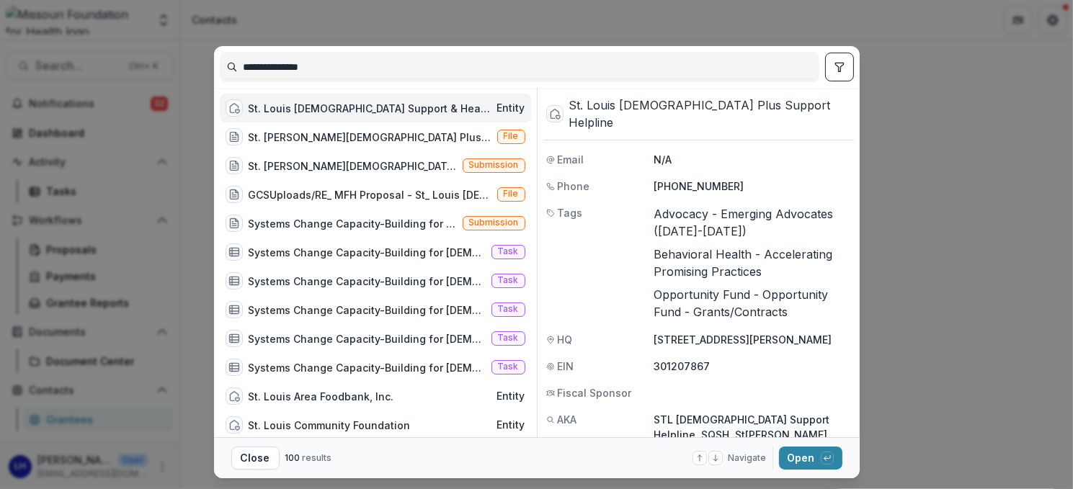
click at [497, 107] on span "Entity" at bounding box center [511, 108] width 28 height 12
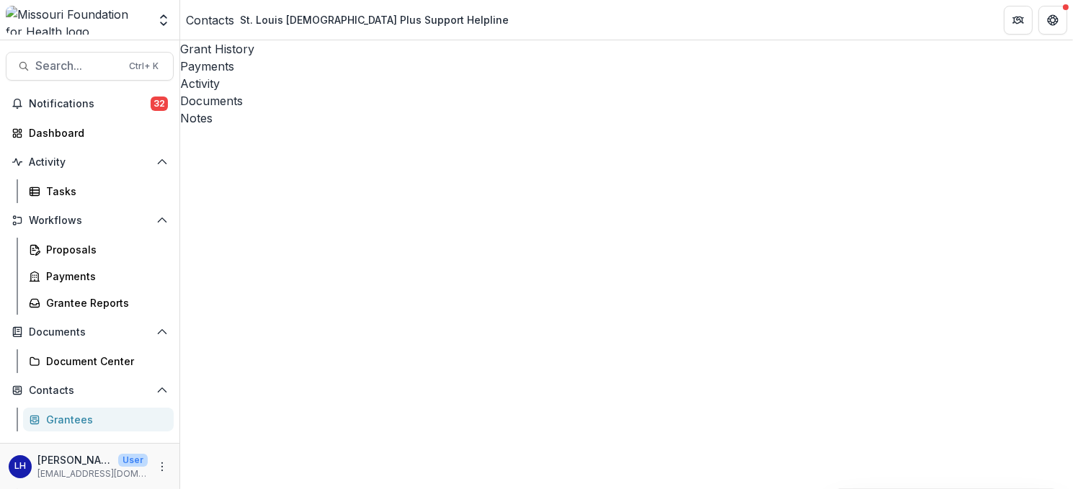
click at [405, 92] on div "Documents" at bounding box center [626, 100] width 893 height 17
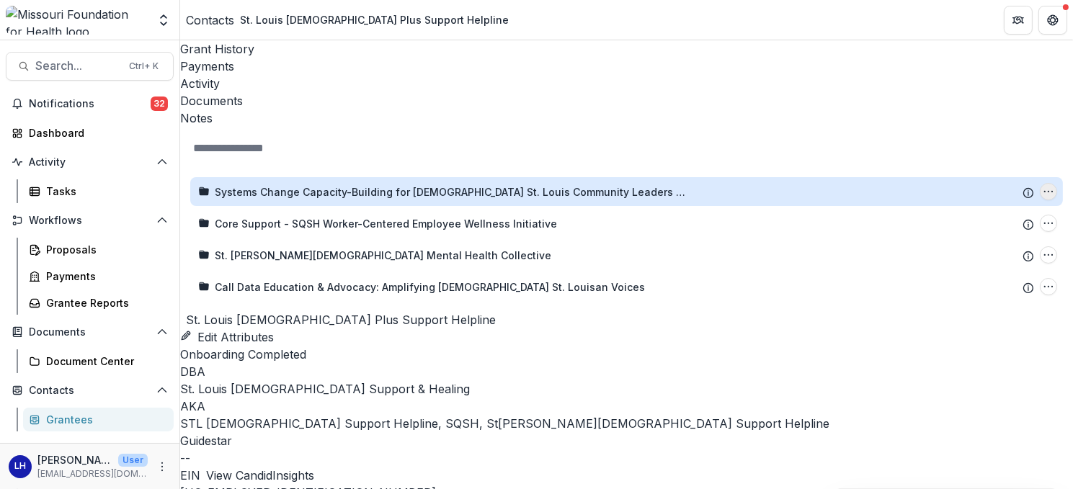
click at [1043, 186] on icon "Systems Change Capacity-Building for Queer St. Louis Community Leaders & Organi…" at bounding box center [1049, 192] width 12 height 12
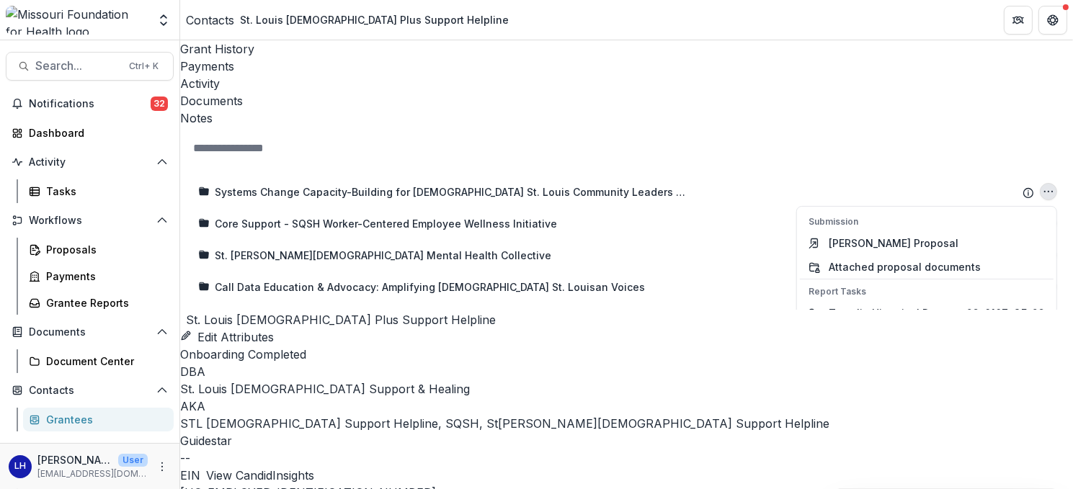
click at [366, 310] on div "Systems Change Capacity-Building for [DEMOGRAPHIC_DATA] St. Louis Community Lea…" at bounding box center [627, 239] width 890 height 141
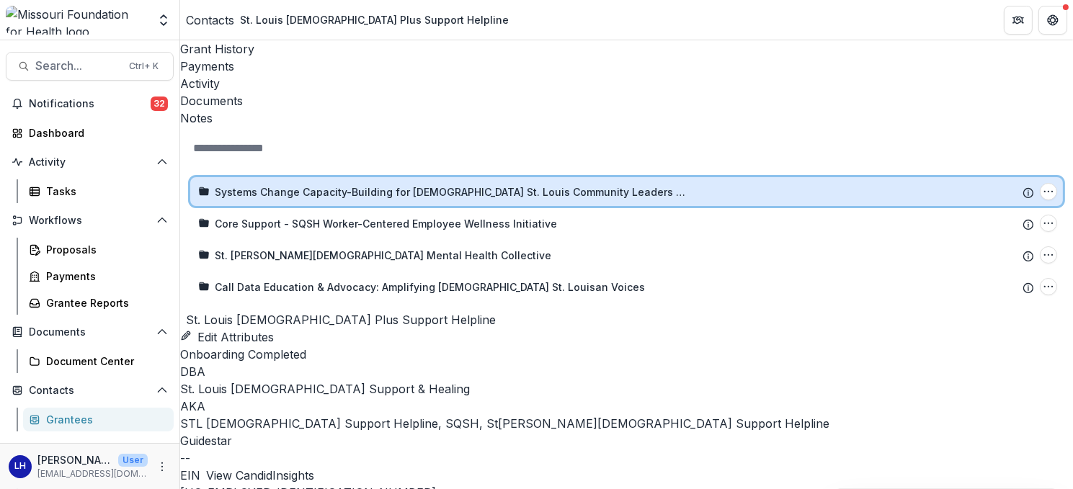
click at [201, 194] on icon at bounding box center [203, 198] width 7 height 9
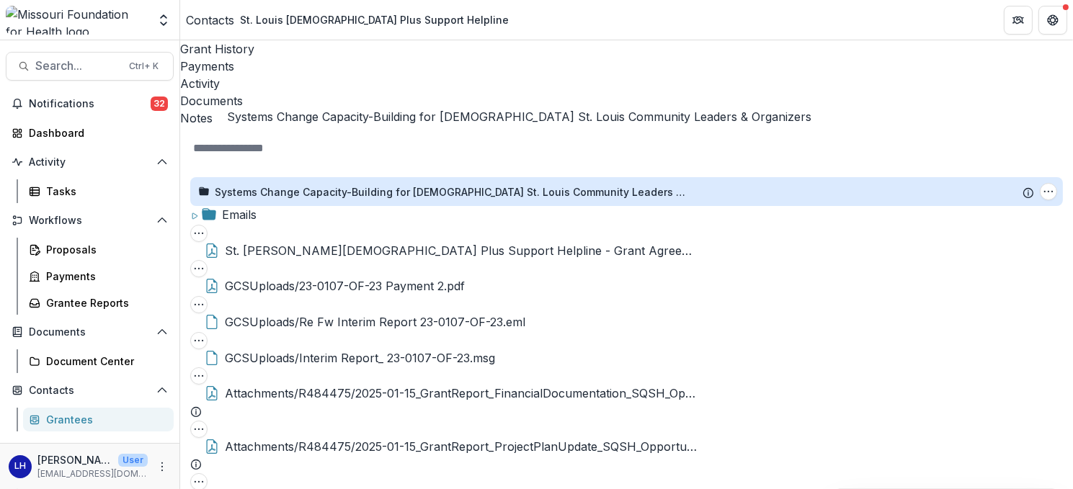
click at [365, 184] on div "Systems Change Capacity-Building for [DEMOGRAPHIC_DATA] St. Louis Community Lea…" at bounding box center [453, 191] width 476 height 15
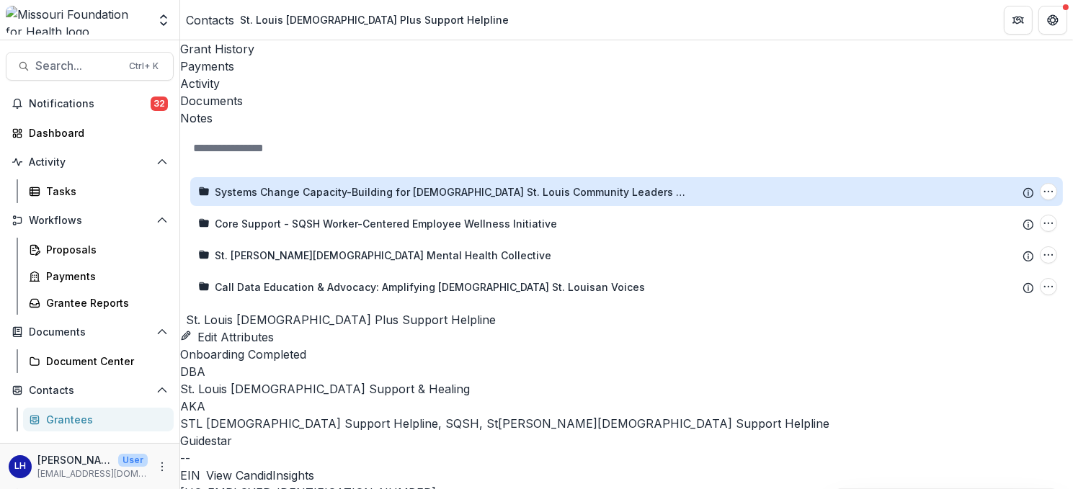
click at [365, 184] on div "Systems Change Capacity-Building for [DEMOGRAPHIC_DATA] St. Louis Community Lea…" at bounding box center [453, 191] width 476 height 15
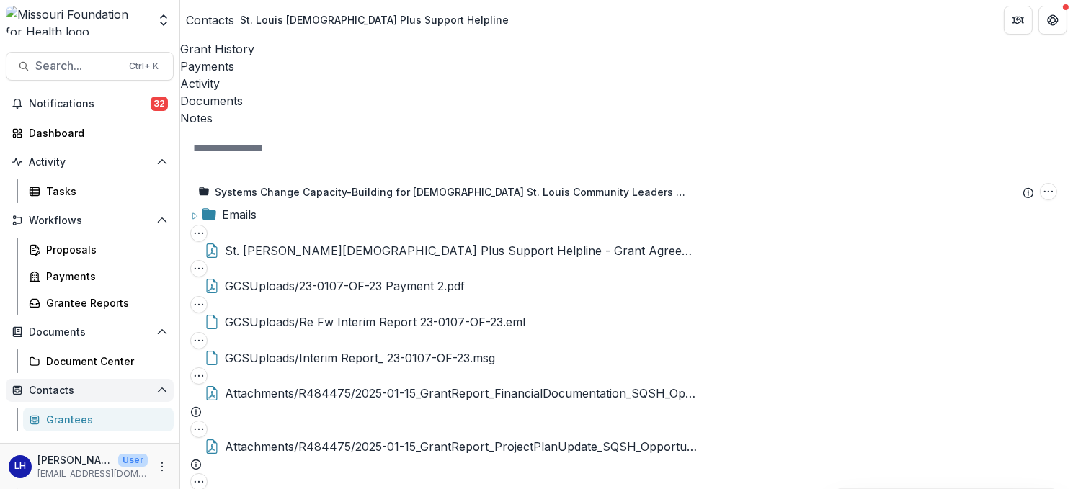
click at [63, 390] on span "Contacts" at bounding box center [90, 391] width 122 height 12
click at [63, 390] on span "Contacts" at bounding box center [95, 391] width 133 height 12
click at [62, 424] on div "Grantees" at bounding box center [104, 419] width 116 height 15
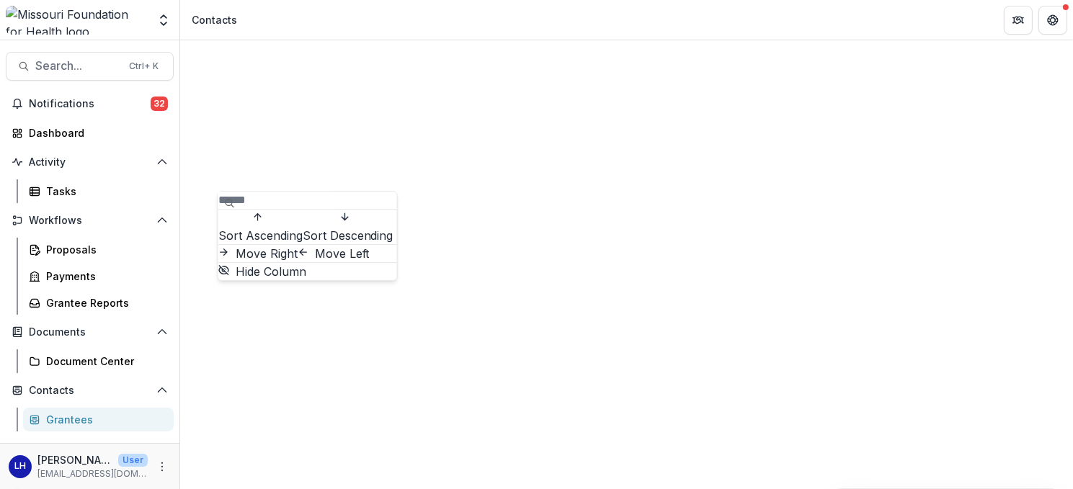
click at [307, 209] on input at bounding box center [275, 200] width 115 height 17
type input "**********"
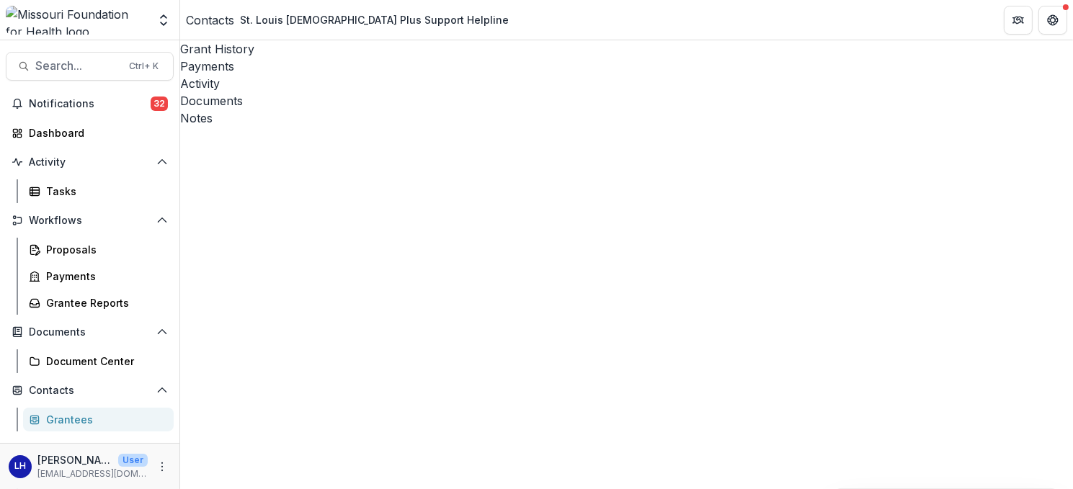
click at [360, 75] on div "Activity" at bounding box center [626, 83] width 893 height 17
click at [426, 92] on div "Documents" at bounding box center [626, 100] width 893 height 17
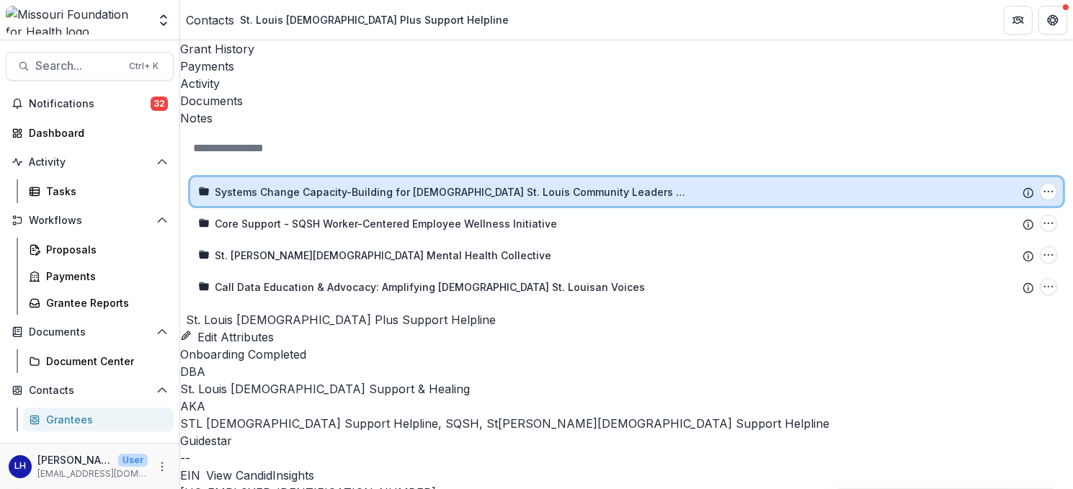
click at [196, 192] on icon at bounding box center [196, 192] width 0 height 0
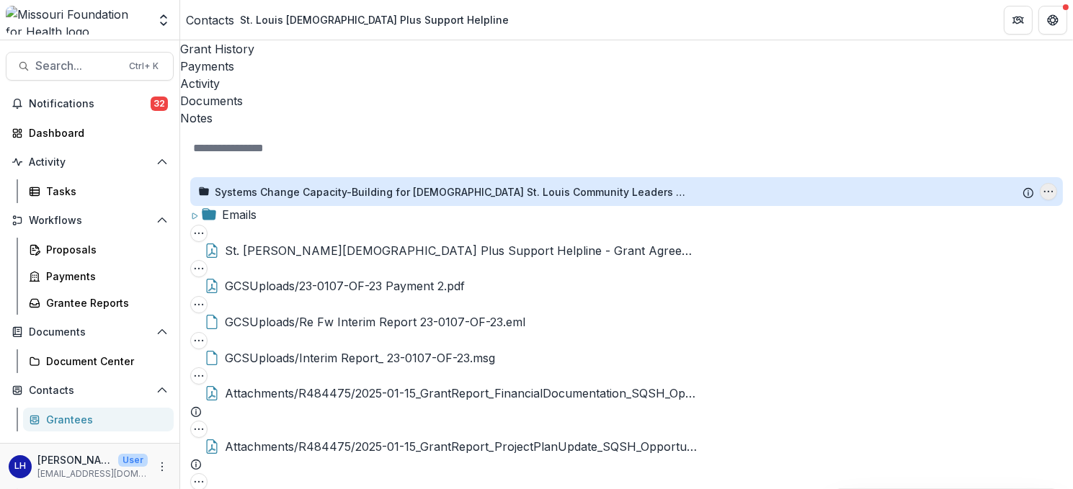
click at [1040, 183] on button "Systems Change Capacity-Building for Queer St. Louis Community Leaders & Organi…" at bounding box center [1048, 191] width 17 height 17
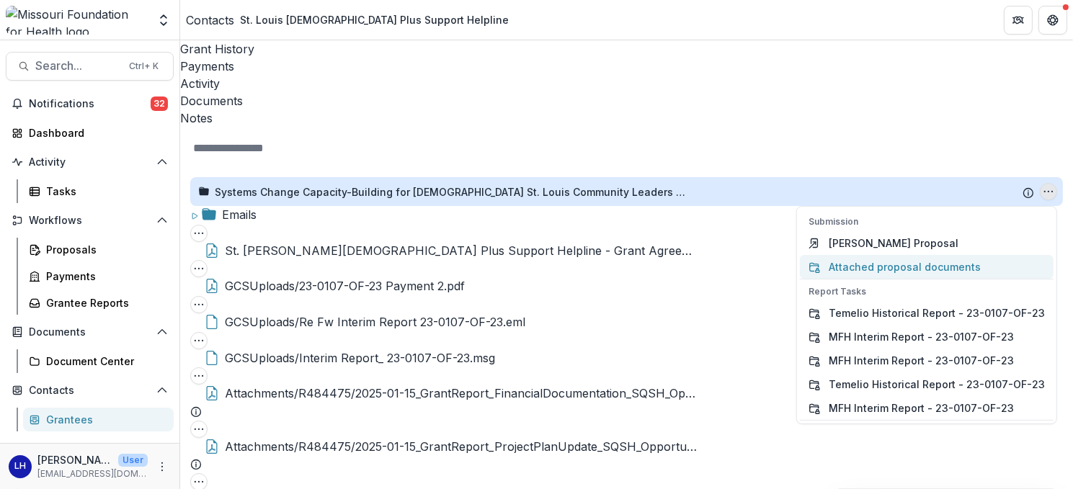
click at [800, 255] on button "Attached proposal documents" at bounding box center [927, 267] width 254 height 24
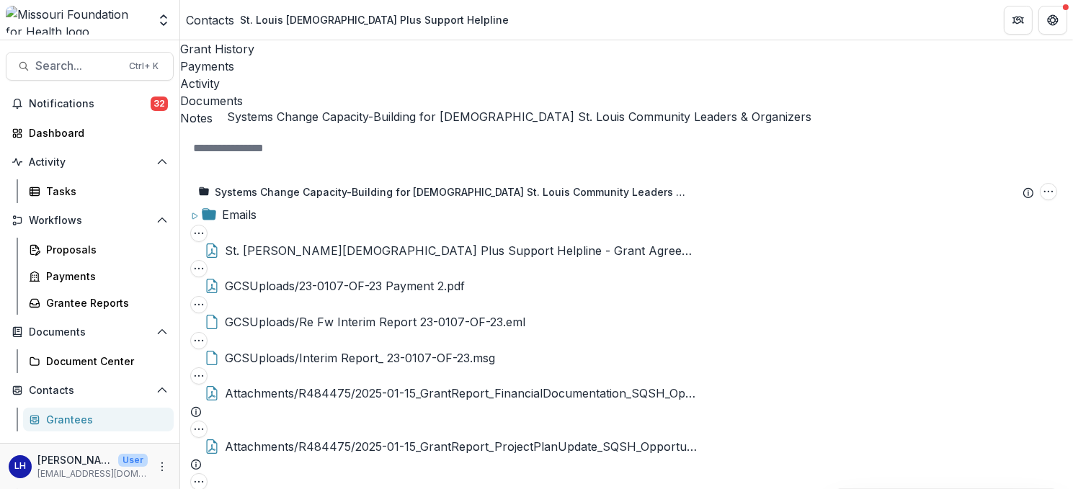
click at [440, 184] on div "Systems Change Capacity-Building for [DEMOGRAPHIC_DATA] St. Louis Community Lea…" at bounding box center [453, 191] width 476 height 15
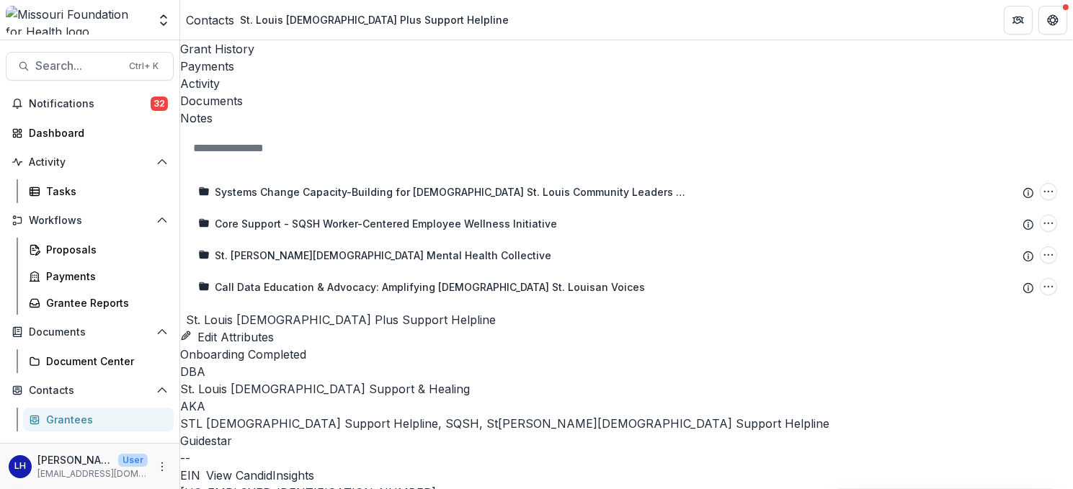
click at [440, 184] on div "Systems Change Capacity-Building for [DEMOGRAPHIC_DATA] St. Louis Community Lea…" at bounding box center [453, 191] width 476 height 15
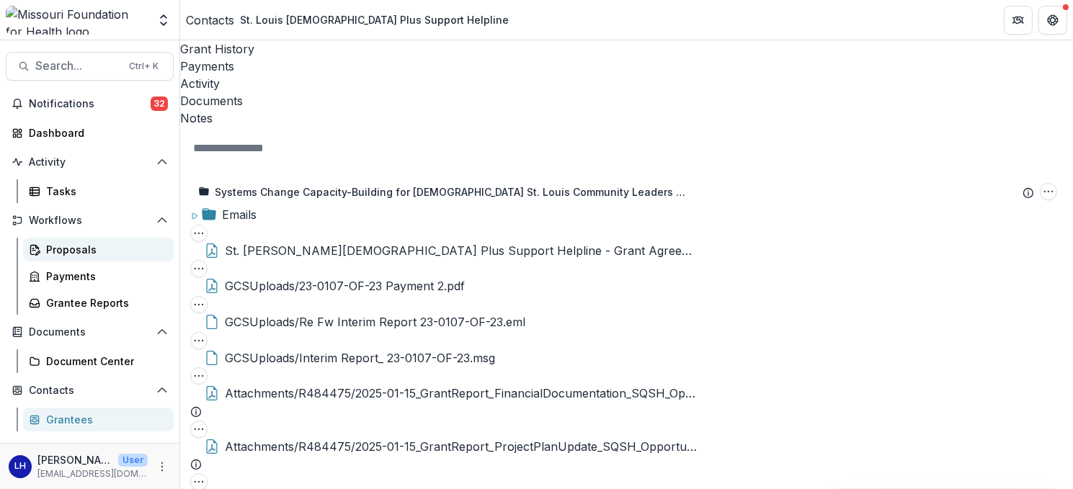
click at [68, 254] on div "Proposals" at bounding box center [104, 249] width 116 height 15
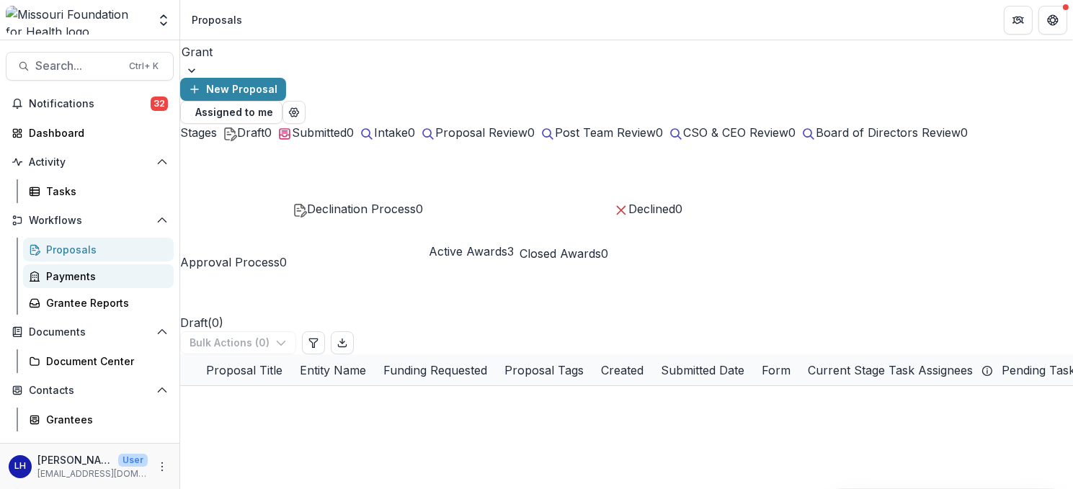
click at [68, 281] on div "Payments" at bounding box center [104, 276] width 116 height 15
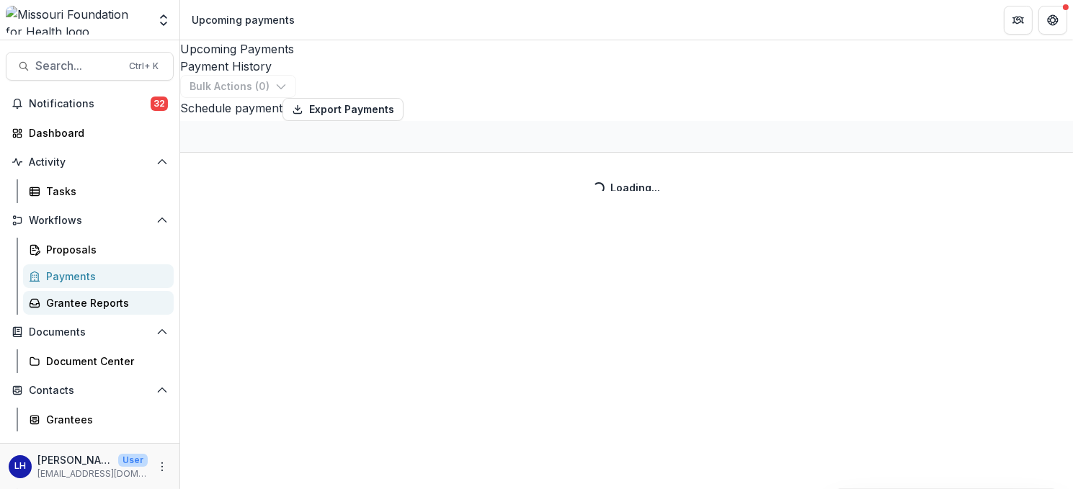
click at [63, 301] on div "Grantee Reports" at bounding box center [104, 302] width 116 height 15
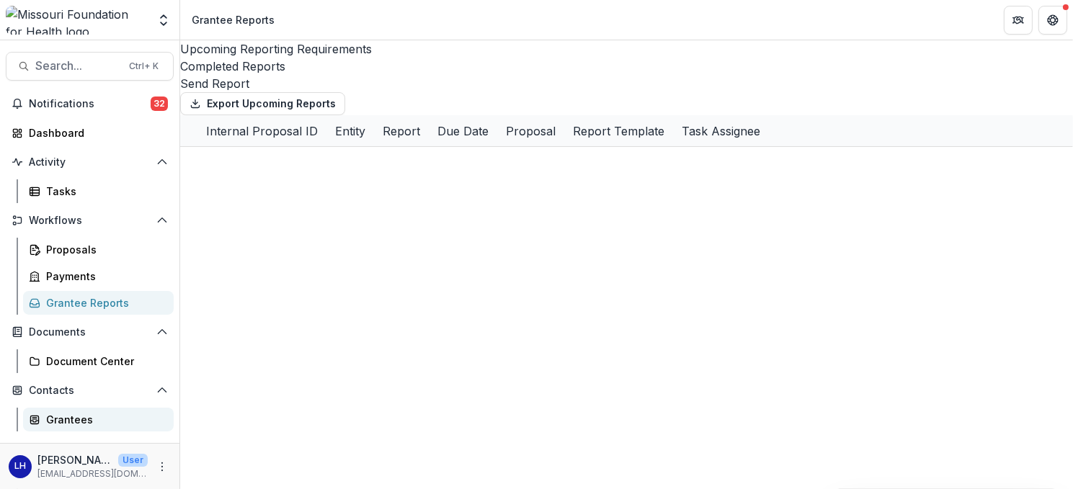
click at [54, 417] on div "Grantees" at bounding box center [104, 419] width 116 height 15
